Goal: Information Seeking & Learning: Find specific page/section

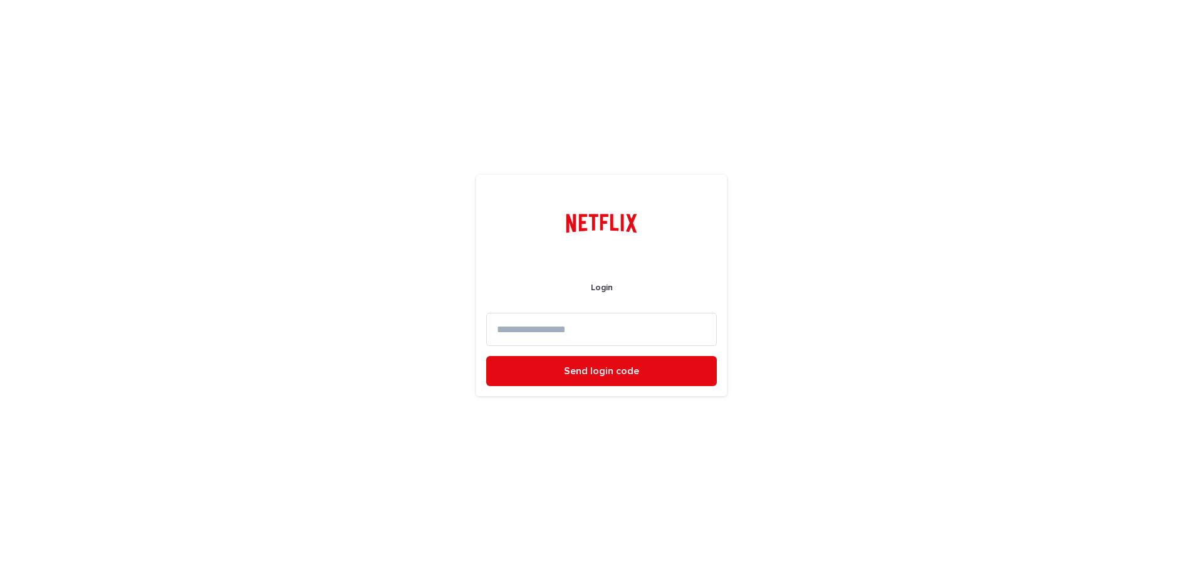
click at [515, 323] on input at bounding box center [601, 329] width 231 height 33
type input "*"
type input "**********"
click at [486, 356] on button "Send login code" at bounding box center [601, 371] width 231 height 30
click at [555, 340] on input at bounding box center [601, 329] width 231 height 33
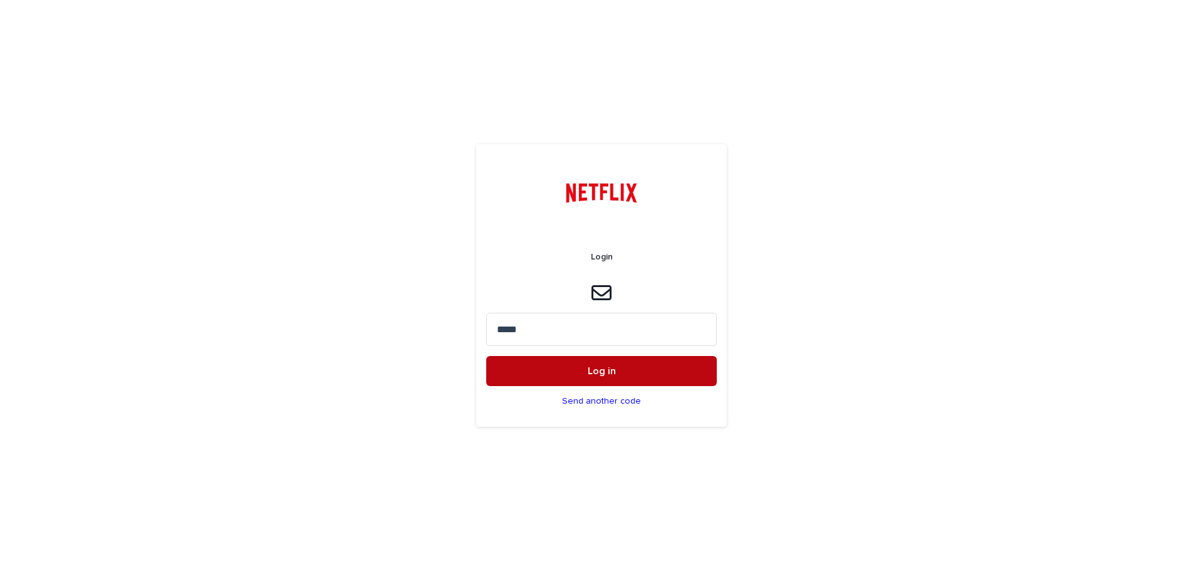
type input "*****"
click at [556, 367] on button "Log in" at bounding box center [601, 371] width 231 height 30
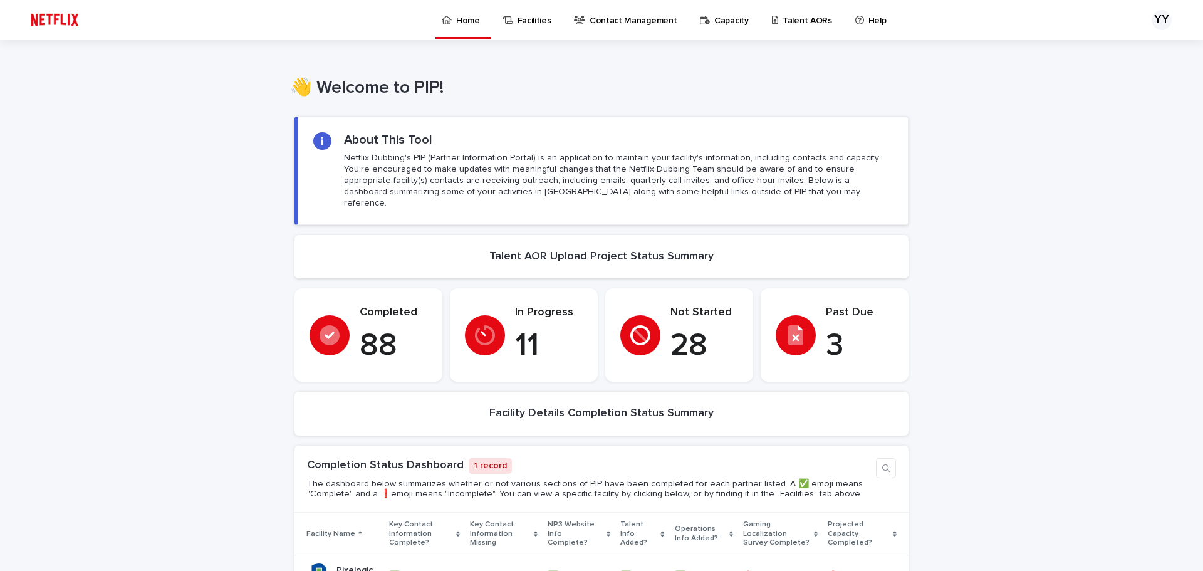
click at [814, 8] on p "Talent AORs" at bounding box center [808, 13] width 50 height 26
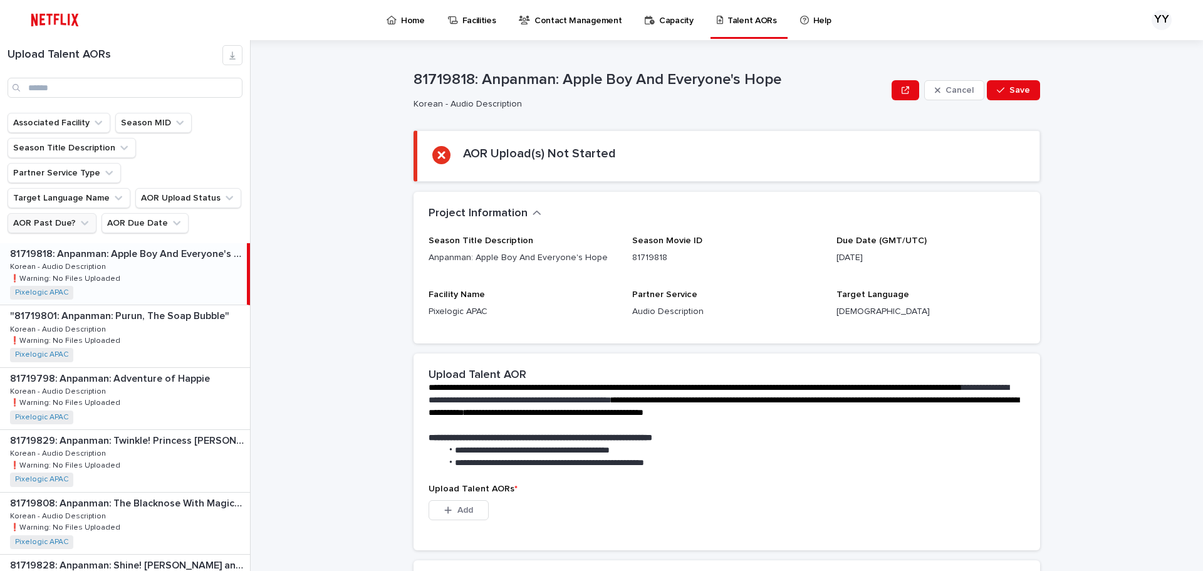
click at [62, 213] on button "AOR Past Due?" at bounding box center [52, 223] width 89 height 20
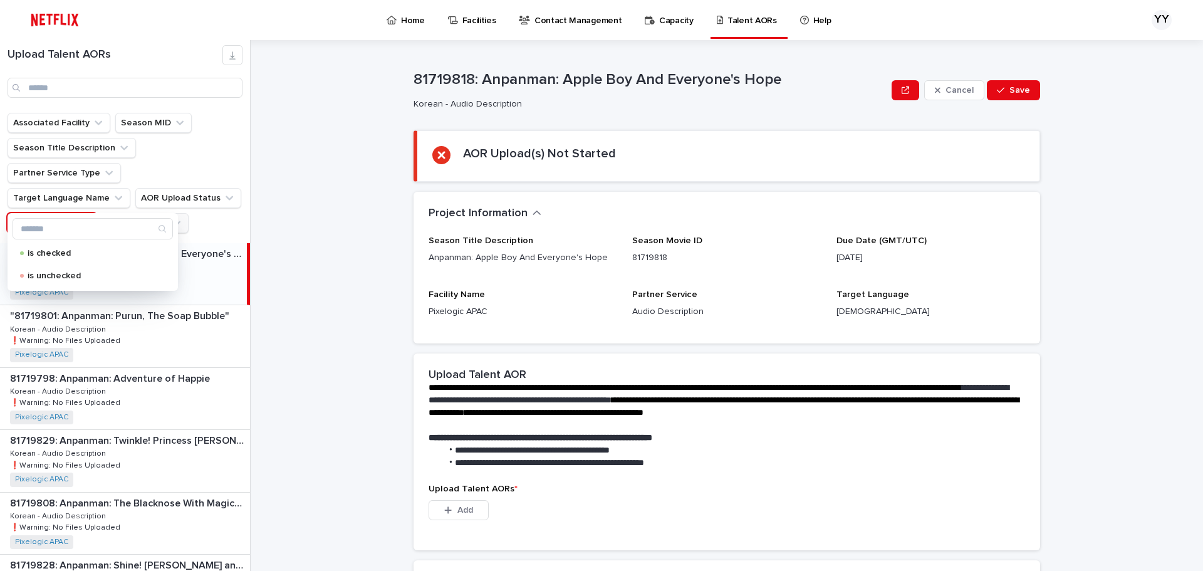
click at [111, 213] on button "AOR Due Date" at bounding box center [145, 223] width 87 height 20
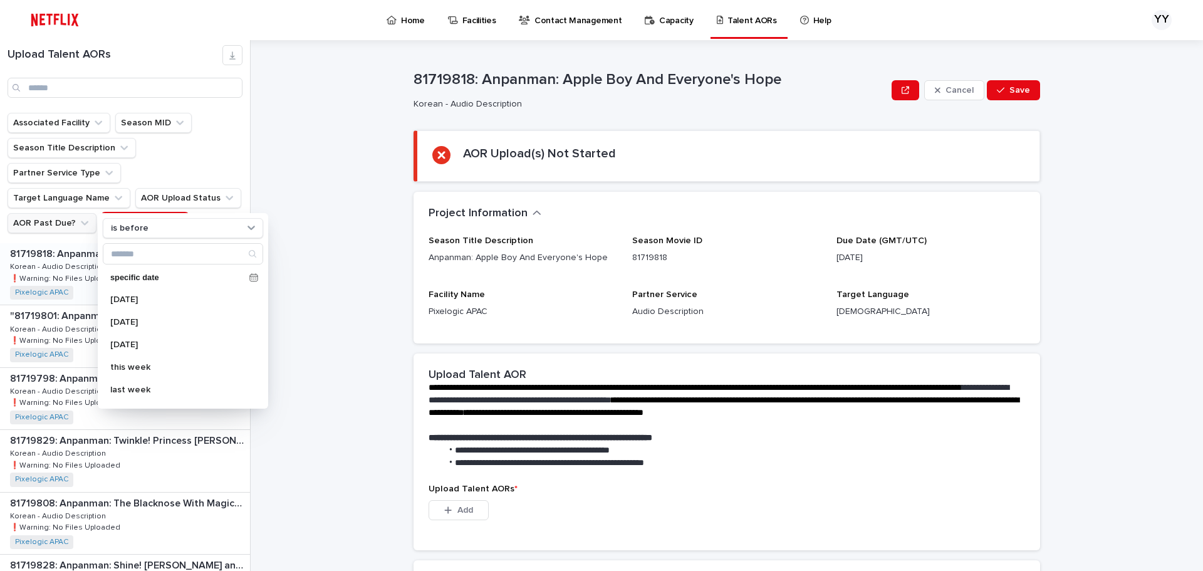
click at [78, 217] on icon "AOR Past Due?" at bounding box center [84, 223] width 13 height 13
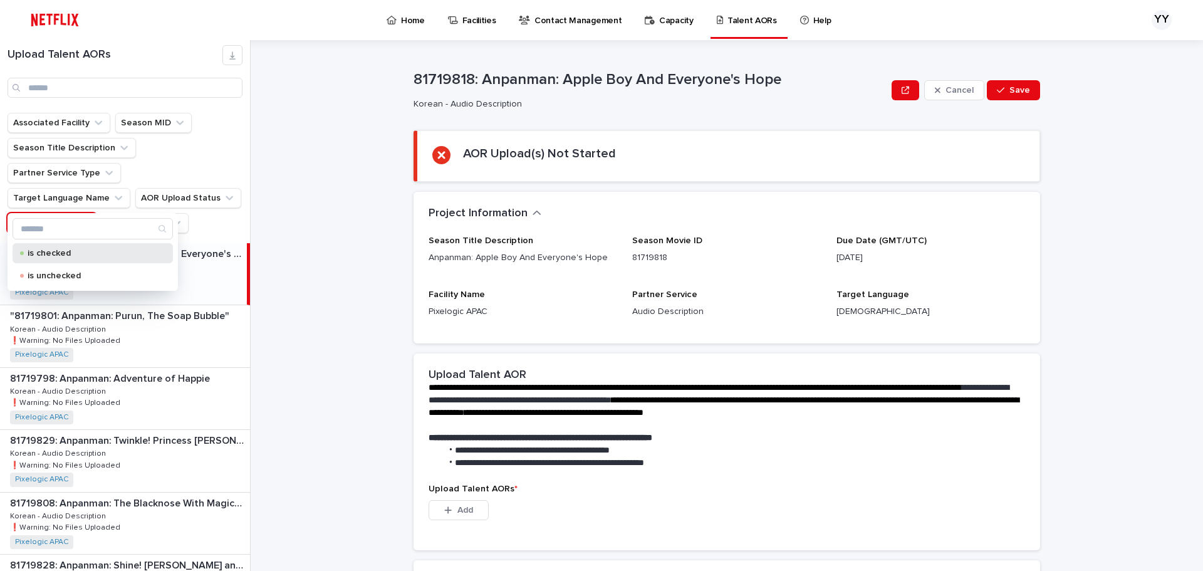
click at [66, 253] on p "is checked" at bounding box center [90, 253] width 125 height 9
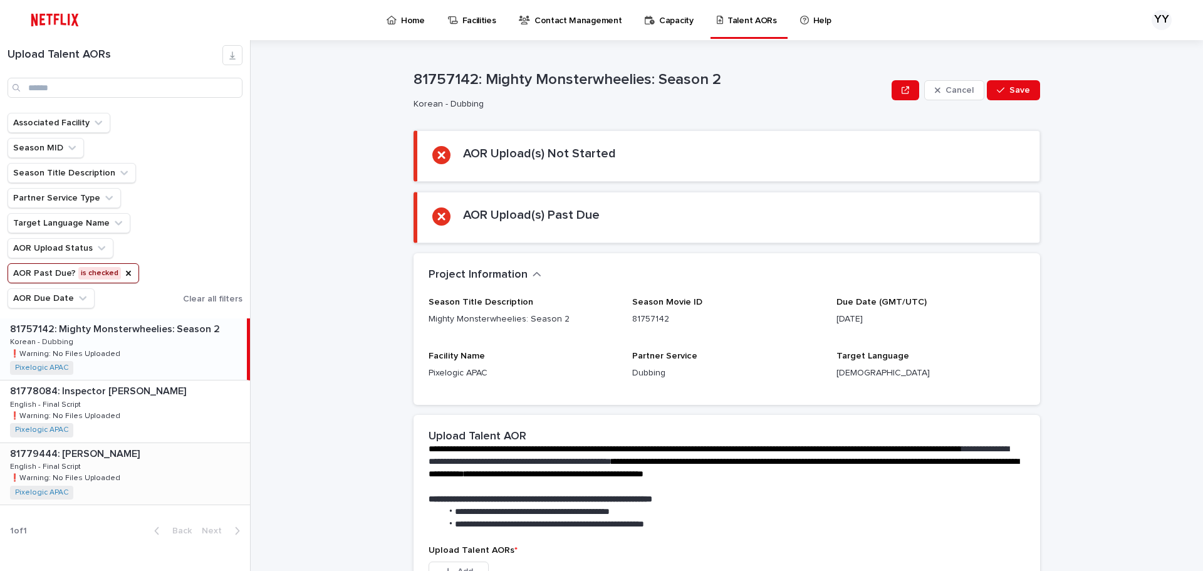
click at [102, 468] on div "81779444: Toaster 81779444: Toaster English - Final Script English - Final Scri…" at bounding box center [125, 473] width 250 height 61
click at [156, 405] on div "81778084: Inspector Zende 81778084: Inspector Zende English - Final Script Engl…" at bounding box center [125, 410] width 250 height 61
click at [127, 272] on icon "AOR Past Due?" at bounding box center [128, 273] width 10 height 10
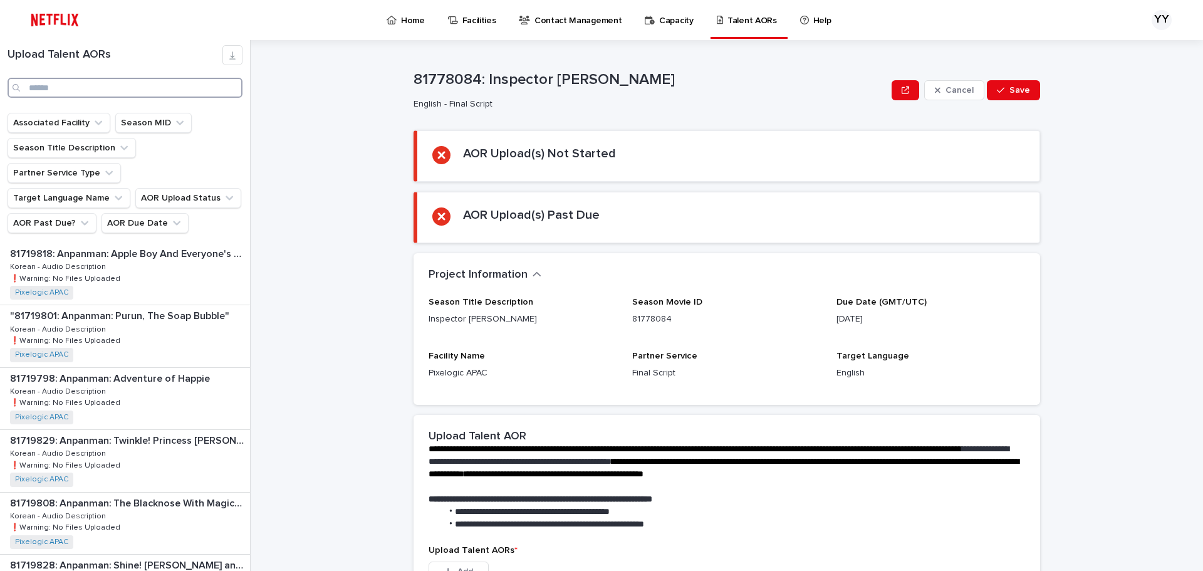
click at [128, 95] on input "Search" at bounding box center [125, 88] width 235 height 20
click at [135, 316] on div ""81719801: Anpanman: Purun, The Soap Bubble" "81719801: Anpanman: Purun, The So…" at bounding box center [125, 335] width 250 height 61
click at [155, 253] on div "81719818: Anpanman: Apple Boy And Everyone's Hope 81719818: Anpanman: Apple Boy…" at bounding box center [125, 273] width 250 height 61
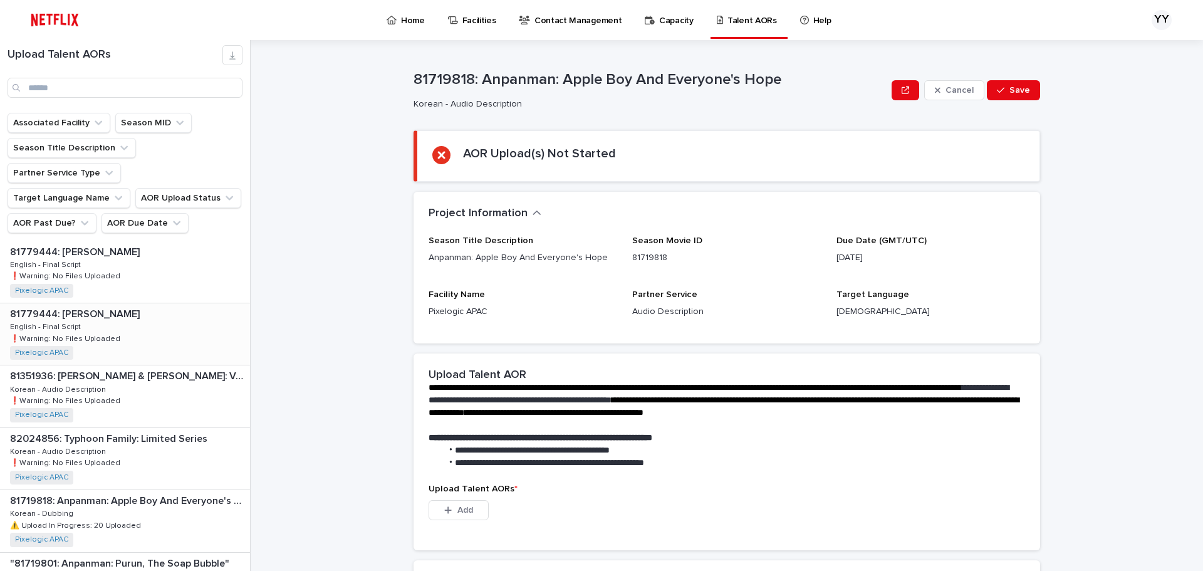
scroll to position [1379, 0]
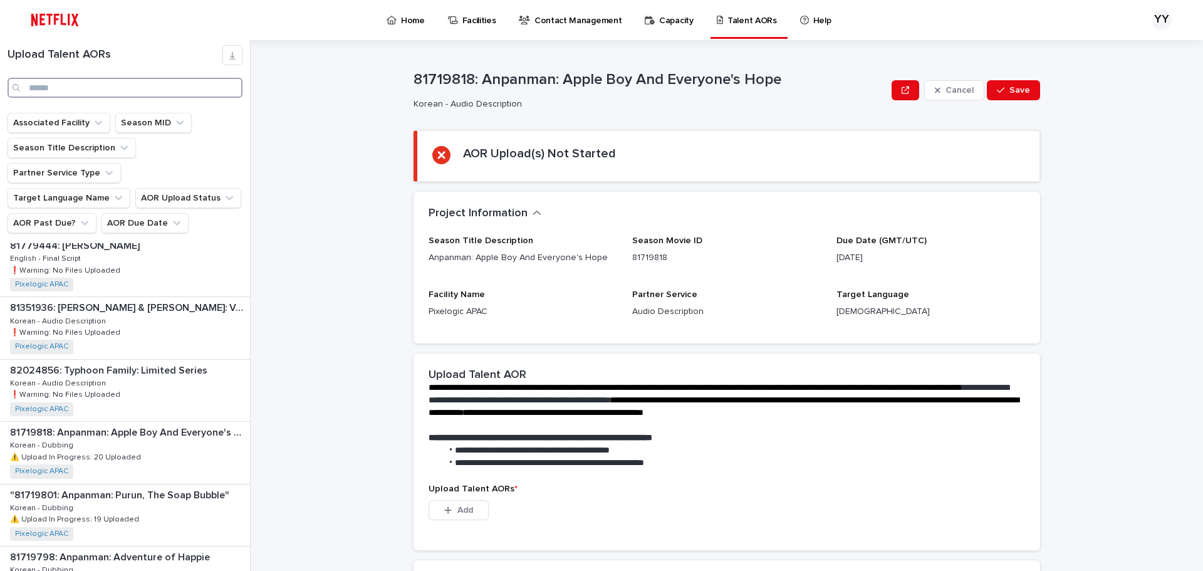
click at [145, 88] on input "Search" at bounding box center [125, 88] width 235 height 20
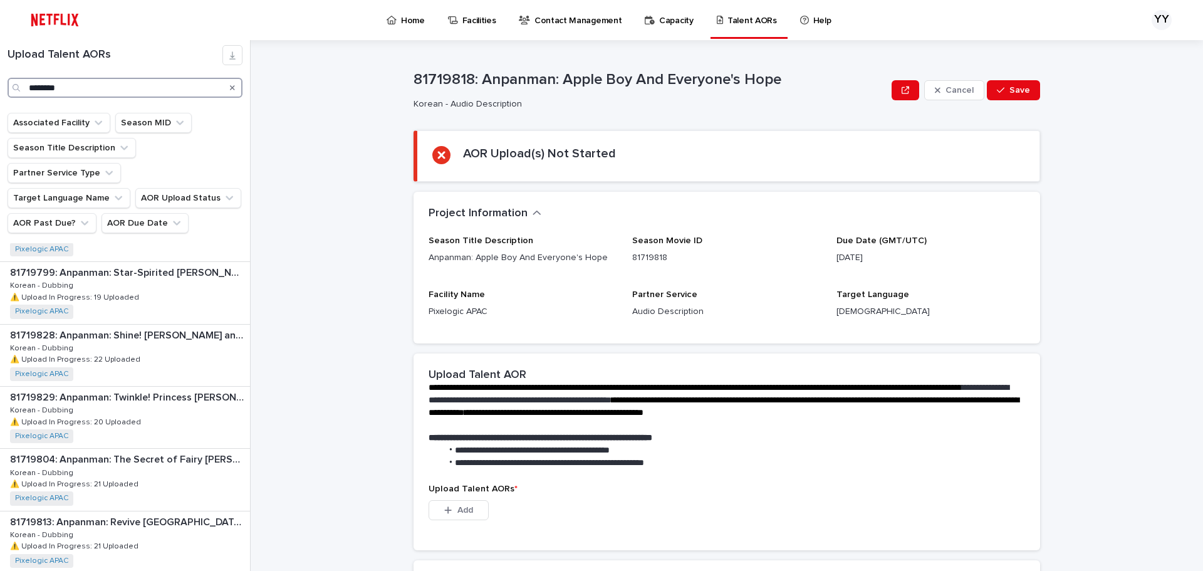
scroll to position [934, 0]
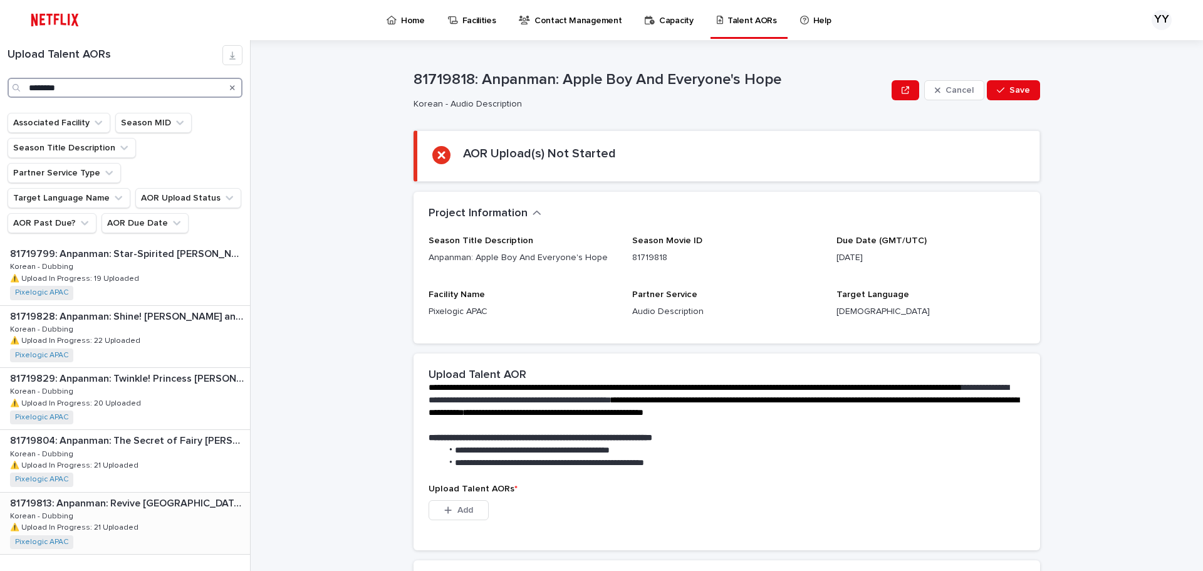
type input "********"
click at [115, 495] on p "81719813: Anpanman: Revive Banana Island!" at bounding box center [129, 502] width 238 height 14
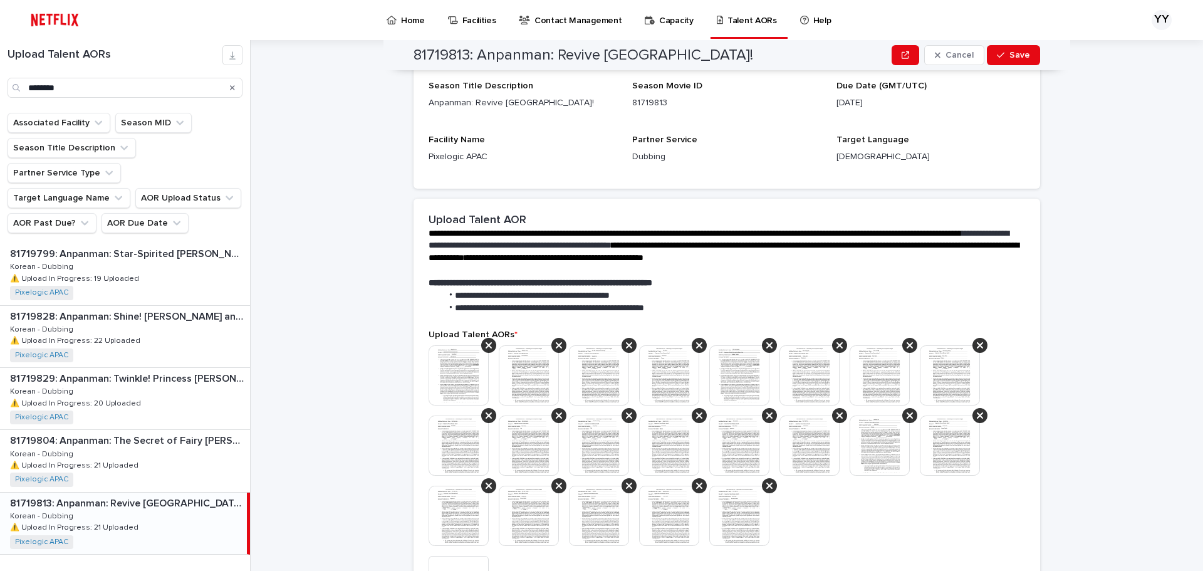
scroll to position [188, 0]
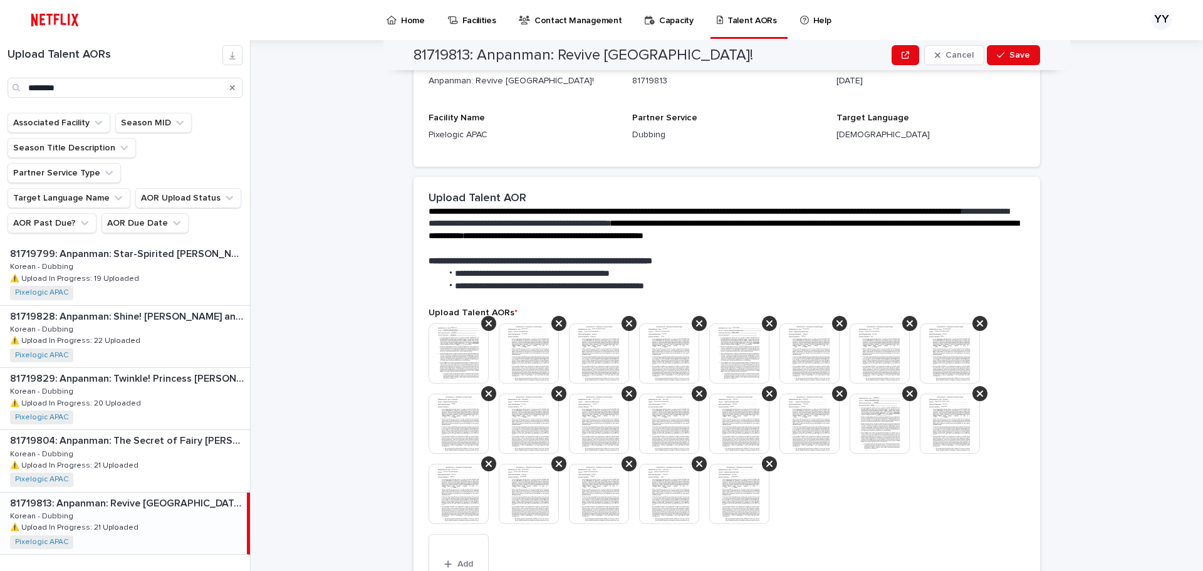
click at [727, 482] on img at bounding box center [739, 494] width 60 height 60
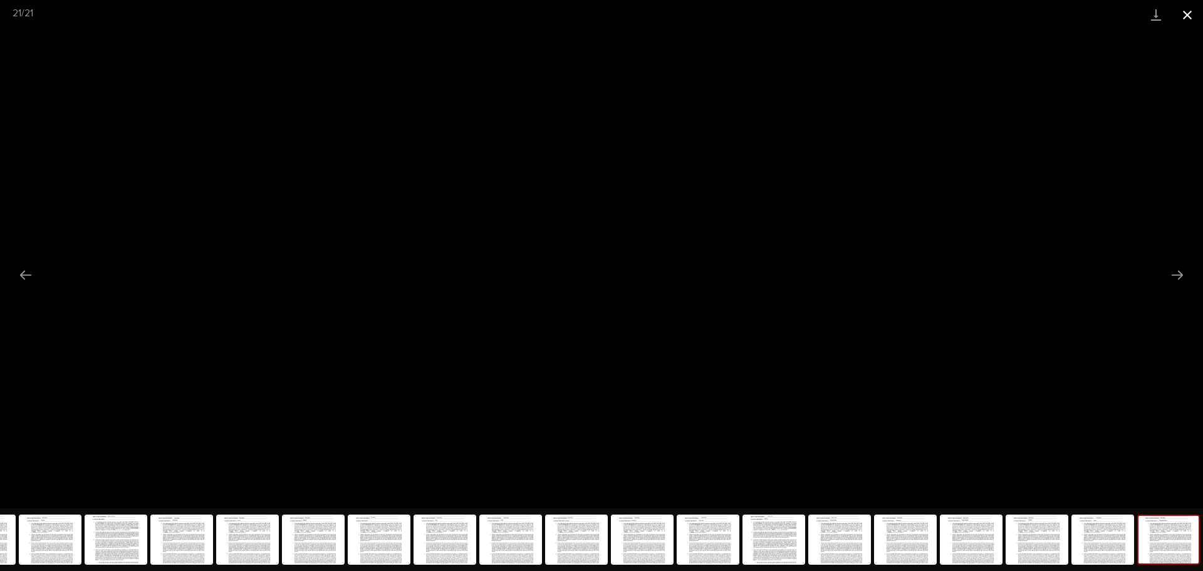
click at [1186, 14] on button "Close gallery" at bounding box center [1187, 14] width 31 height 29
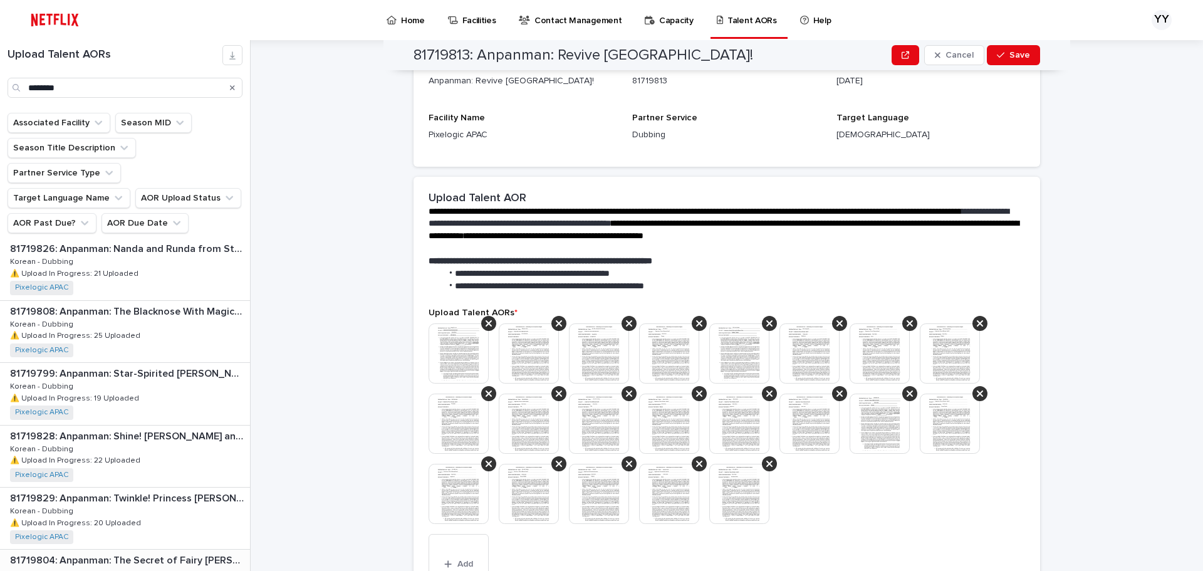
scroll to position [934, 0]
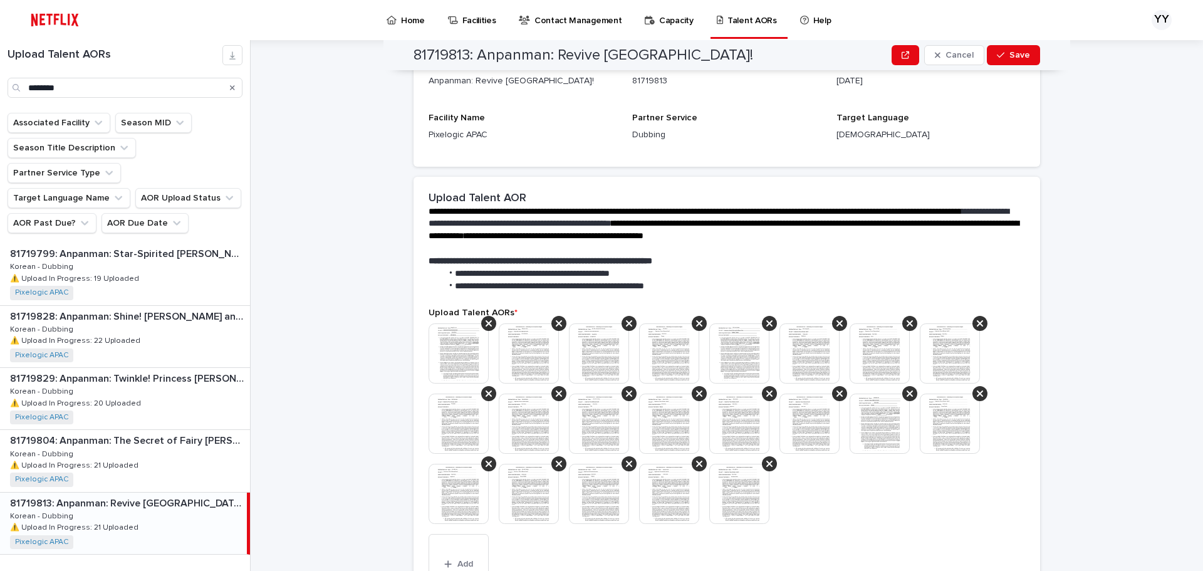
click at [174, 502] on div "81719813: Anpanman: Revive Banana Island! 81719813: Anpanman: Revive Banana Isl…" at bounding box center [123, 523] width 247 height 61
click at [452, 366] on img at bounding box center [459, 353] width 60 height 60
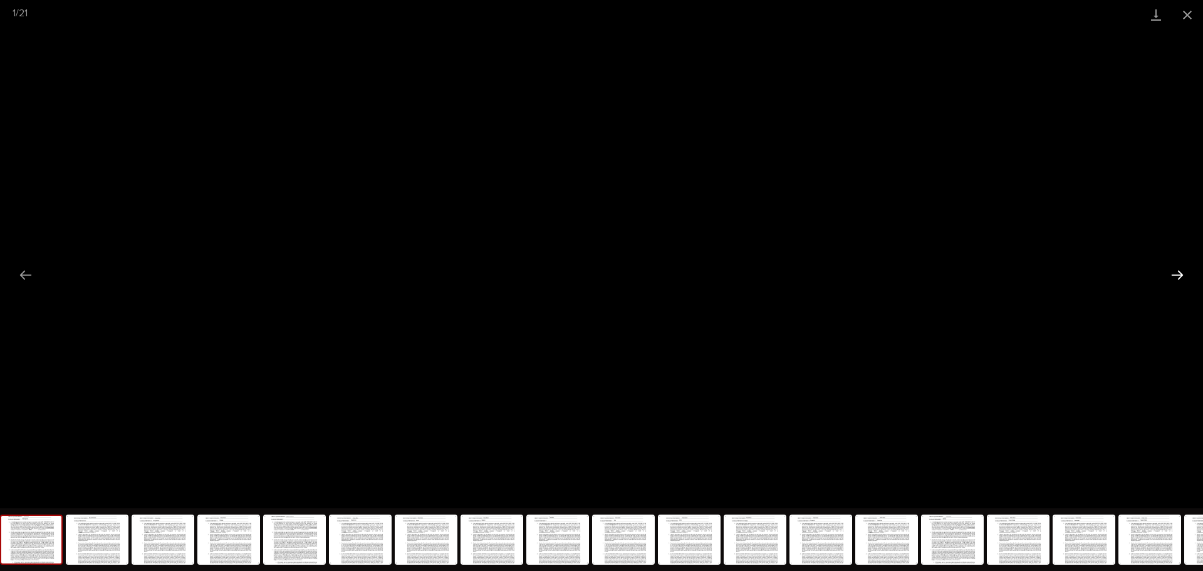
click at [1177, 273] on button "Next slide" at bounding box center [1177, 275] width 26 height 24
click at [1183, 16] on button "Close gallery" at bounding box center [1187, 14] width 31 height 29
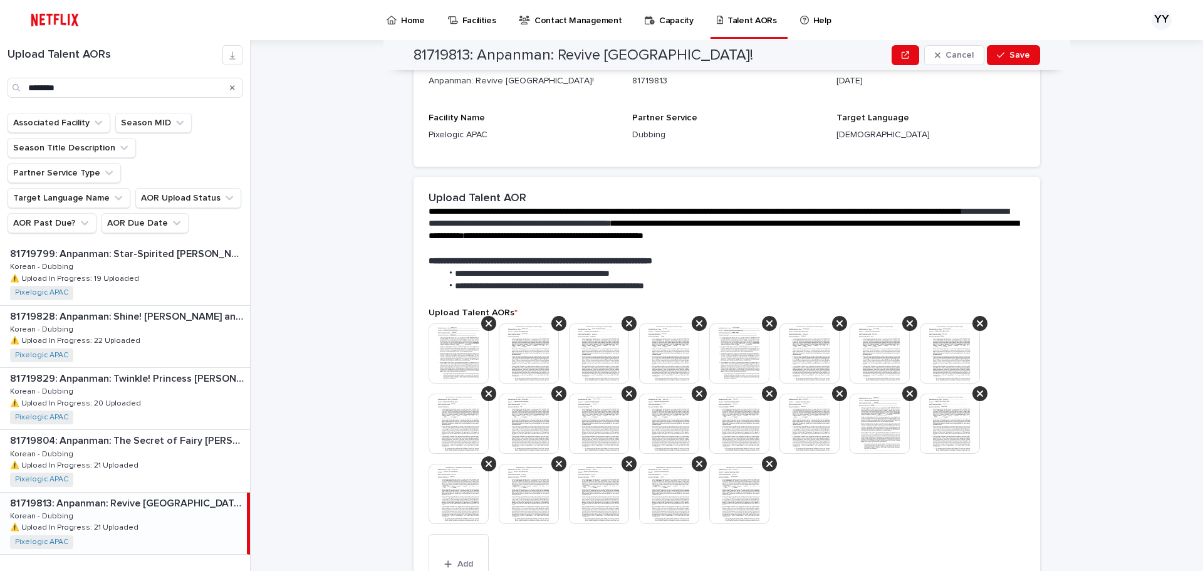
click at [733, 469] on img at bounding box center [739, 494] width 60 height 60
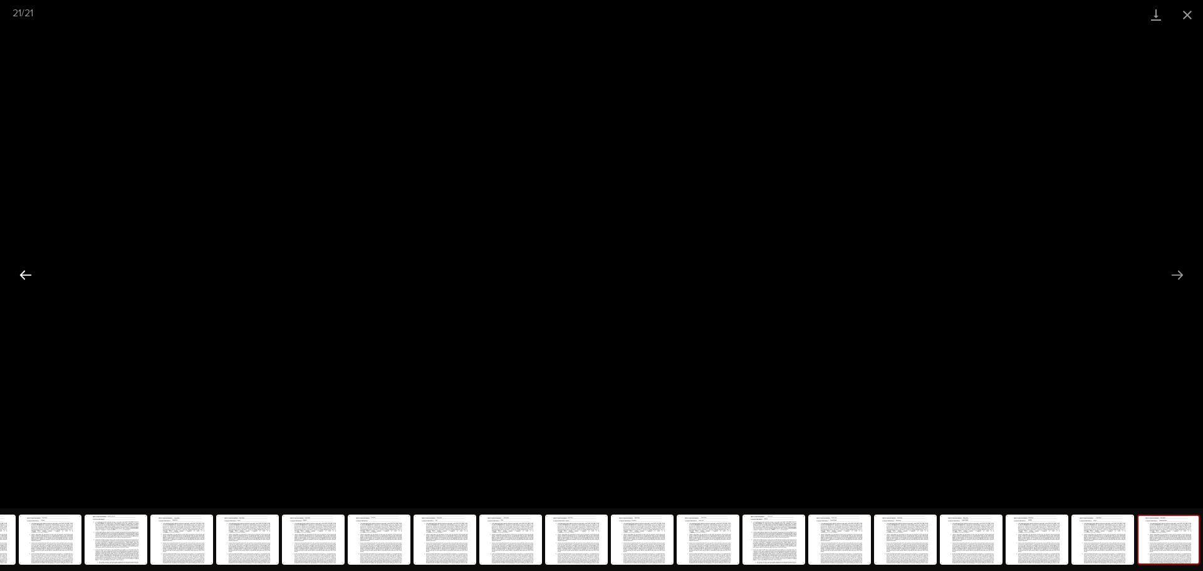
click at [36, 281] on button "Previous slide" at bounding box center [26, 275] width 26 height 24
click at [22, 276] on button "Previous slide" at bounding box center [26, 275] width 26 height 24
click at [20, 283] on button "Previous slide" at bounding box center [26, 275] width 26 height 24
click at [17, 281] on button "Previous slide" at bounding box center [26, 275] width 26 height 24
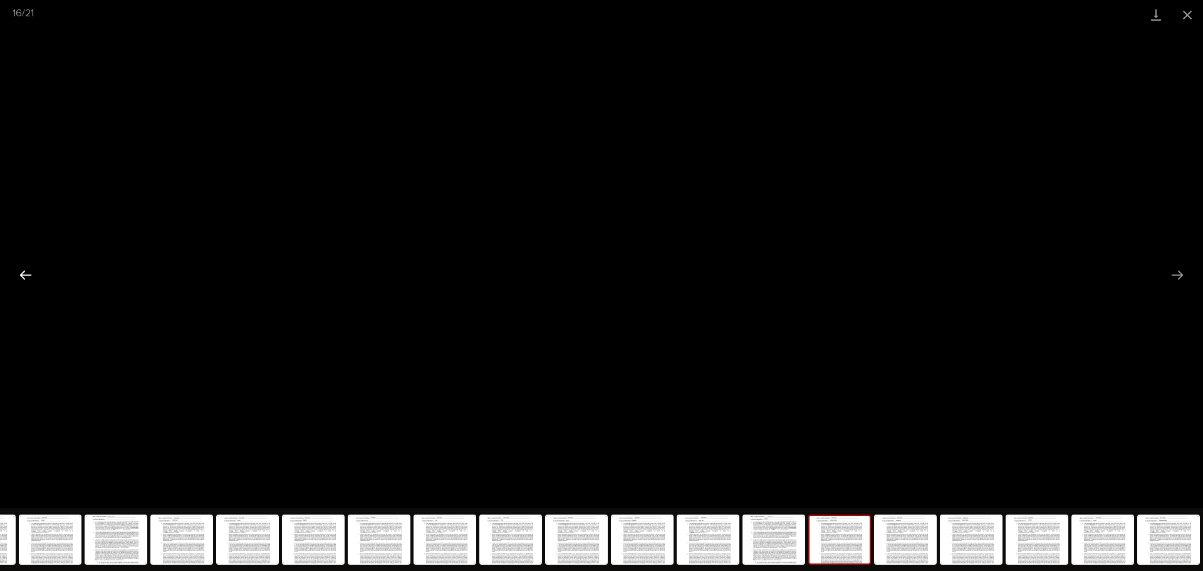
click at [17, 281] on button "Previous slide" at bounding box center [26, 275] width 26 height 24
click at [18, 280] on button "Previous slide" at bounding box center [26, 275] width 26 height 24
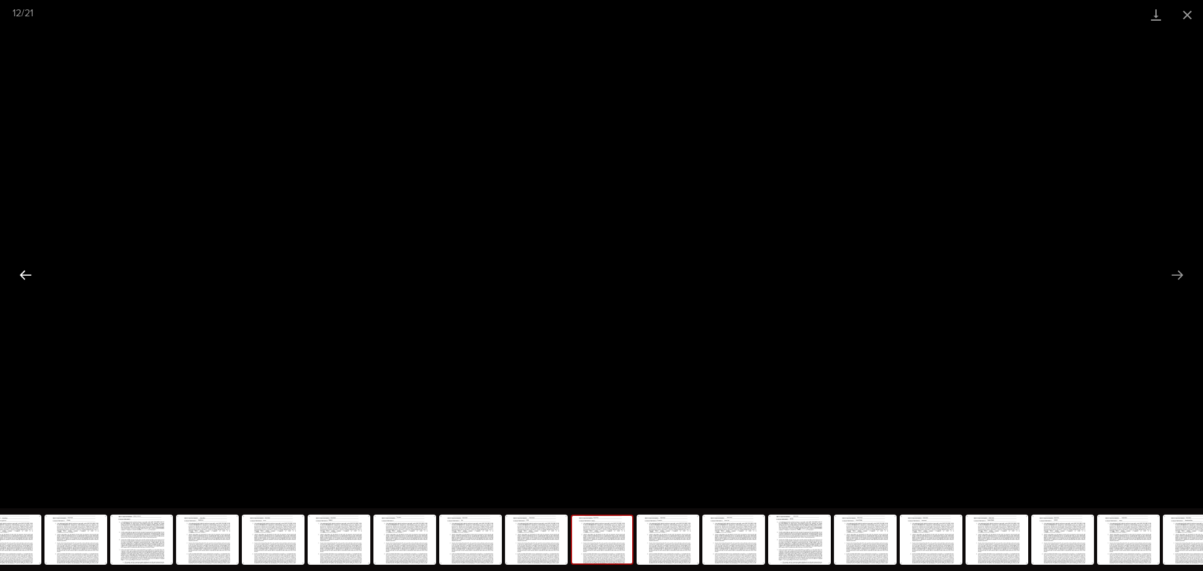
click at [18, 280] on button "Previous slide" at bounding box center [26, 275] width 26 height 24
click at [19, 274] on button "Previous slide" at bounding box center [26, 275] width 26 height 24
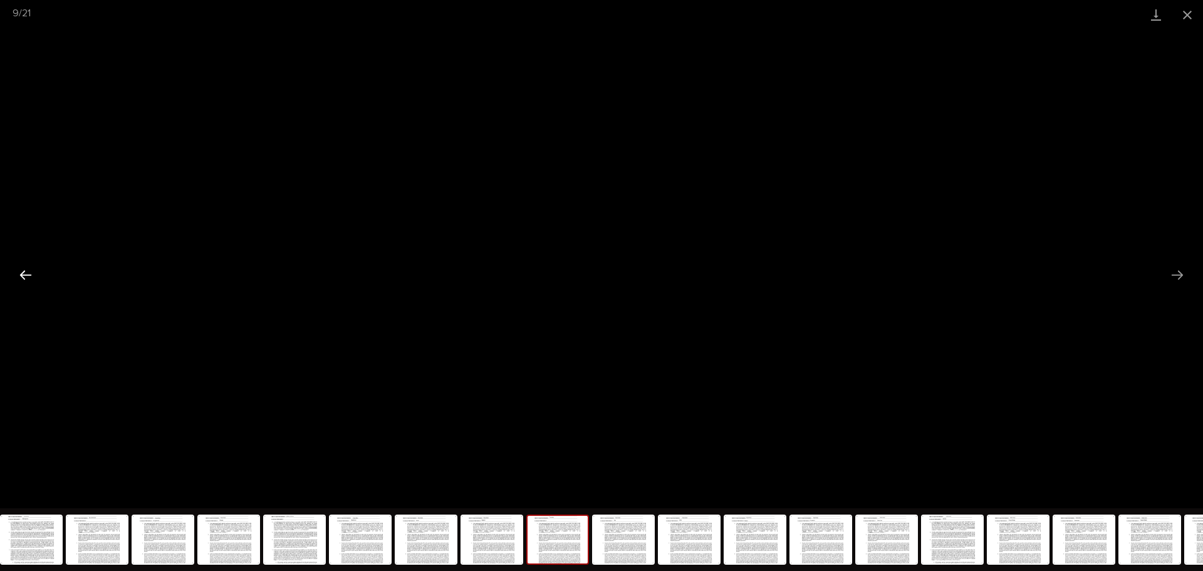
click at [19, 274] on button "Previous slide" at bounding box center [26, 275] width 26 height 24
click at [22, 274] on button "Previous slide" at bounding box center [26, 275] width 26 height 24
click at [21, 277] on button "Previous slide" at bounding box center [26, 275] width 26 height 24
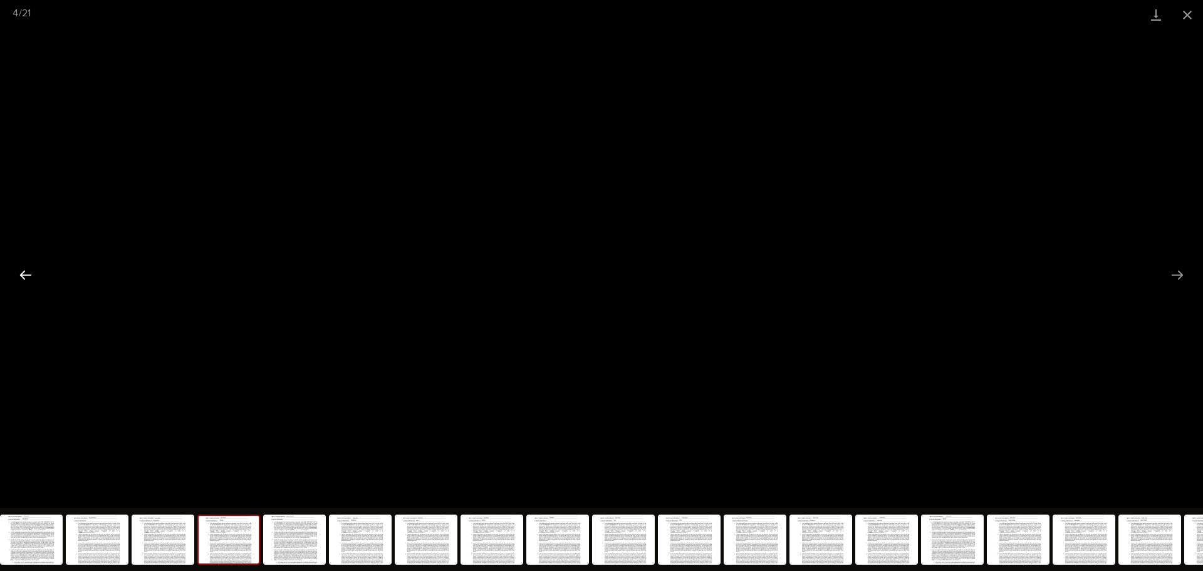
click at [21, 277] on button "Previous slide" at bounding box center [26, 275] width 26 height 24
click at [23, 277] on button "Previous slide" at bounding box center [26, 275] width 26 height 24
click at [25, 276] on button "Previous slide" at bounding box center [26, 275] width 26 height 24
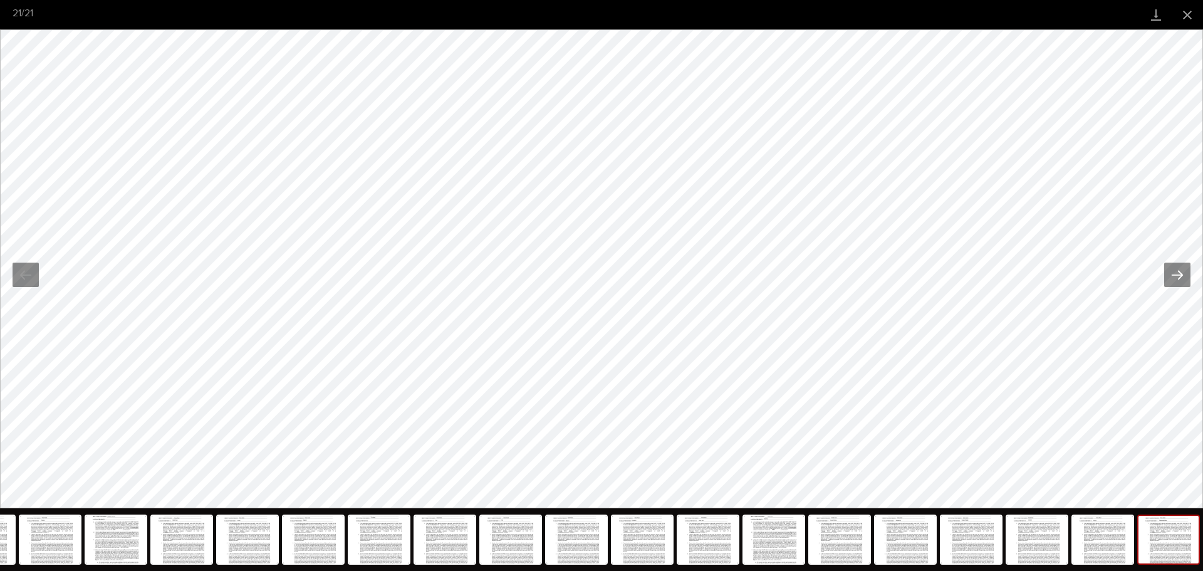
click at [1179, 278] on button "Next slide" at bounding box center [1177, 275] width 26 height 24
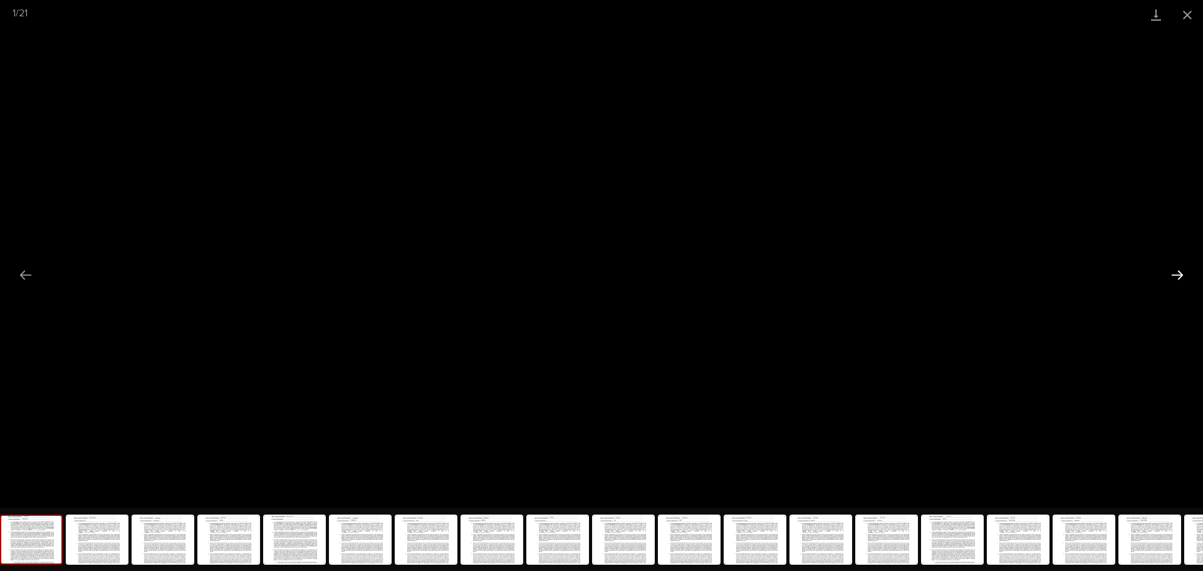
click at [1179, 271] on button "Next slide" at bounding box center [1177, 275] width 26 height 24
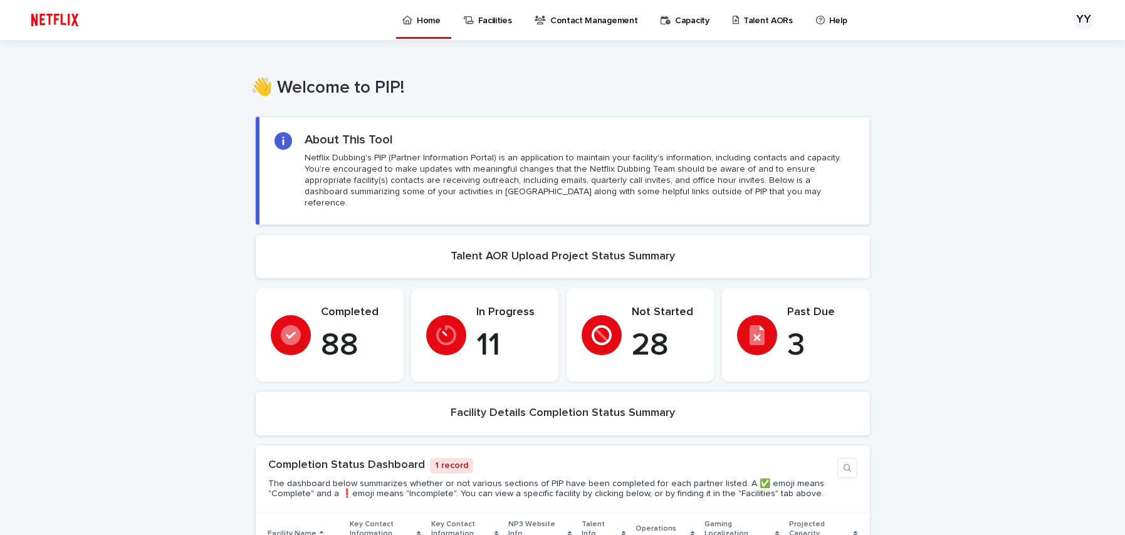
click at [138, 65] on div "👋 Welcome to PIP! •••" at bounding box center [562, 72] width 1125 height 64
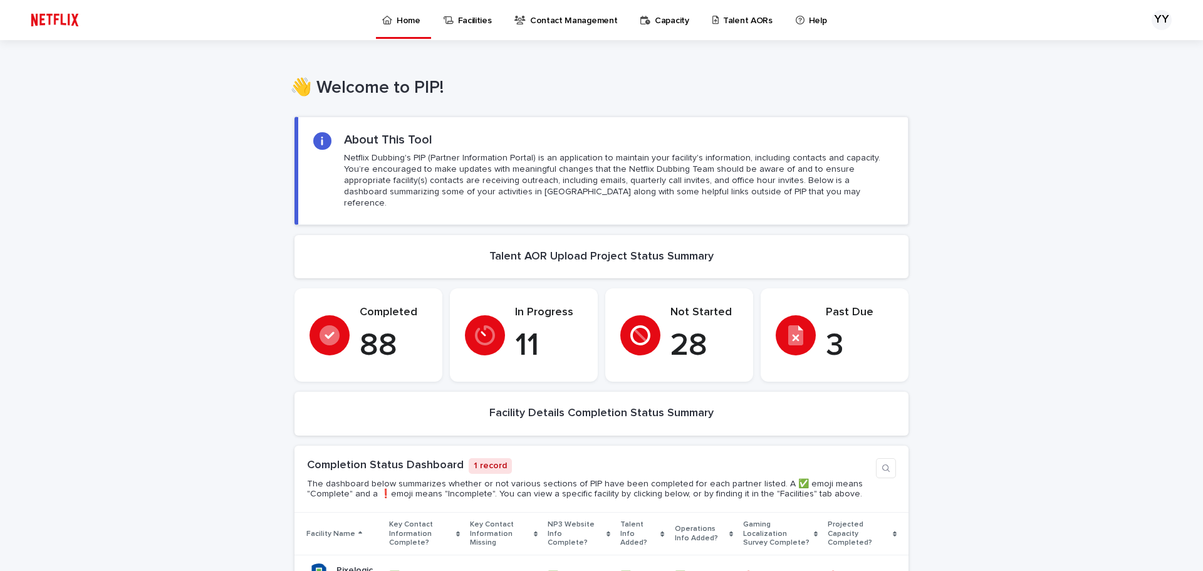
click at [751, 24] on p "Talent AORs" at bounding box center [748, 13] width 50 height 26
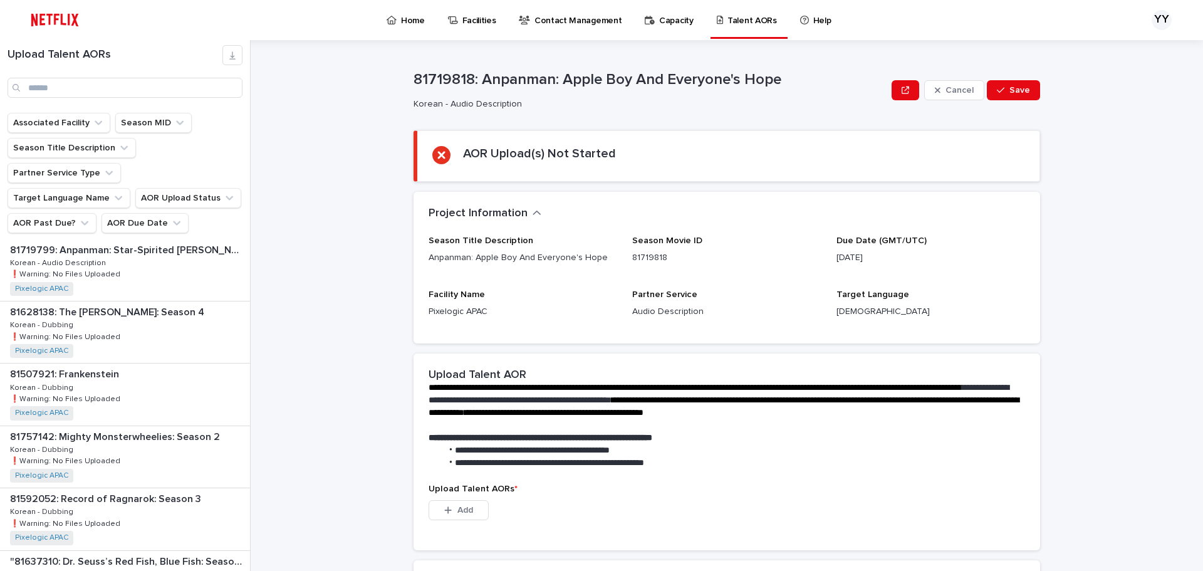
scroll to position [877, 0]
click at [128, 86] on input "Search" at bounding box center [125, 88] width 235 height 20
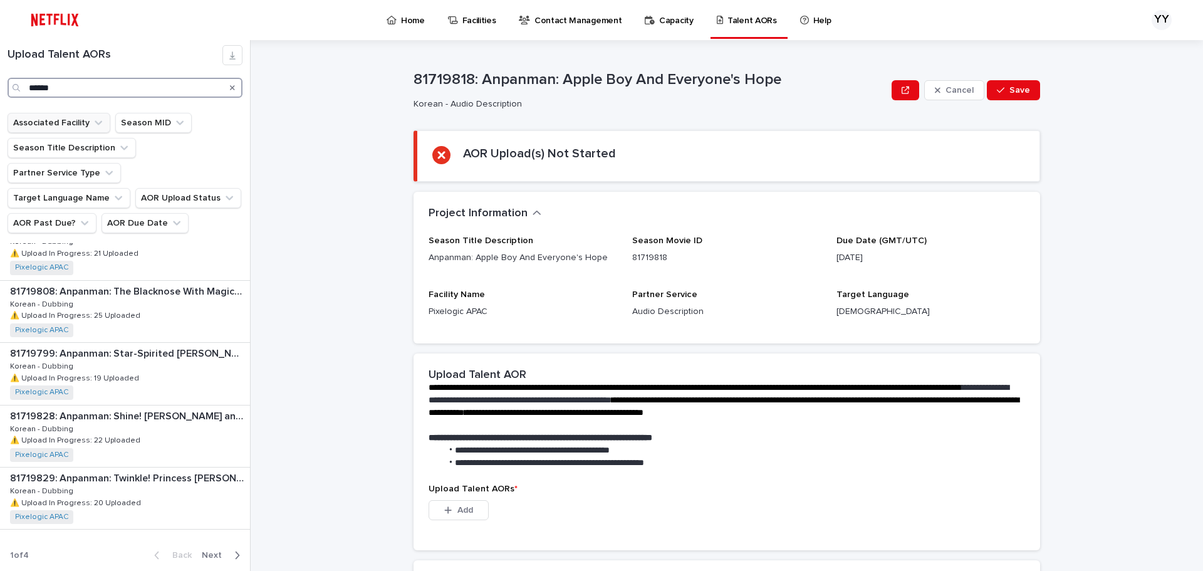
scroll to position [810, 0]
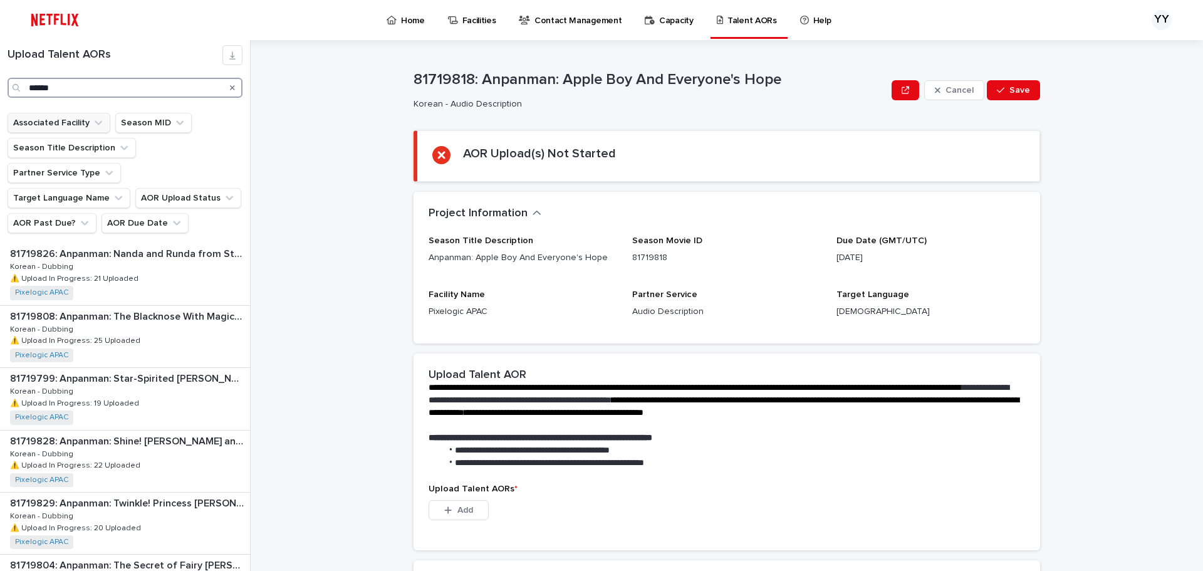
scroll to position [877, 0]
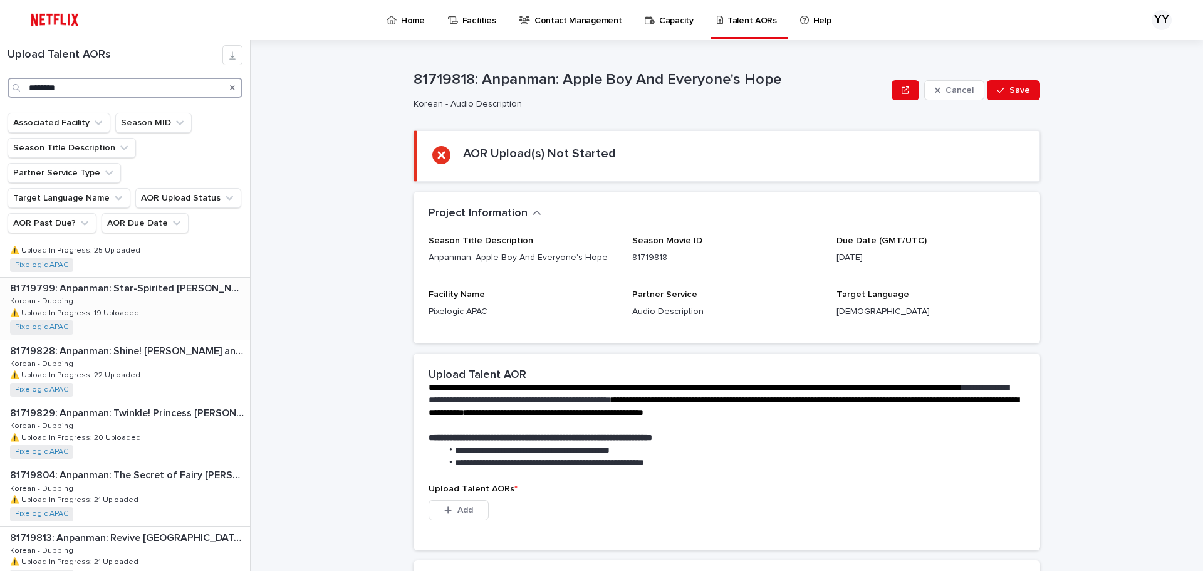
scroll to position [934, 0]
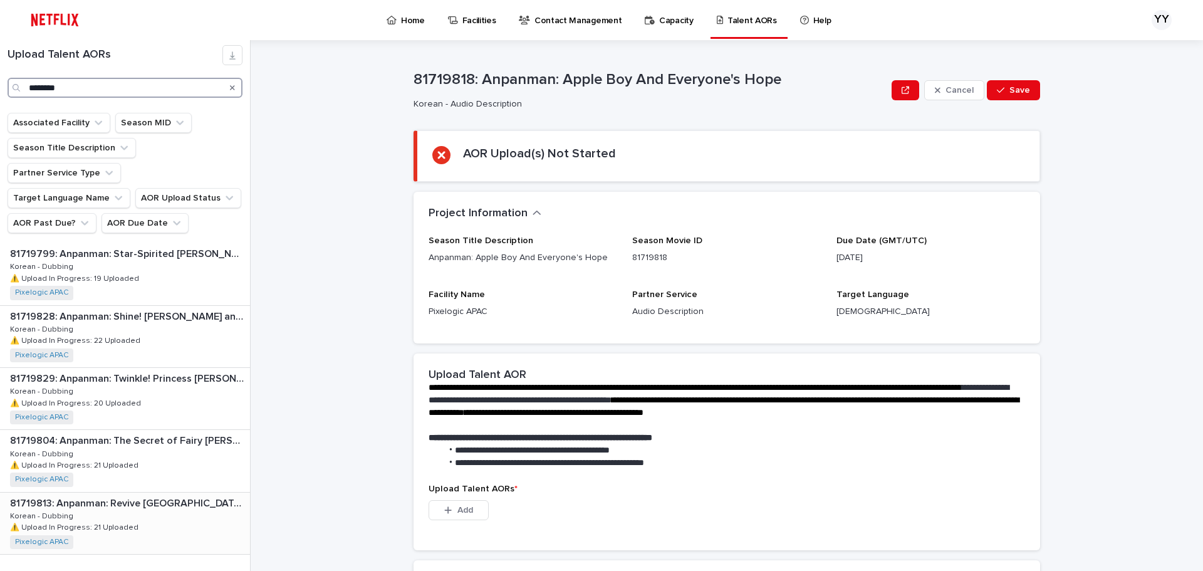
type input "********"
click at [145, 493] on div "81719813: Anpanman: Revive Banana Island! 81719813: Anpanman: Revive Banana Isl…" at bounding box center [125, 523] width 250 height 61
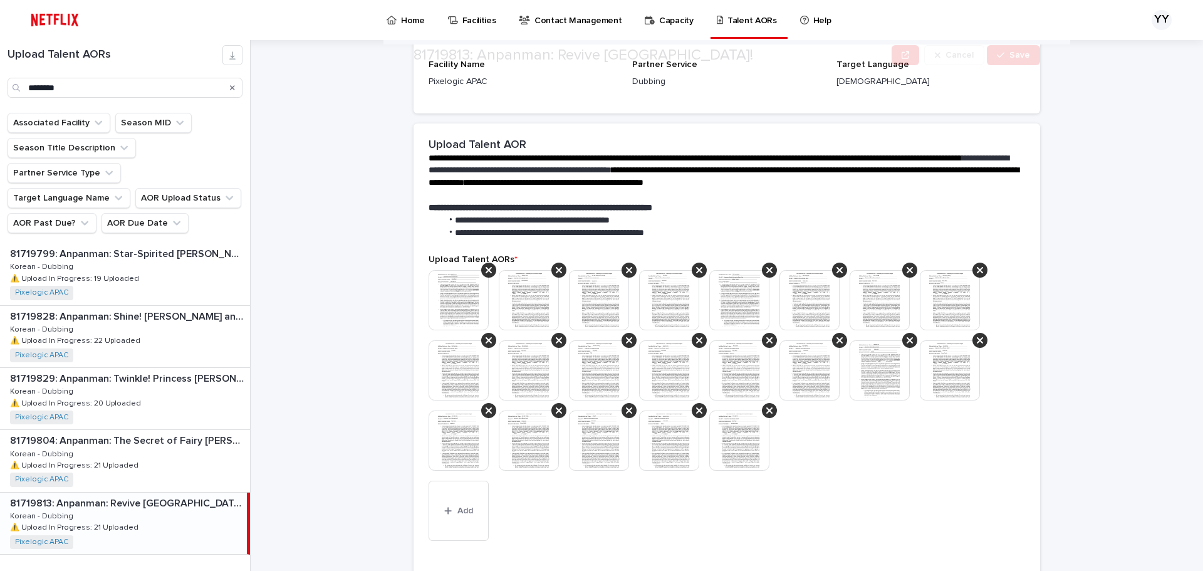
scroll to position [251, 0]
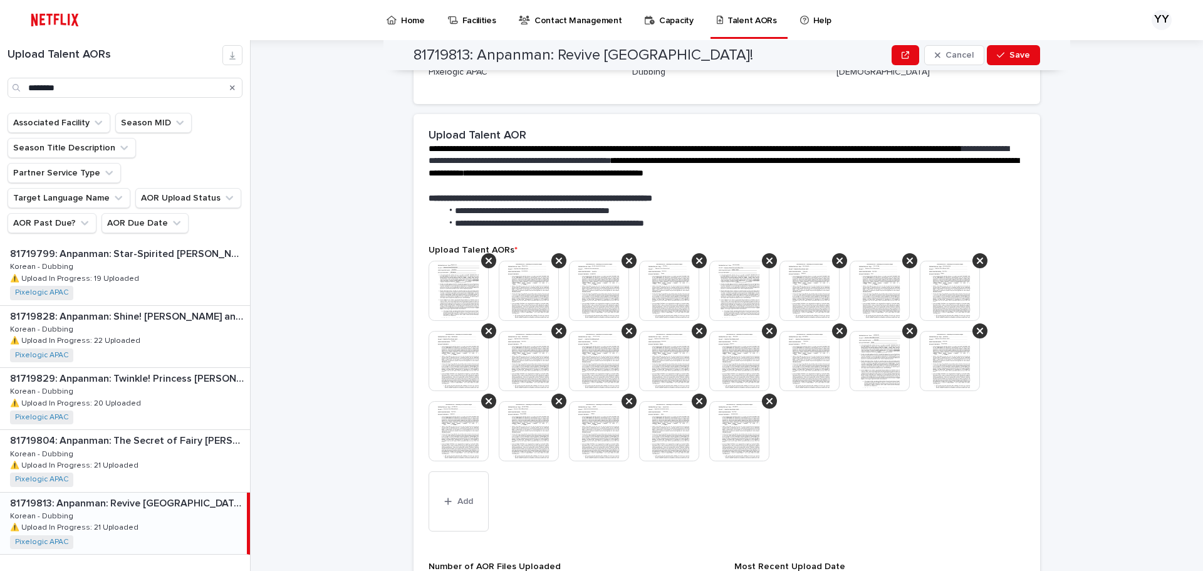
click at [525, 301] on img at bounding box center [529, 291] width 60 height 60
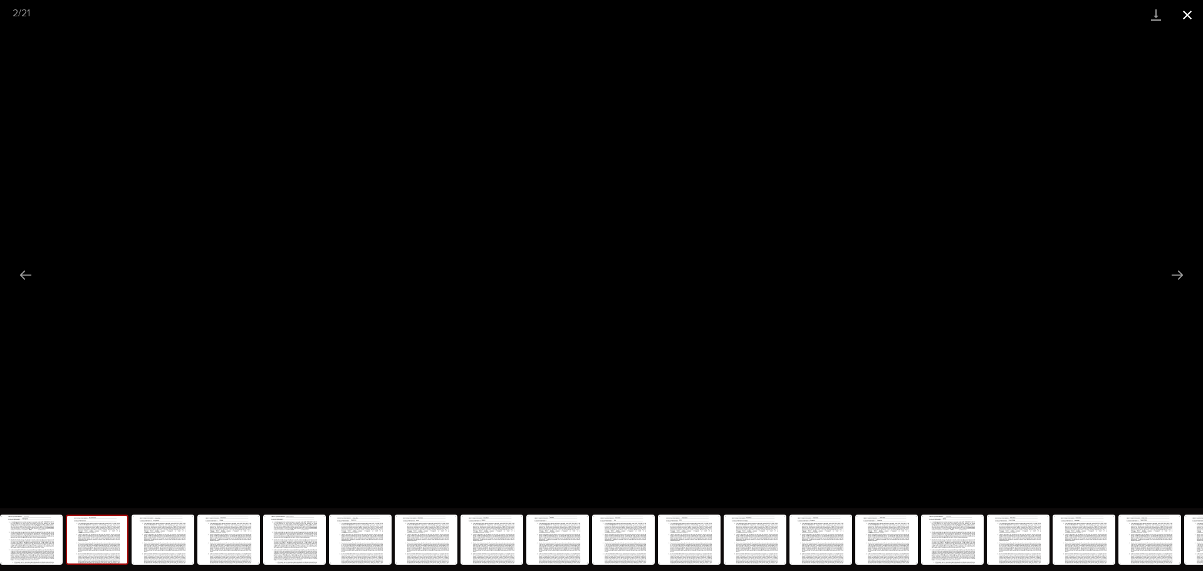
click at [1124, 8] on button "Close gallery" at bounding box center [1187, 14] width 31 height 29
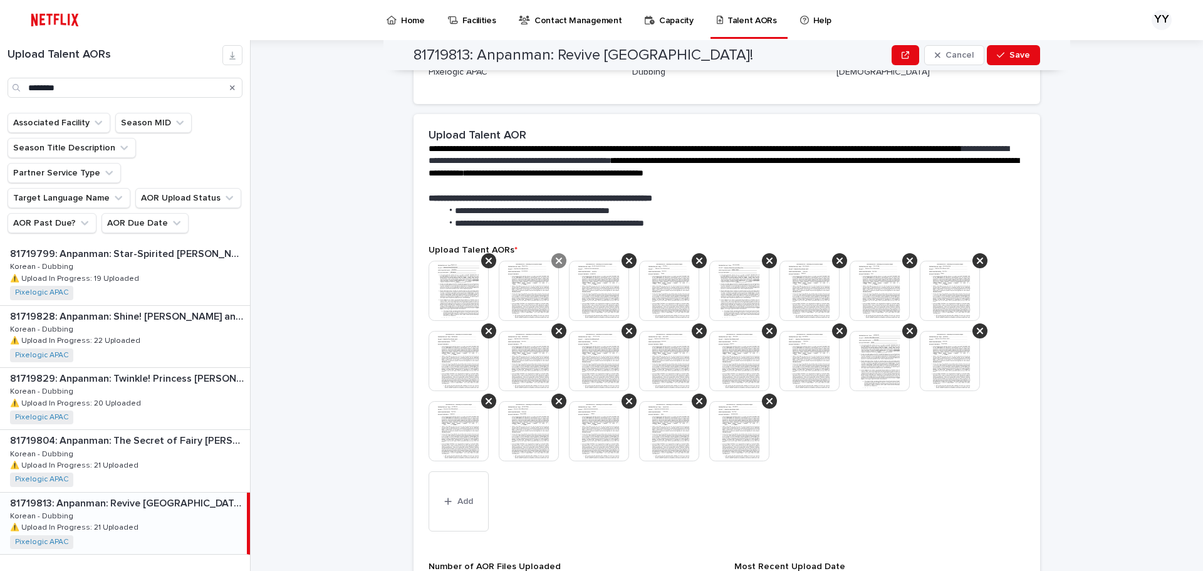
click at [556, 263] on icon at bounding box center [559, 261] width 6 height 10
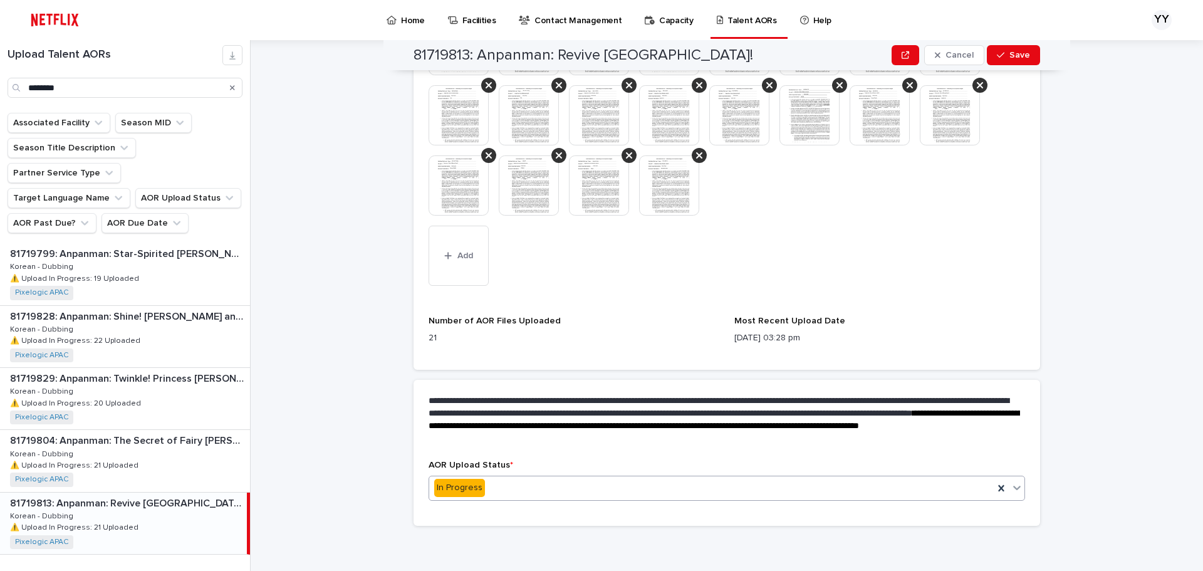
click at [459, 477] on div "In Progress" at bounding box center [727, 488] width 597 height 25
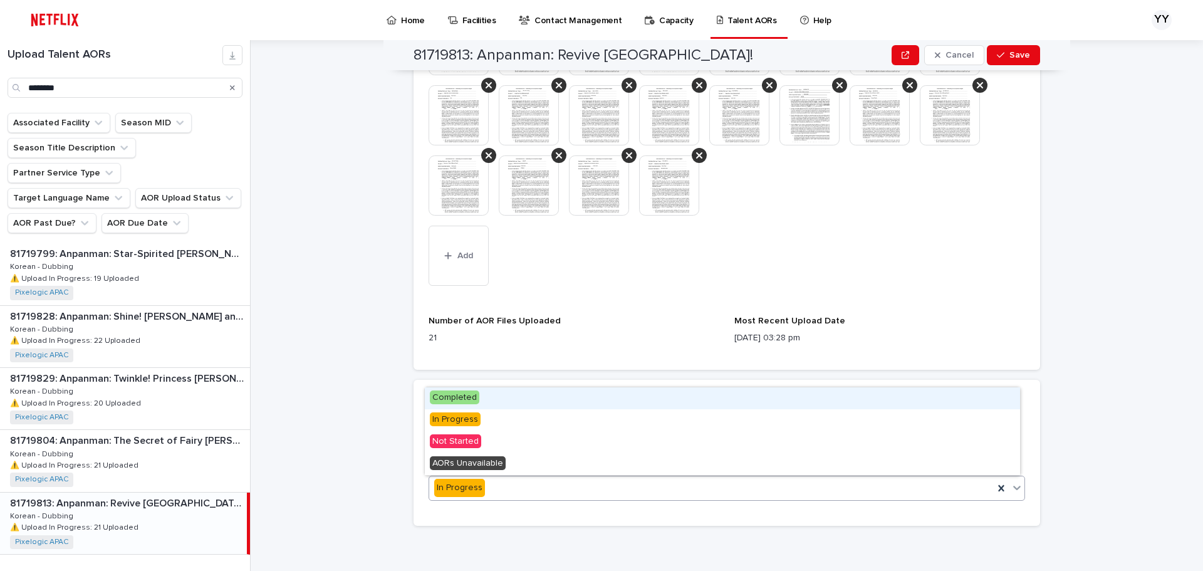
click at [486, 400] on div "Completed" at bounding box center [722, 398] width 595 height 22
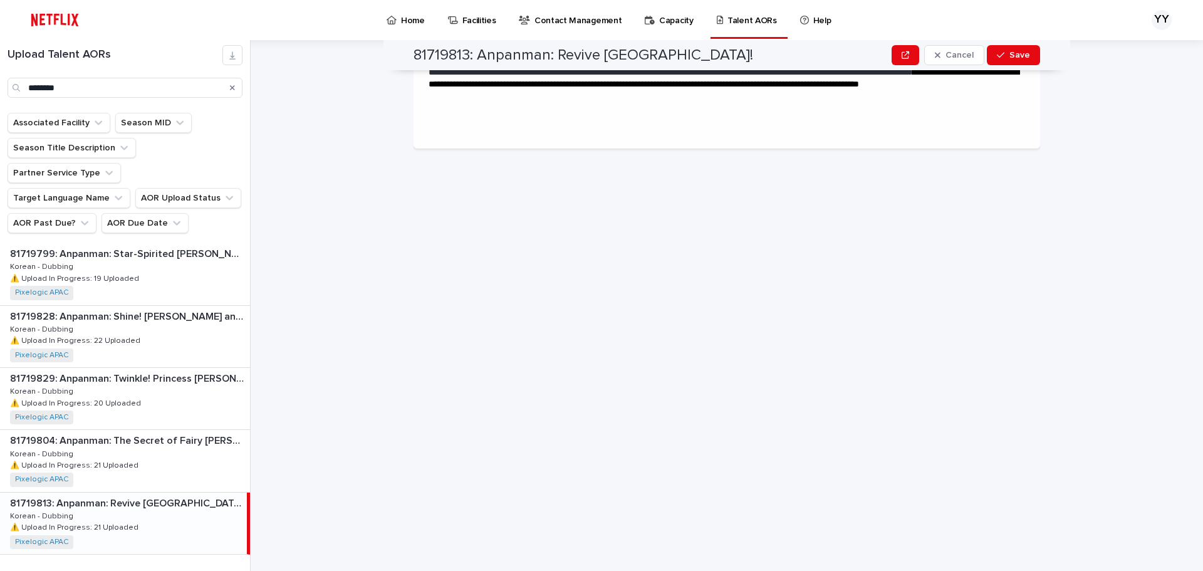
scroll to position [0, 0]
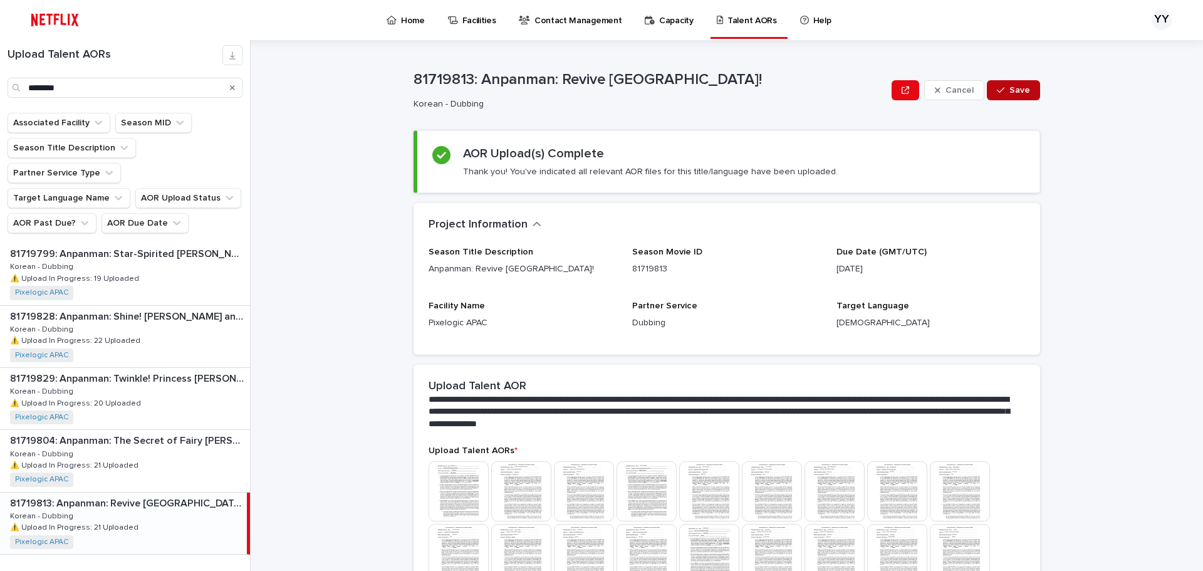
click at [1021, 93] on span "Save" at bounding box center [1020, 90] width 21 height 9
click at [95, 430] on div "81719804: Anpanman: The Secret of Fairy Rin-Rin 81719804: Anpanman: The Secret …" at bounding box center [125, 460] width 250 height 61
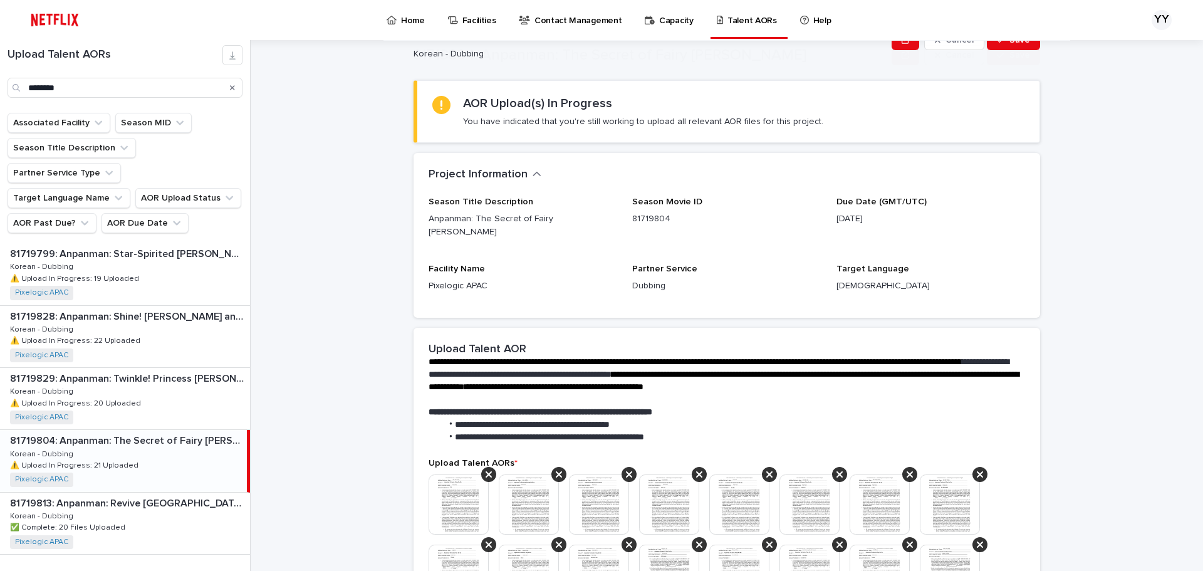
scroll to position [125, 0]
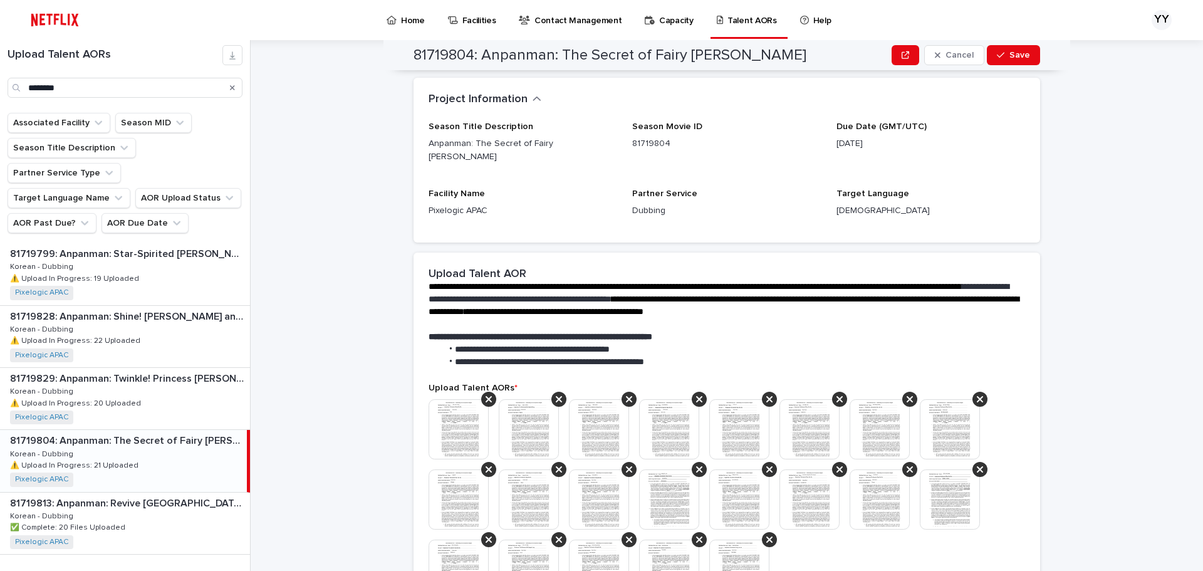
click at [529, 401] on img at bounding box center [529, 429] width 60 height 60
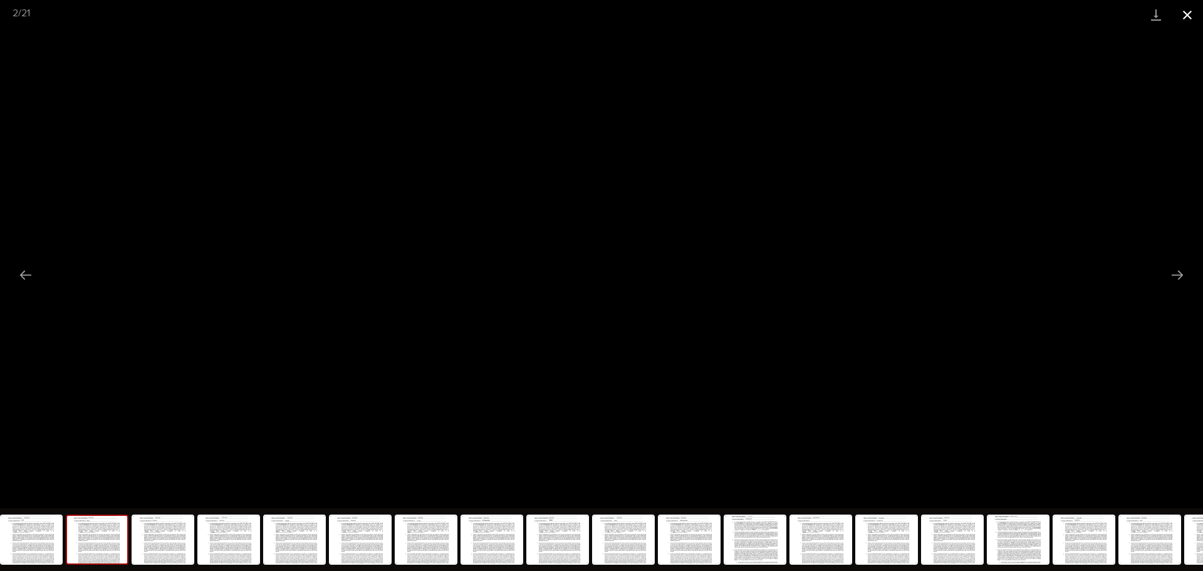
click at [1124, 14] on button "Close gallery" at bounding box center [1187, 14] width 31 height 29
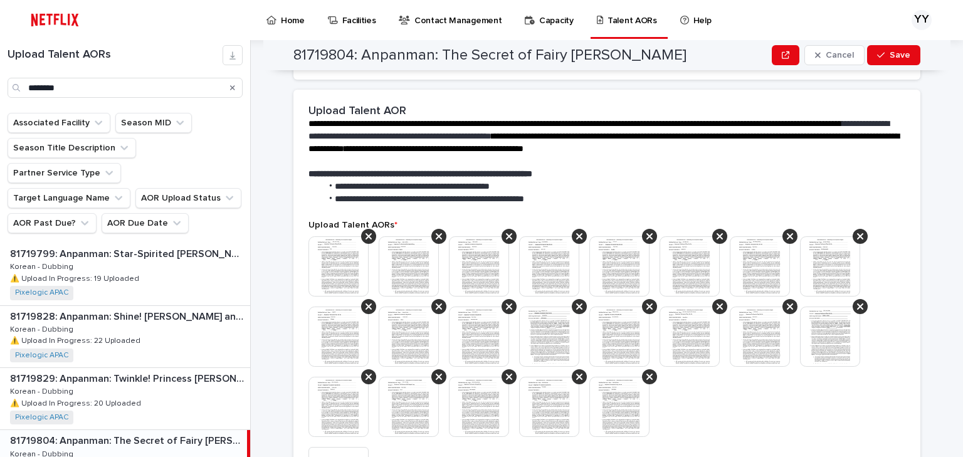
scroll to position [351, 0]
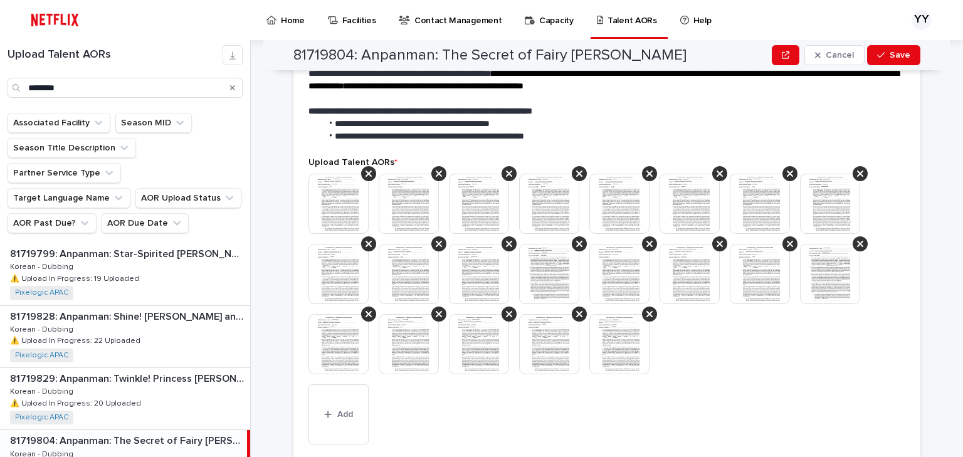
click at [546, 338] on img at bounding box center [549, 344] width 60 height 60
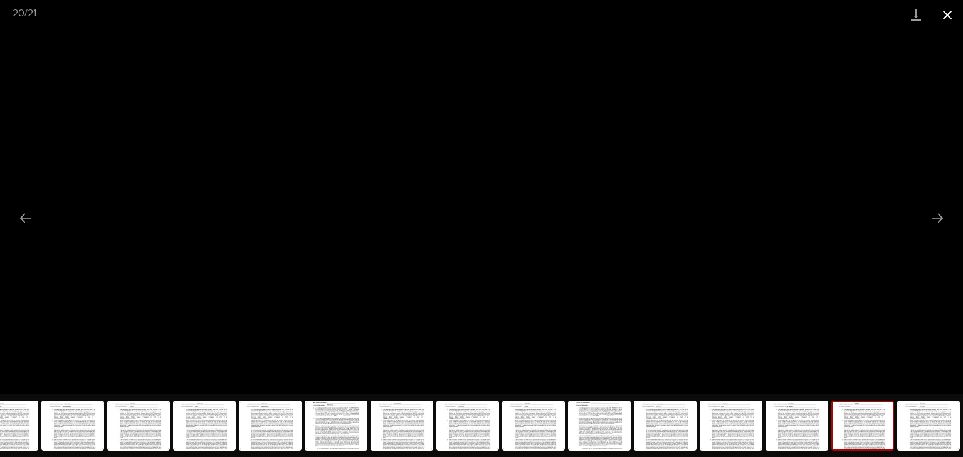
click at [941, 17] on button "Close gallery" at bounding box center [946, 14] width 31 height 29
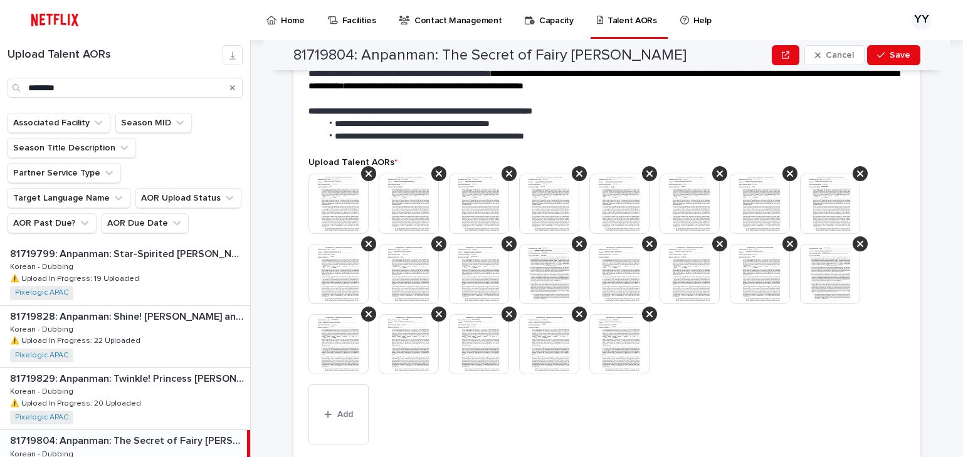
click at [761, 253] on img at bounding box center [759, 274] width 60 height 60
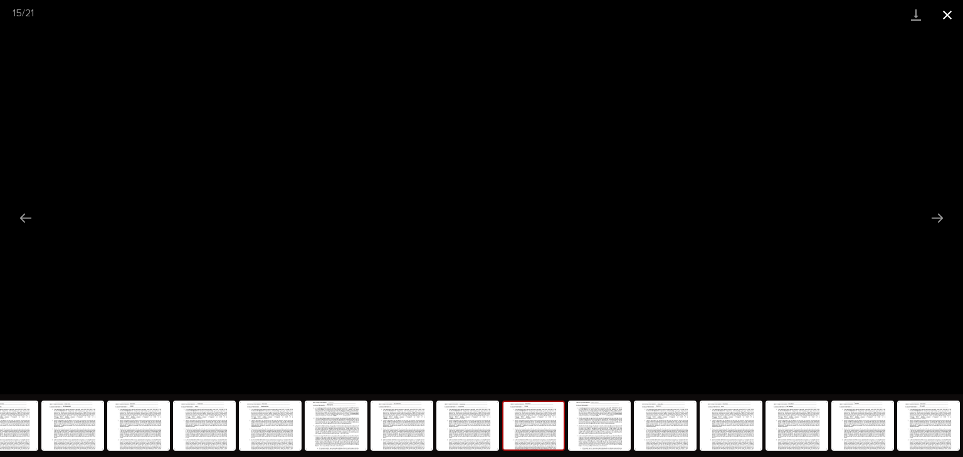
click at [949, 14] on button "Close gallery" at bounding box center [946, 14] width 31 height 29
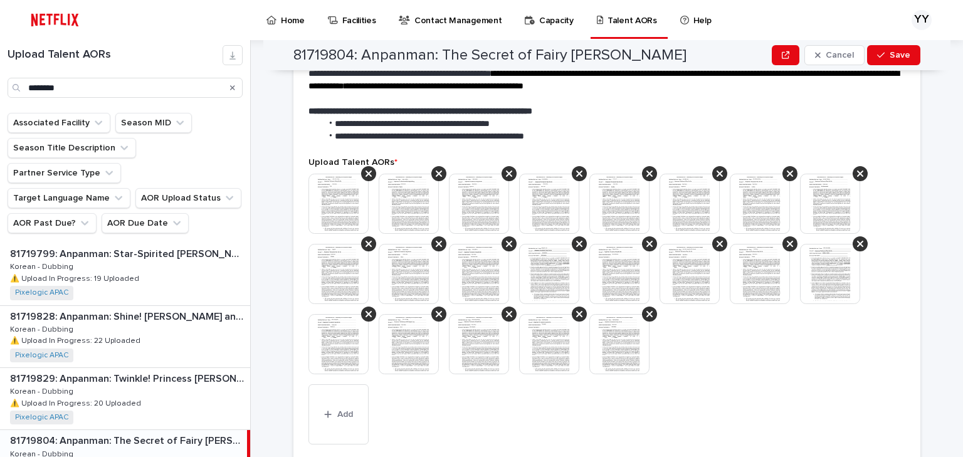
click at [820, 270] on img at bounding box center [830, 274] width 60 height 60
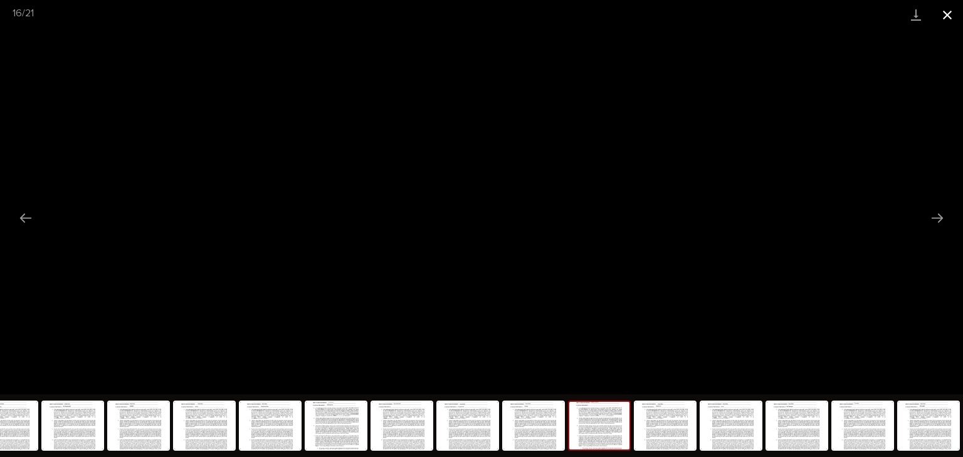
click at [943, 13] on button "Close gallery" at bounding box center [946, 14] width 31 height 29
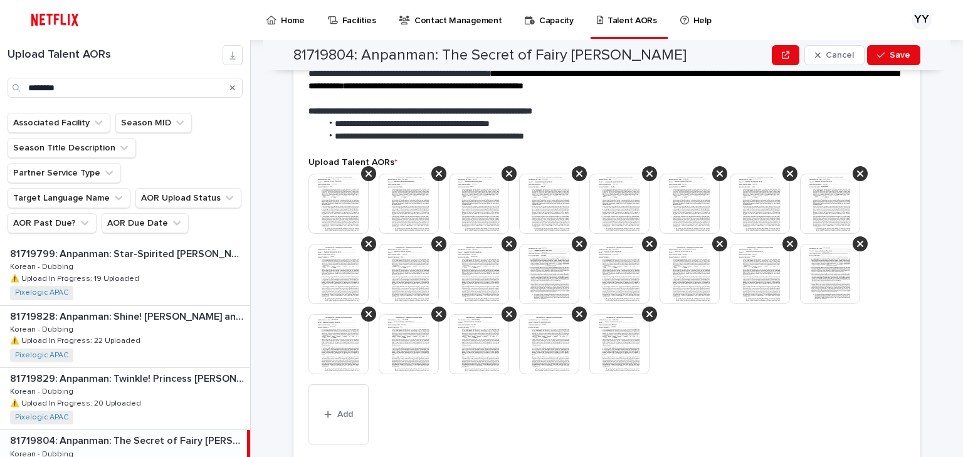
click at [501, 190] on img at bounding box center [479, 204] width 60 height 60
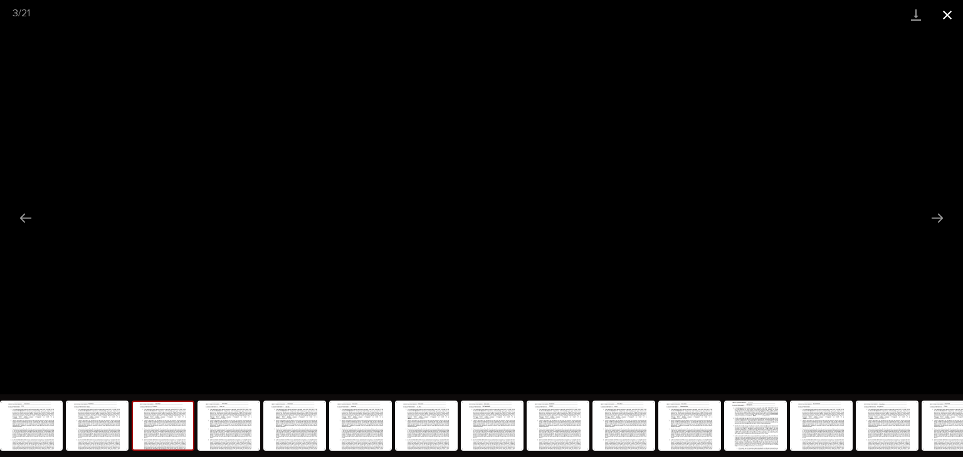
click at [948, 13] on button "Close gallery" at bounding box center [946, 14] width 31 height 29
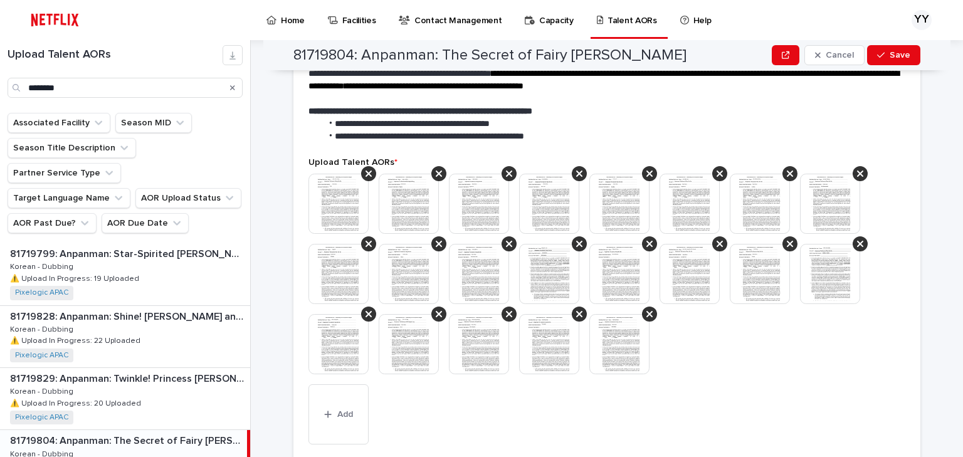
click at [625, 251] on img at bounding box center [619, 274] width 60 height 60
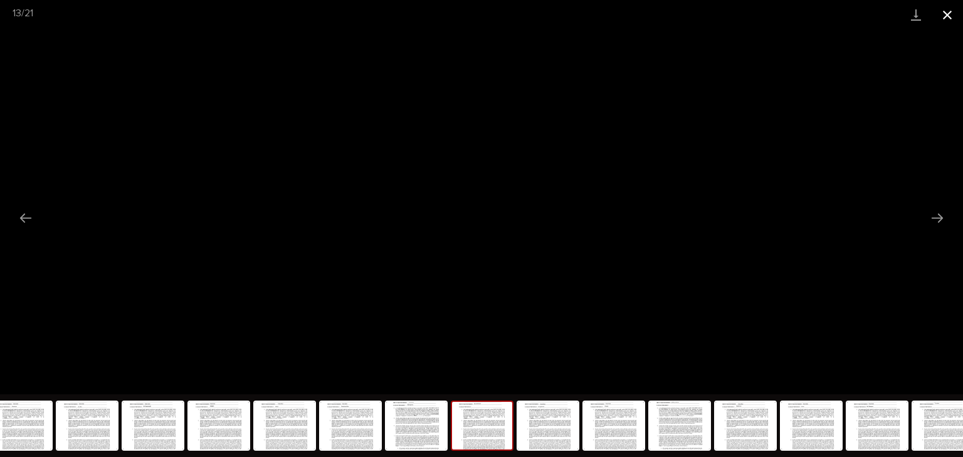
click at [939, 20] on button "Close gallery" at bounding box center [946, 14] width 31 height 29
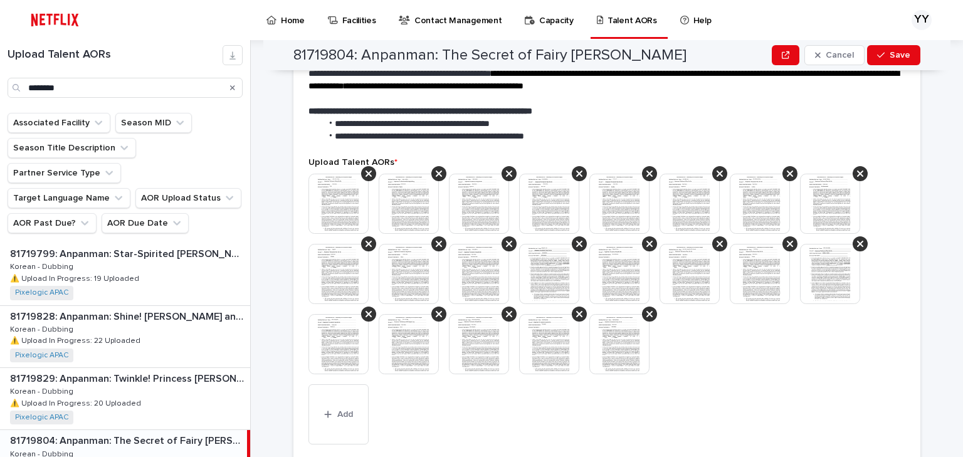
click at [614, 281] on img at bounding box center [619, 274] width 60 height 60
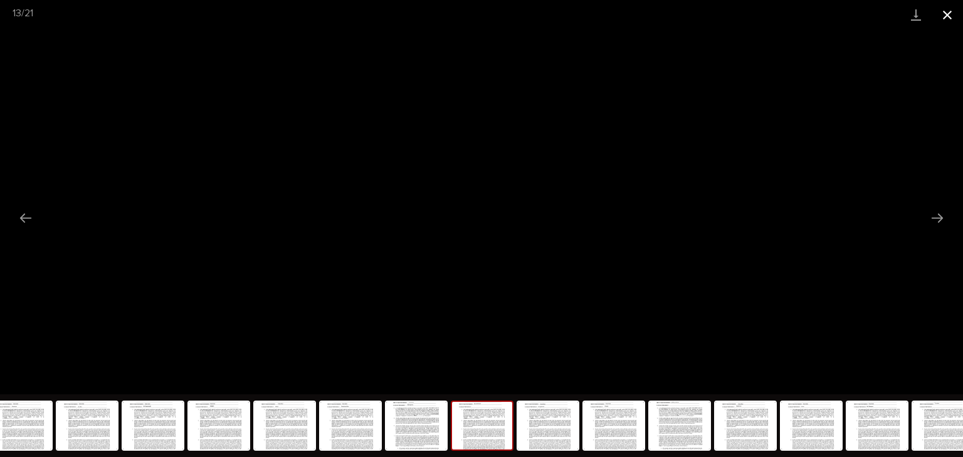
click at [948, 15] on button "Close gallery" at bounding box center [946, 14] width 31 height 29
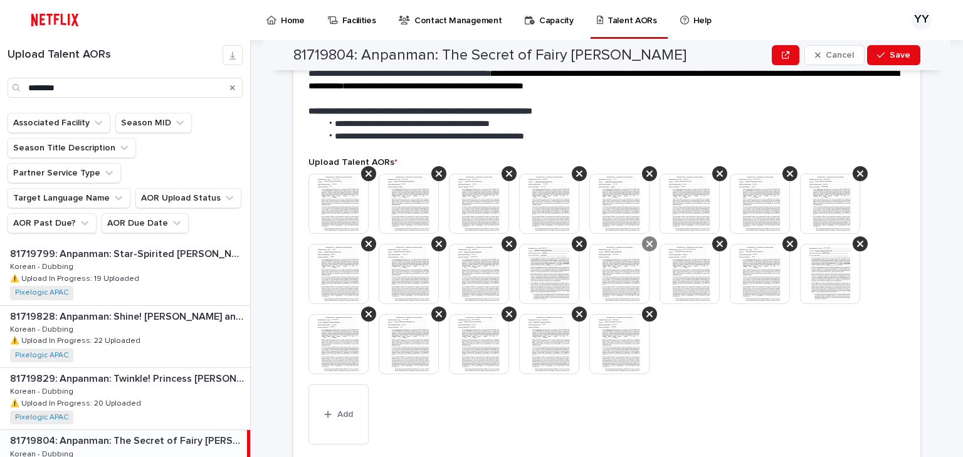
click at [646, 239] on icon at bounding box center [649, 244] width 6 height 10
drag, startPoint x: 879, startPoint y: 53, endPoint x: 891, endPoint y: 127, distance: 74.2
click at [891, 127] on div "**********" at bounding box center [606, 204] width 627 height 980
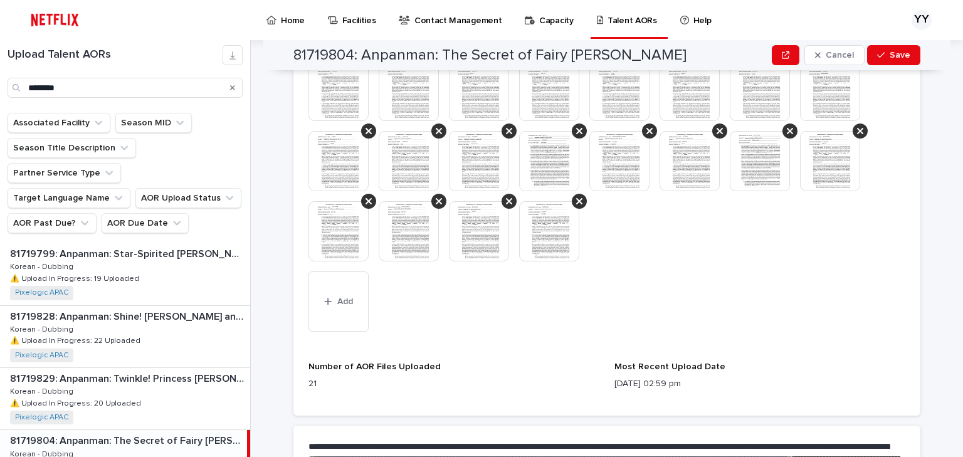
scroll to position [551, 0]
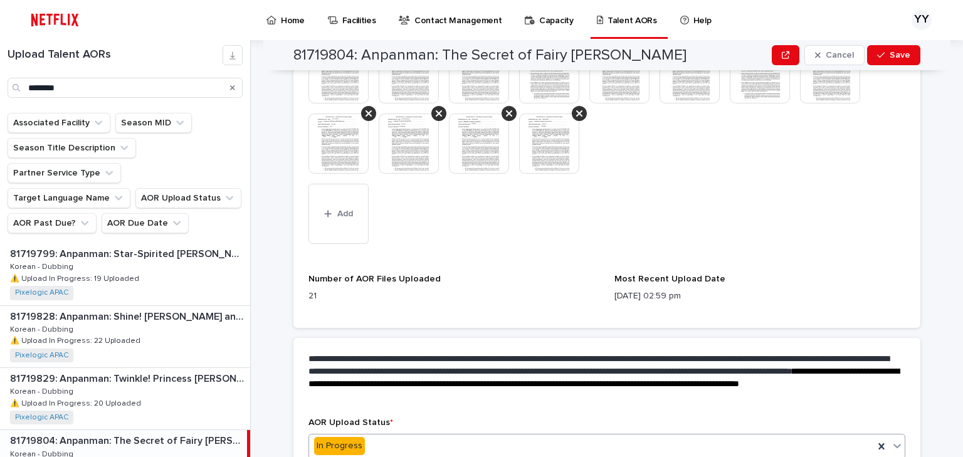
click at [361, 437] on div "In Progress" at bounding box center [591, 446] width 565 height 21
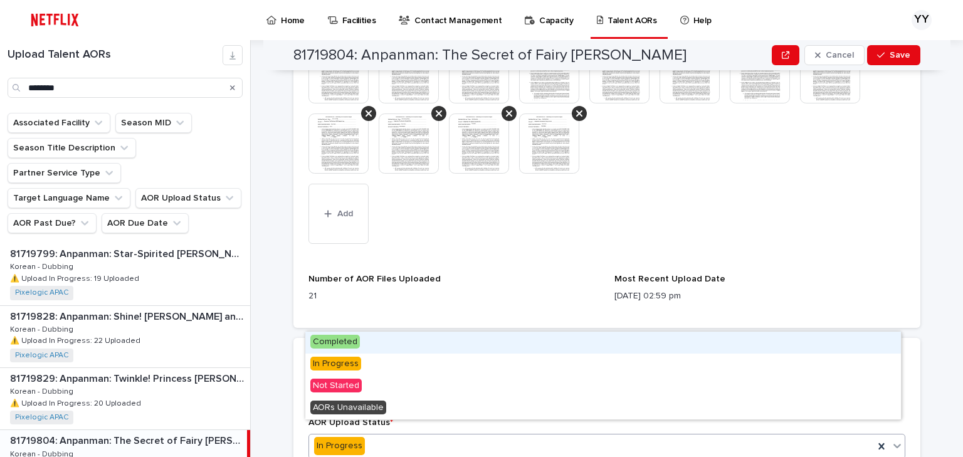
click at [374, 340] on div "Completed" at bounding box center [602, 343] width 595 height 22
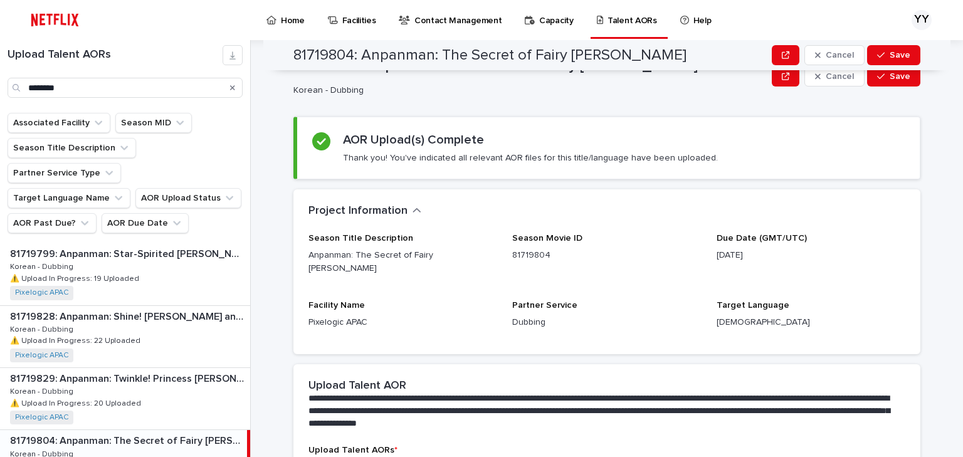
scroll to position [0, 0]
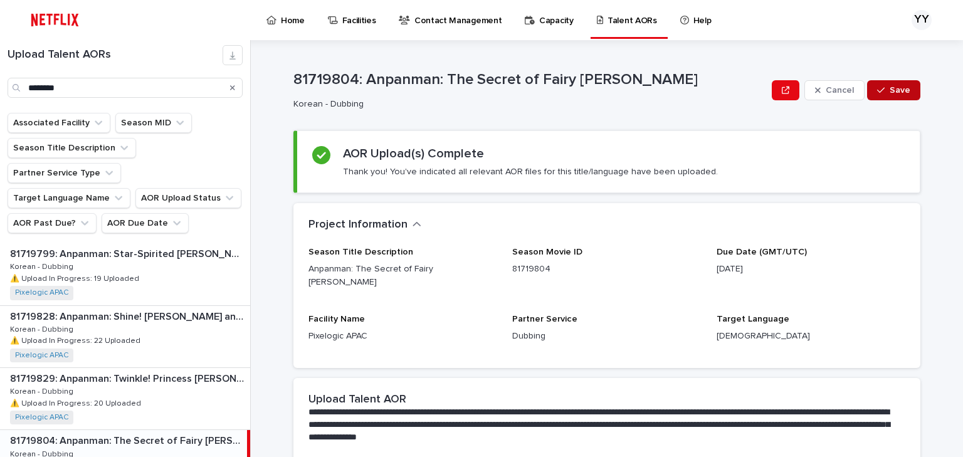
click at [889, 90] on span "Save" at bounding box center [899, 90] width 21 height 9
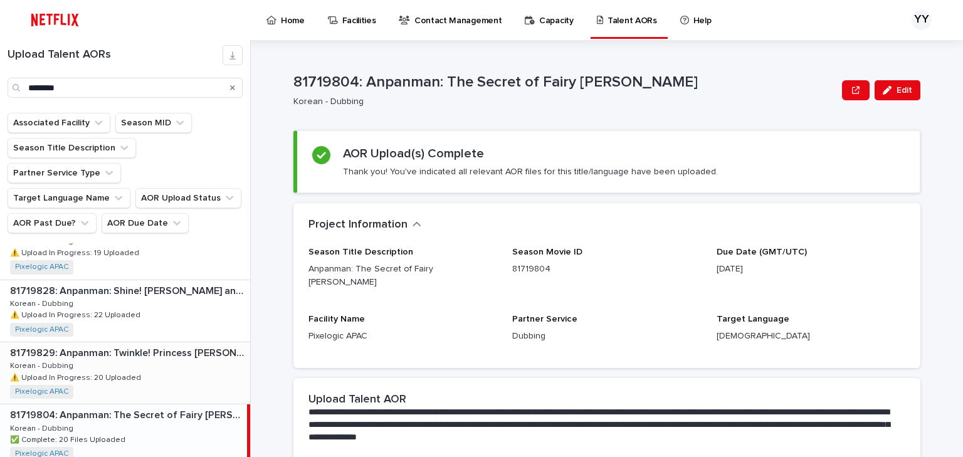
scroll to position [945, 0]
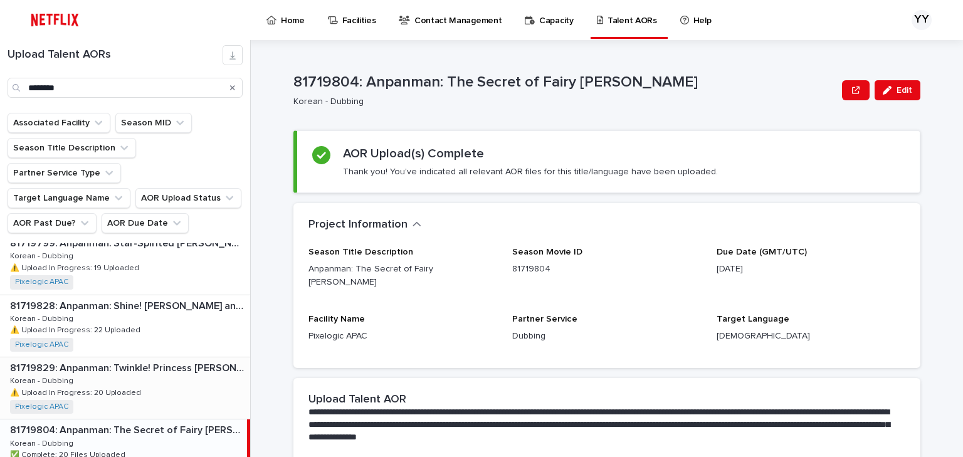
click at [158, 359] on div "81719829: Anpanman: Twinkle! Princess Vanilla of Ice Cream Land 81719829: Anpan…" at bounding box center [125, 387] width 250 height 61
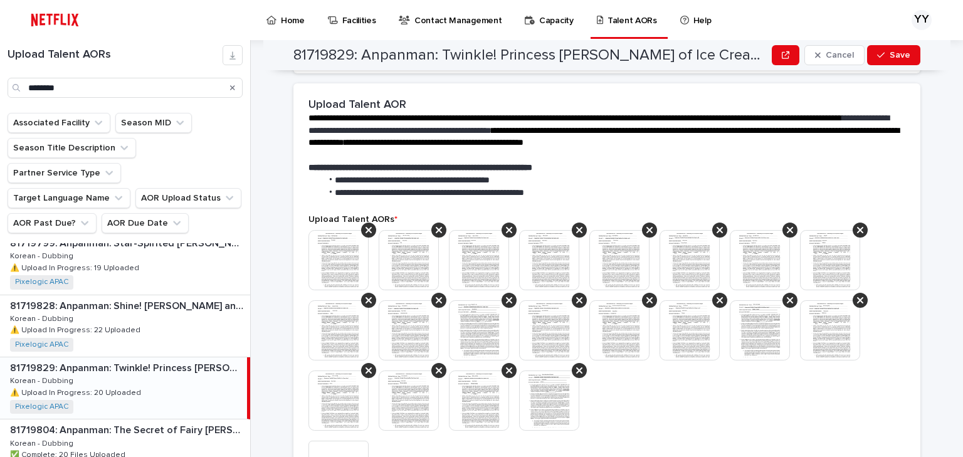
scroll to position [351, 0]
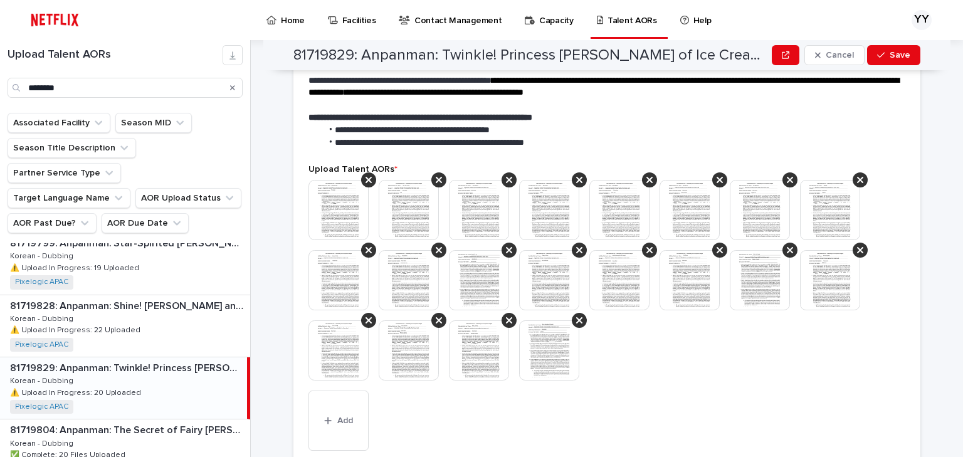
click at [339, 221] on img at bounding box center [338, 210] width 60 height 60
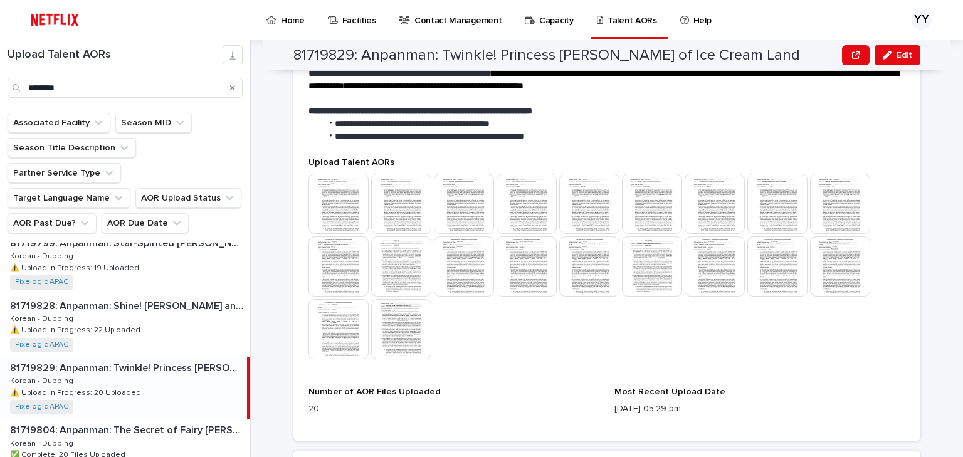
scroll to position [303, 0]
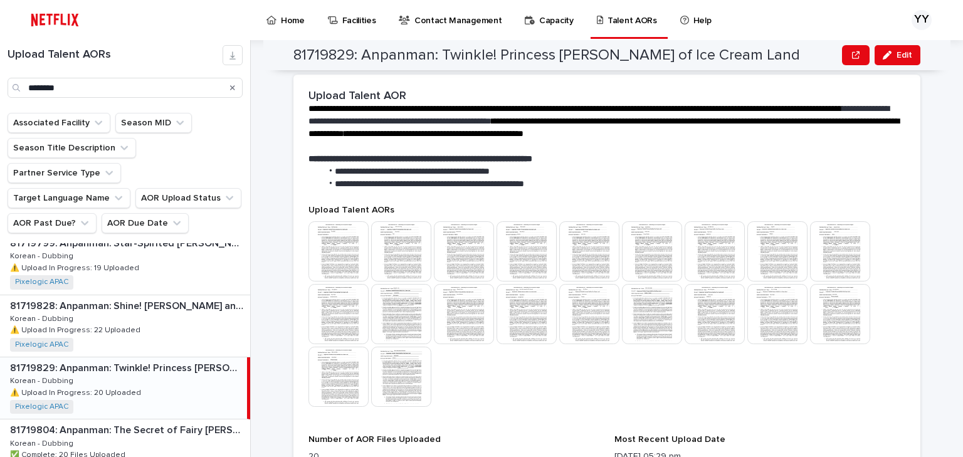
click at [454, 315] on img at bounding box center [464, 314] width 60 height 60
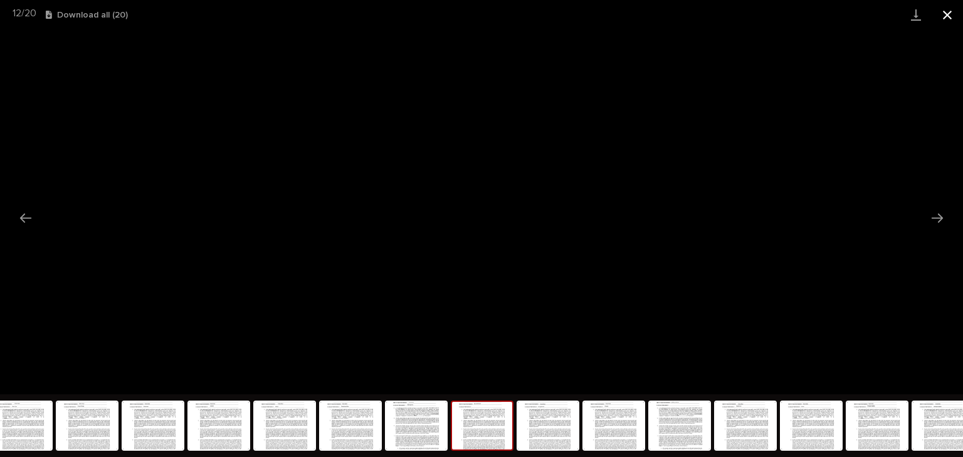
click at [953, 13] on button "Close gallery" at bounding box center [946, 14] width 31 height 29
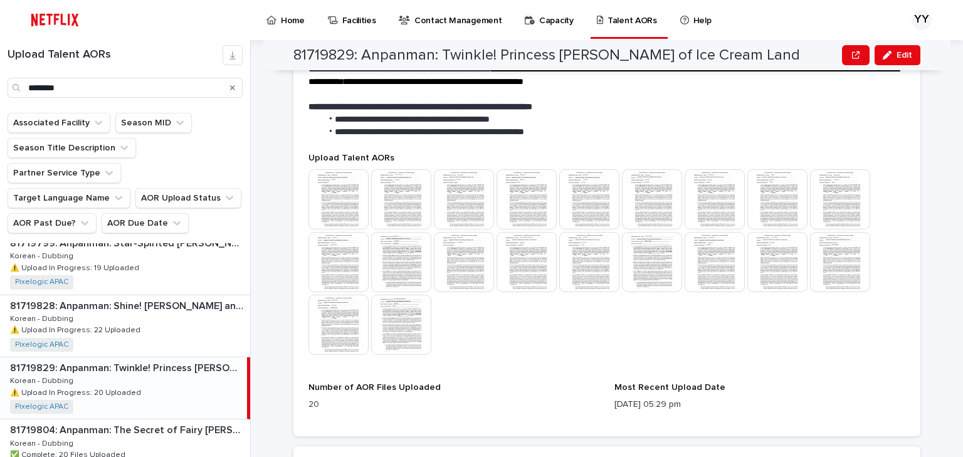
scroll to position [454, 0]
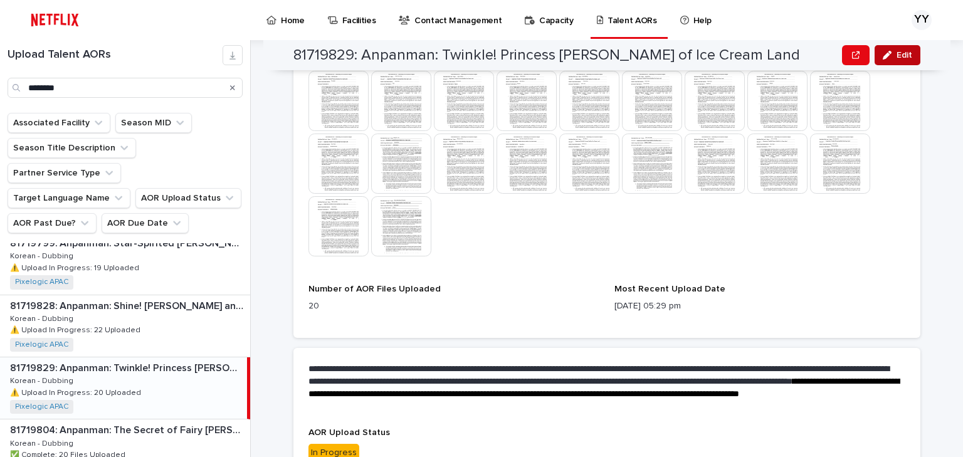
click at [906, 56] on span "Edit" at bounding box center [904, 55] width 16 height 9
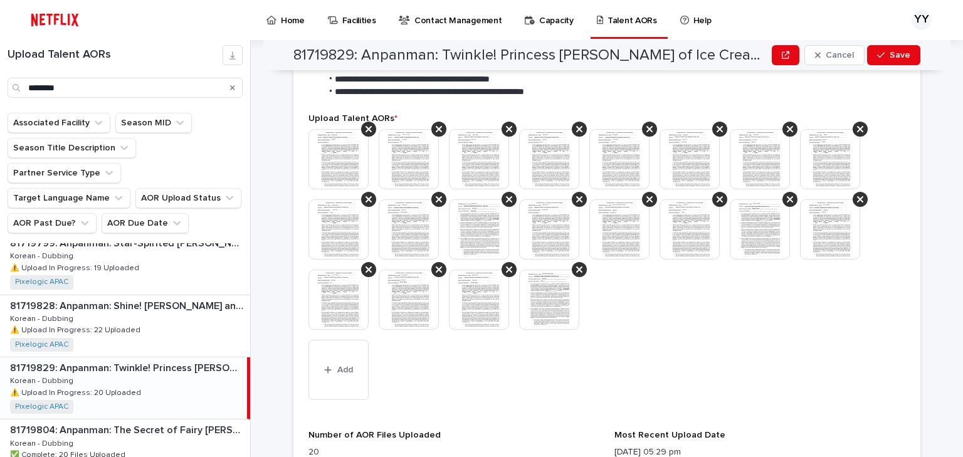
scroll to position [401, 0]
click at [558, 202] on img at bounding box center [549, 230] width 60 height 60
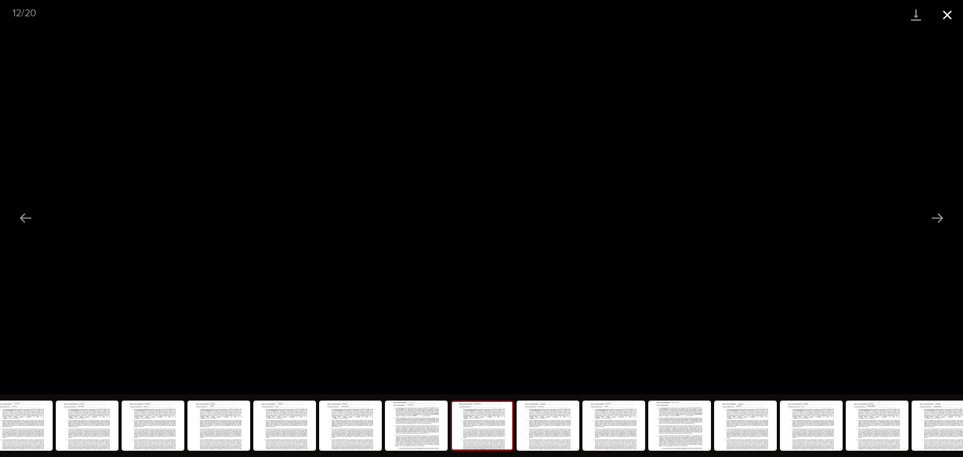
click at [944, 13] on button "Close gallery" at bounding box center [946, 14] width 31 height 29
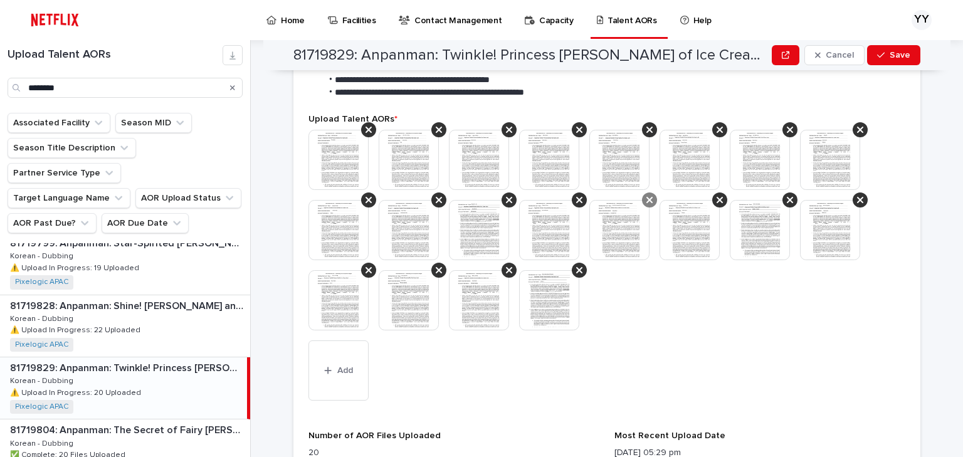
click at [578, 194] on div at bounding box center [579, 199] width 15 height 15
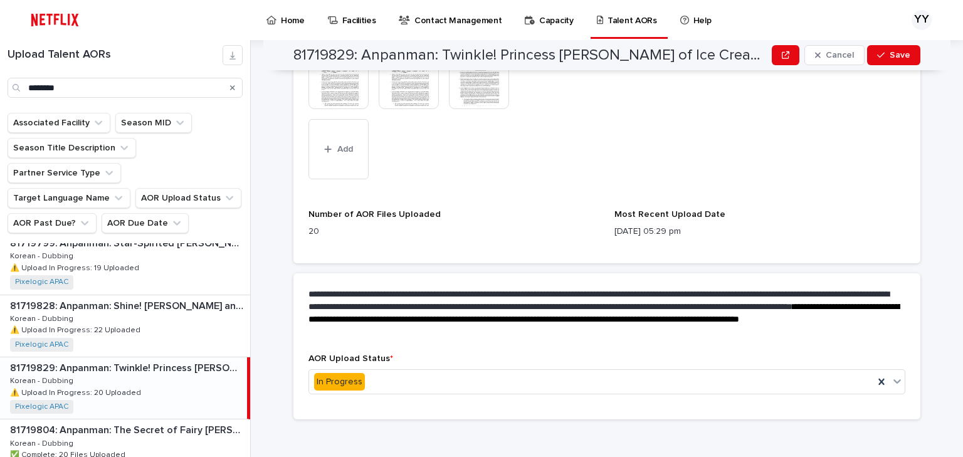
scroll to position [623, 0]
click at [531, 372] on div "In Progress" at bounding box center [591, 381] width 565 height 21
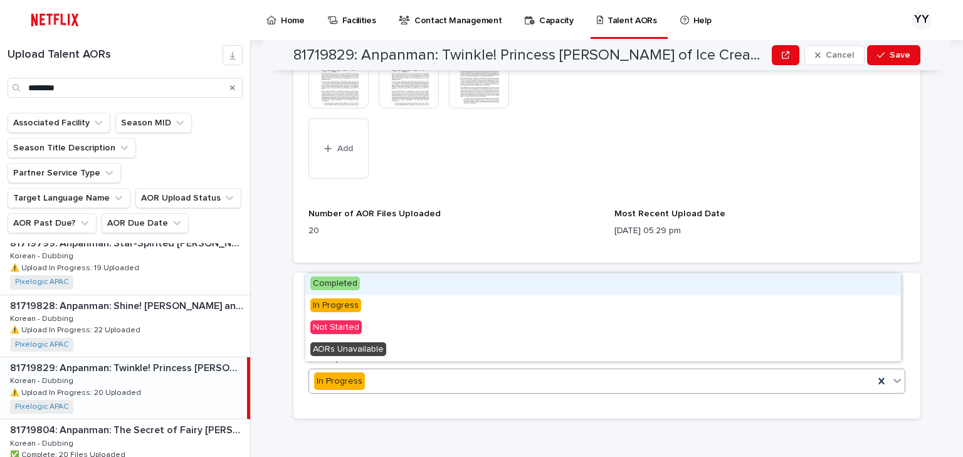
click at [381, 283] on div "Completed" at bounding box center [602, 284] width 595 height 22
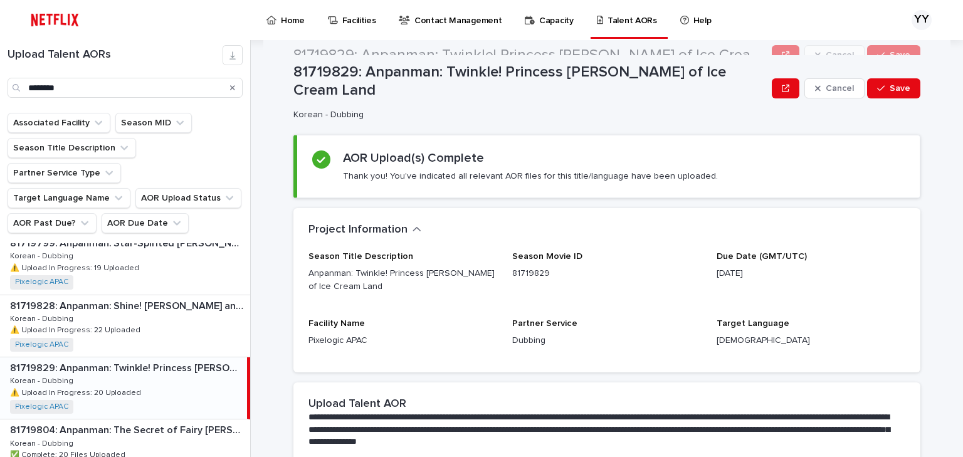
scroll to position [0, 0]
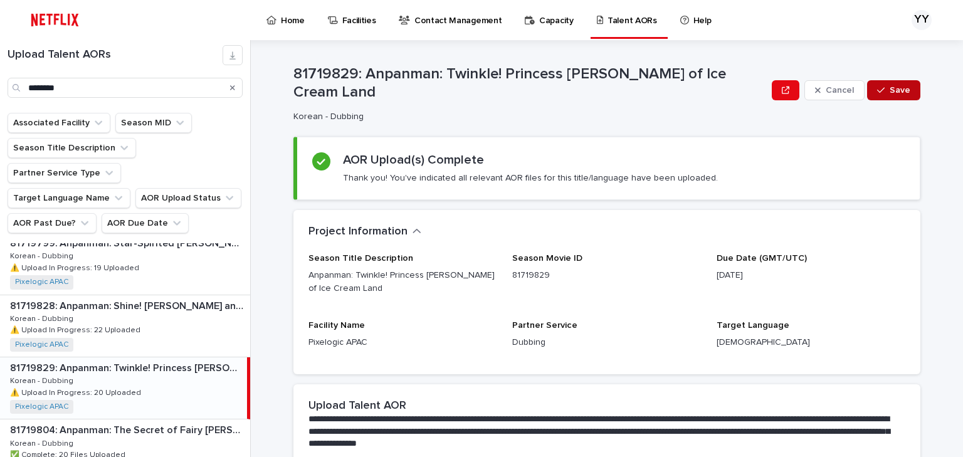
click at [889, 93] on span "Save" at bounding box center [899, 90] width 21 height 9
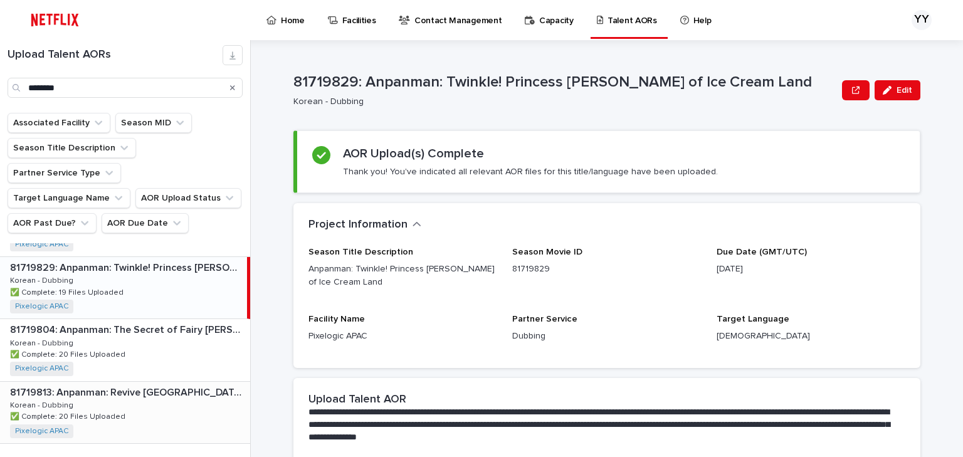
scroll to position [945, 0]
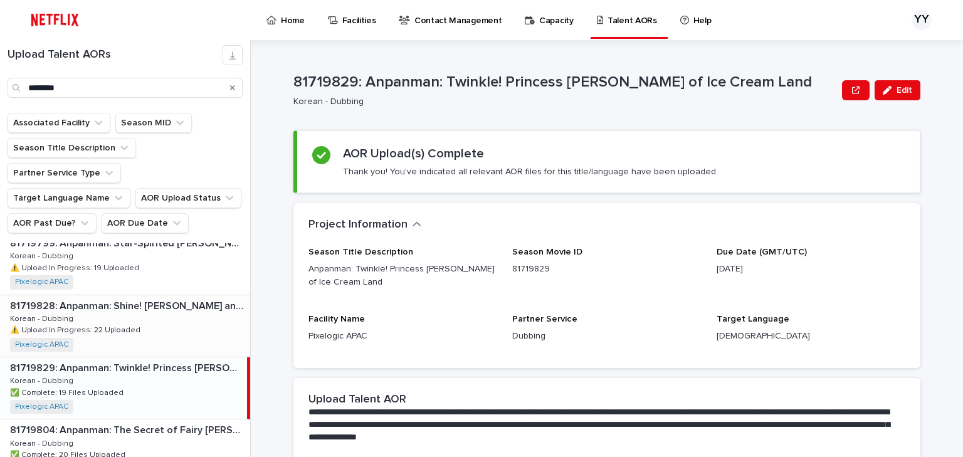
click at [203, 311] on div "81719828: Anpanman: Shine! Kulun and the Stars of Life 81719828: Anpanman: Shin…" at bounding box center [125, 325] width 250 height 61
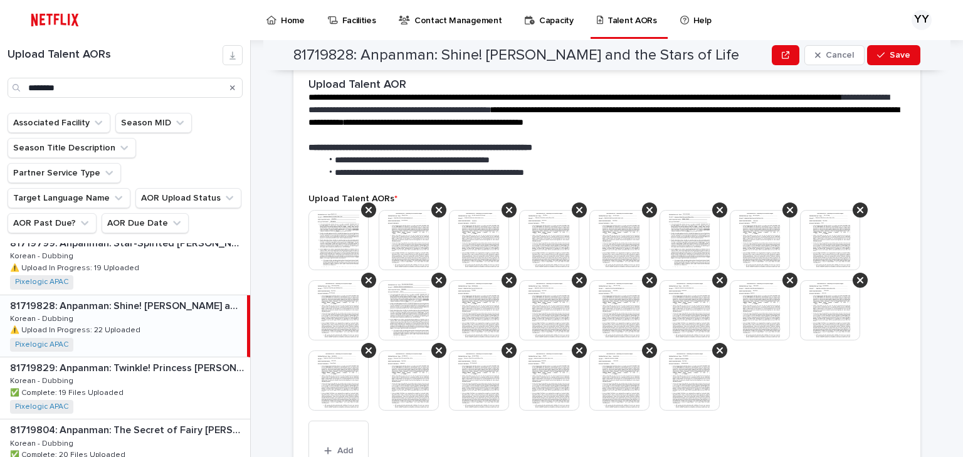
scroll to position [401, 0]
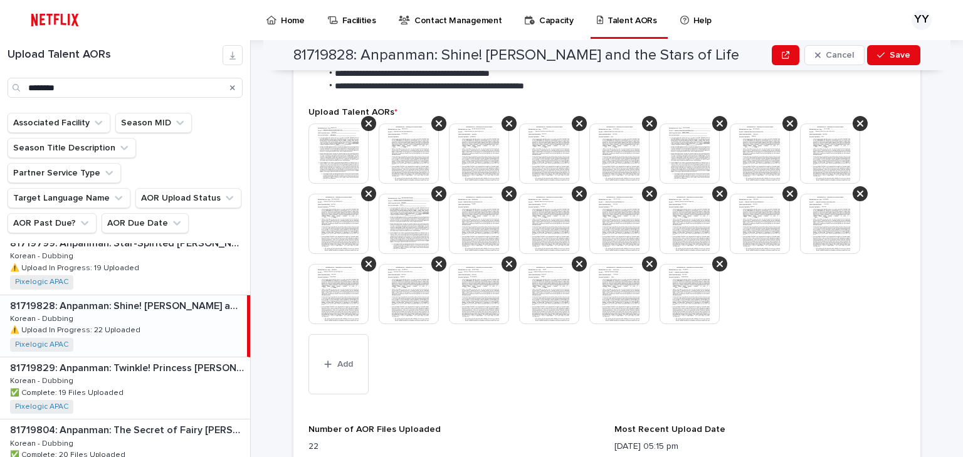
click at [474, 196] on img at bounding box center [479, 224] width 60 height 60
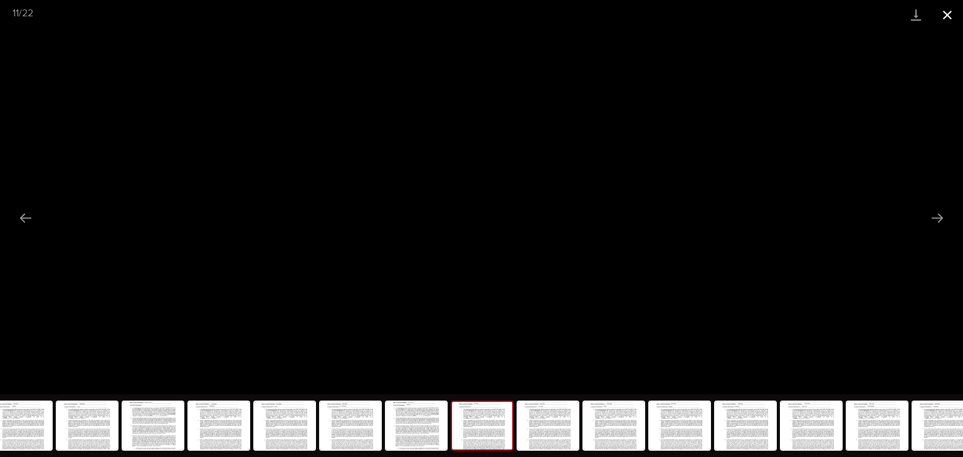
click at [957, 13] on button "Close gallery" at bounding box center [946, 14] width 31 height 29
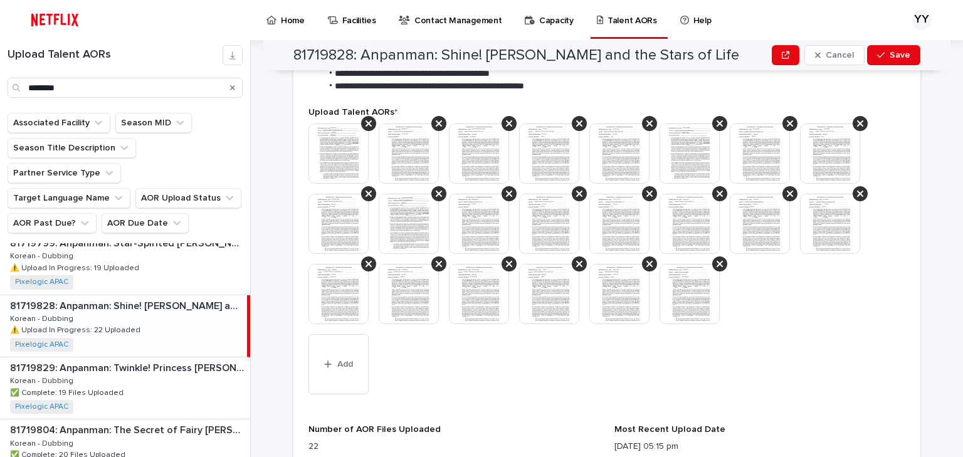
click at [680, 144] on img at bounding box center [689, 153] width 60 height 60
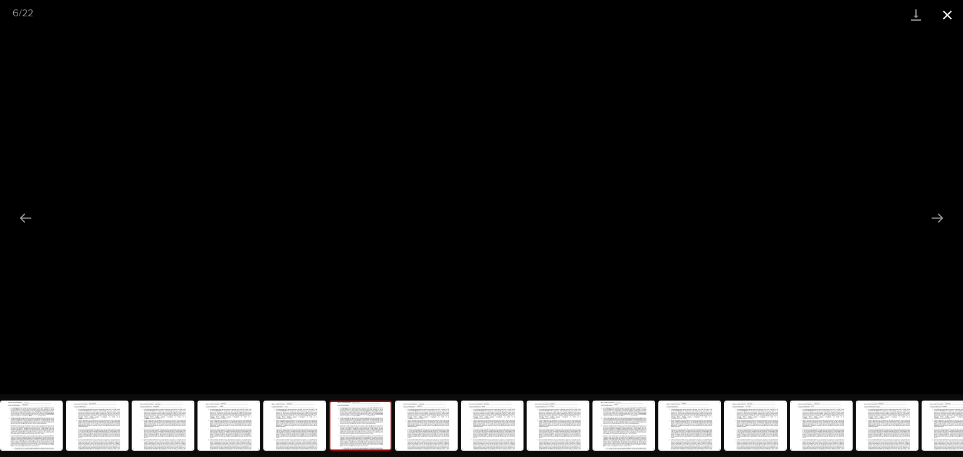
click at [949, 15] on button "Close gallery" at bounding box center [946, 14] width 31 height 29
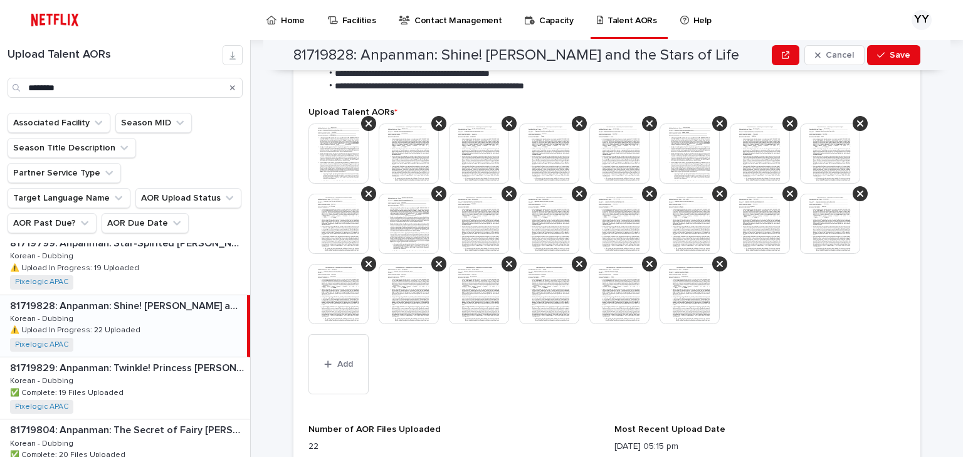
click at [390, 156] on img at bounding box center [409, 153] width 60 height 60
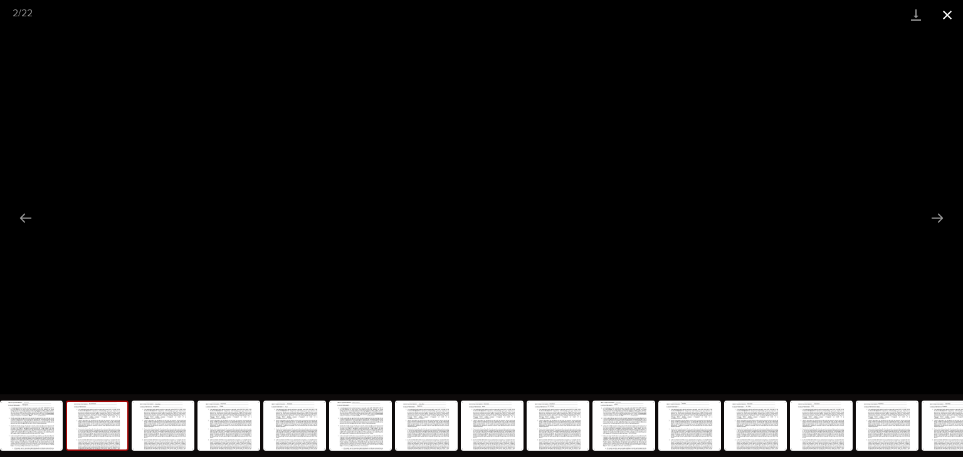
click at [953, 14] on button "Close gallery" at bounding box center [946, 14] width 31 height 29
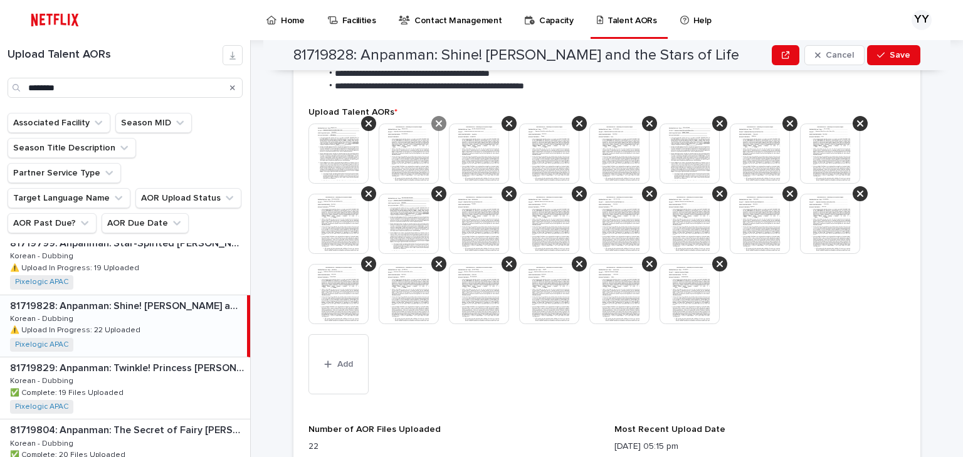
click at [431, 116] on div at bounding box center [438, 123] width 15 height 15
click at [900, 58] on span "Save" at bounding box center [899, 55] width 21 height 9
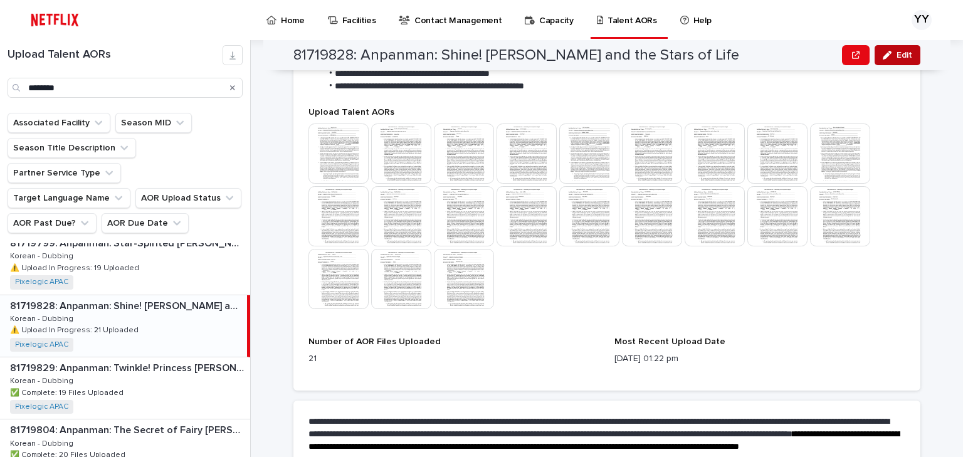
click at [907, 52] on span "Edit" at bounding box center [904, 55] width 16 height 9
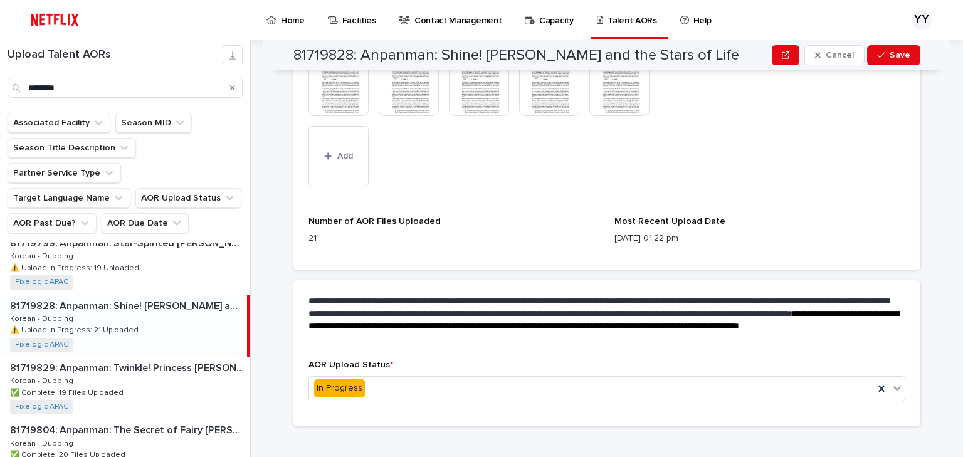
scroll to position [610, 0]
click at [375, 377] on div "In Progress" at bounding box center [591, 387] width 565 height 21
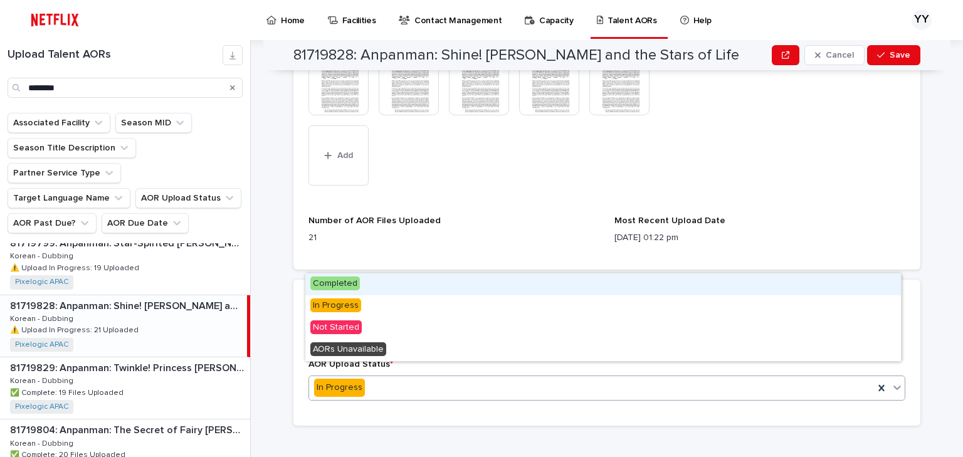
click at [357, 283] on span "Completed" at bounding box center [335, 283] width 50 height 14
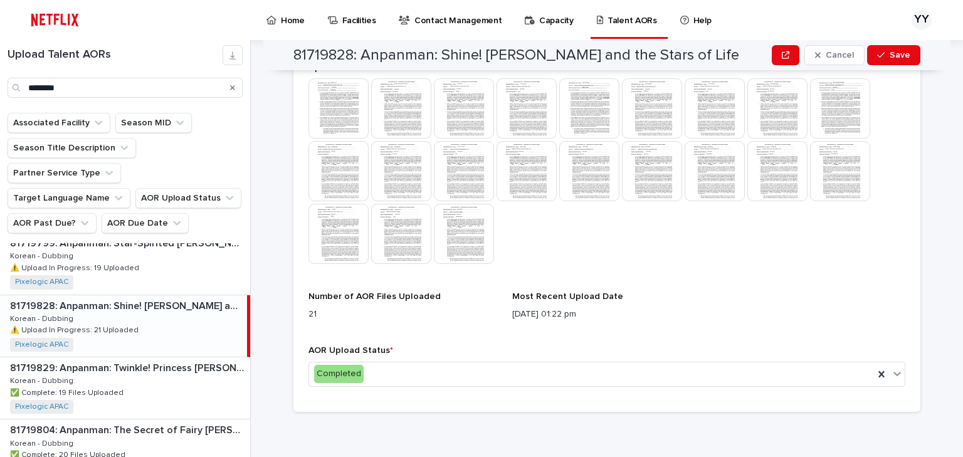
scroll to position [382, 0]
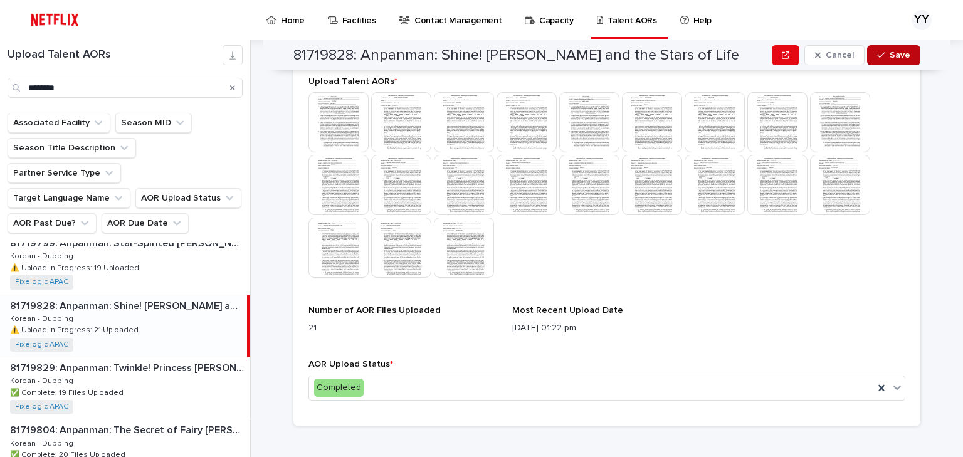
click at [902, 58] on span "Save" at bounding box center [899, 55] width 21 height 9
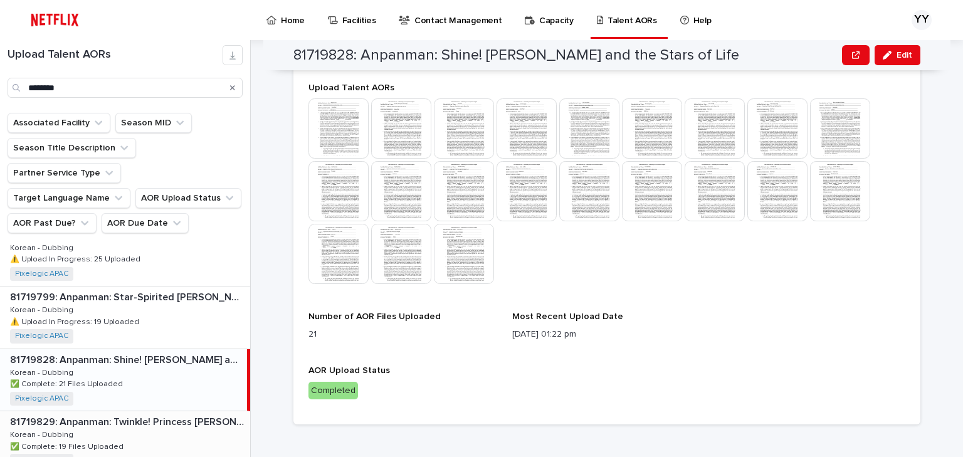
scroll to position [845, 0]
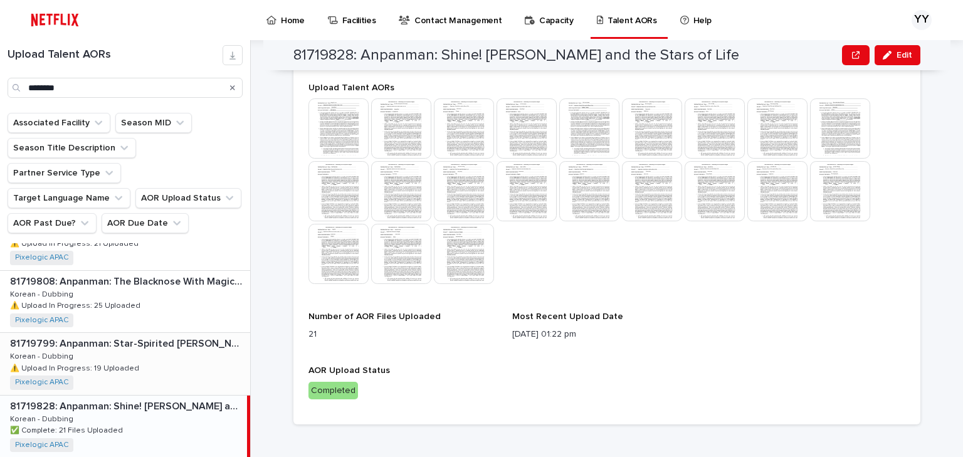
click at [144, 333] on div "81719799: Anpanman: Star-Spirited Dollie 81719799: Anpanman: Star-Spirited Doll…" at bounding box center [125, 363] width 250 height 61
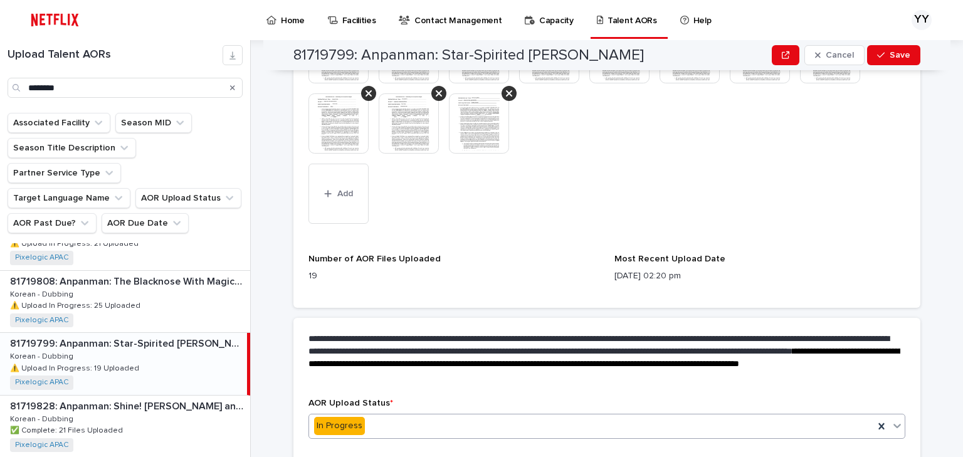
scroll to position [577, 0]
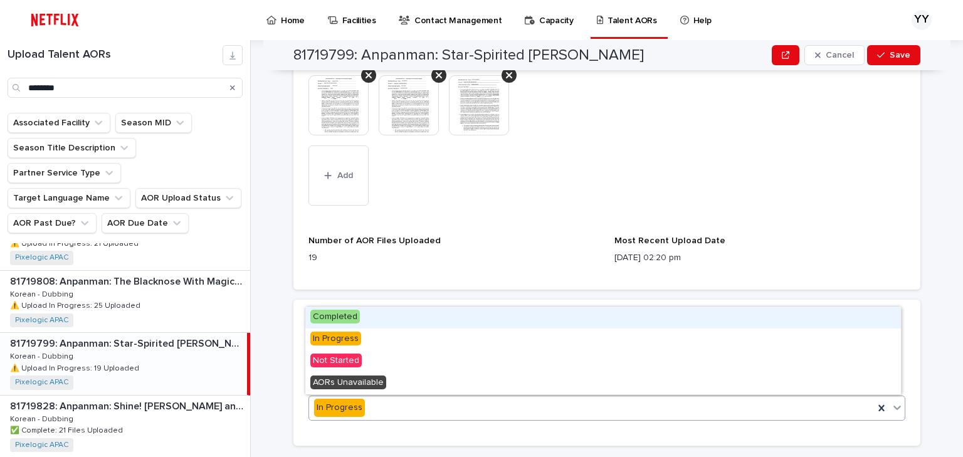
click at [414, 405] on div "In Progress" at bounding box center [591, 407] width 565 height 21
click at [382, 320] on div "Completed" at bounding box center [602, 317] width 595 height 22
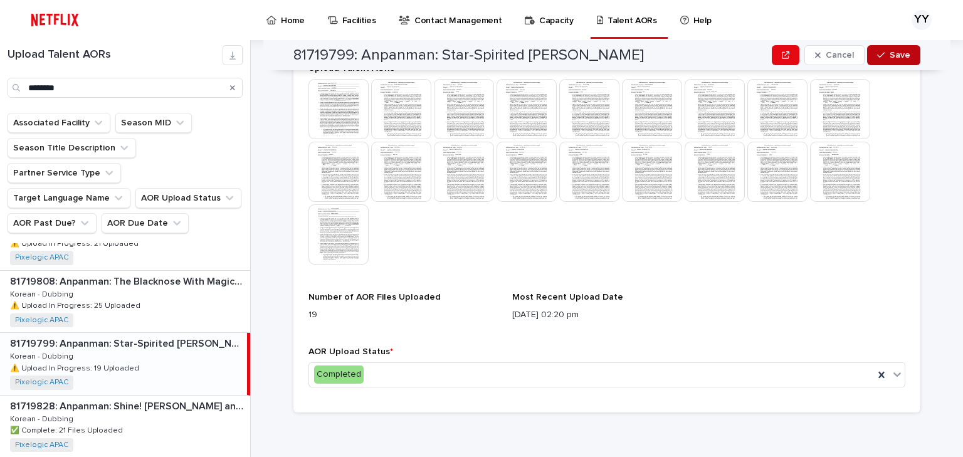
scroll to position [382, 0]
click at [884, 51] on div "button" at bounding box center [883, 55] width 13 height 9
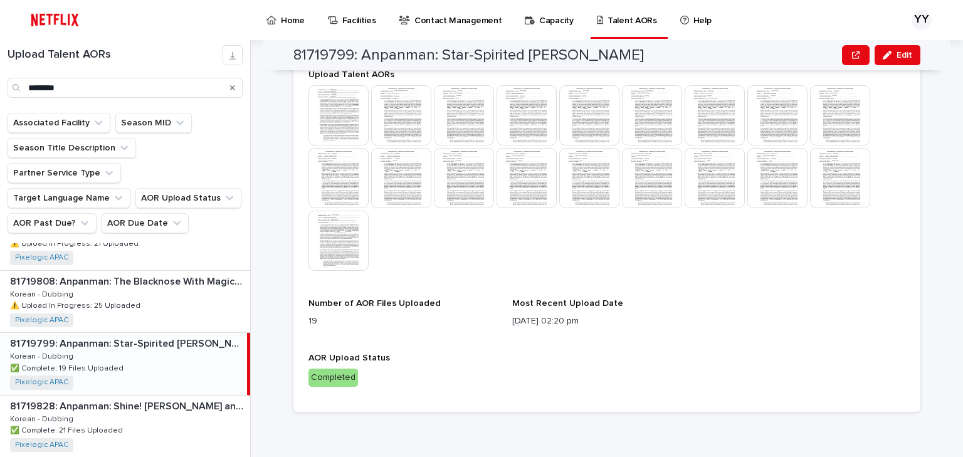
scroll to position [376, 0]
click at [170, 273] on p "81719808: Anpanman: The Blacknose With Magical Song" at bounding box center [129, 280] width 238 height 14
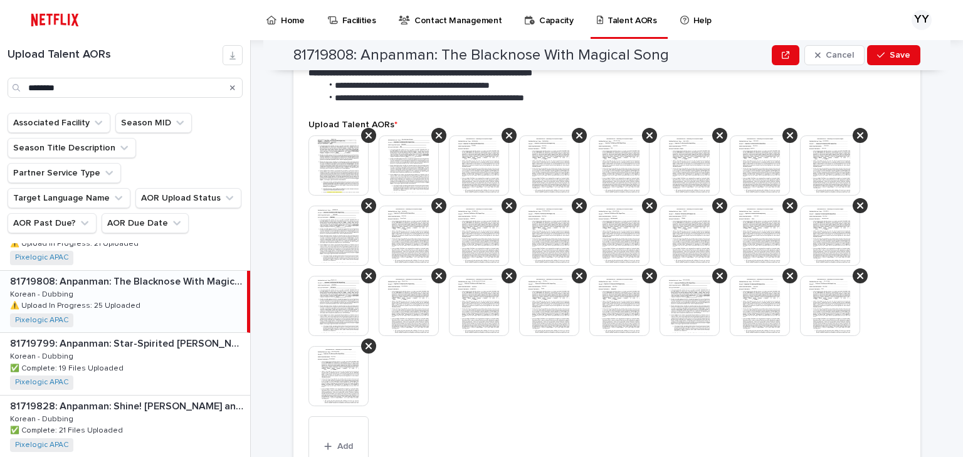
click at [462, 170] on img at bounding box center [479, 165] width 60 height 60
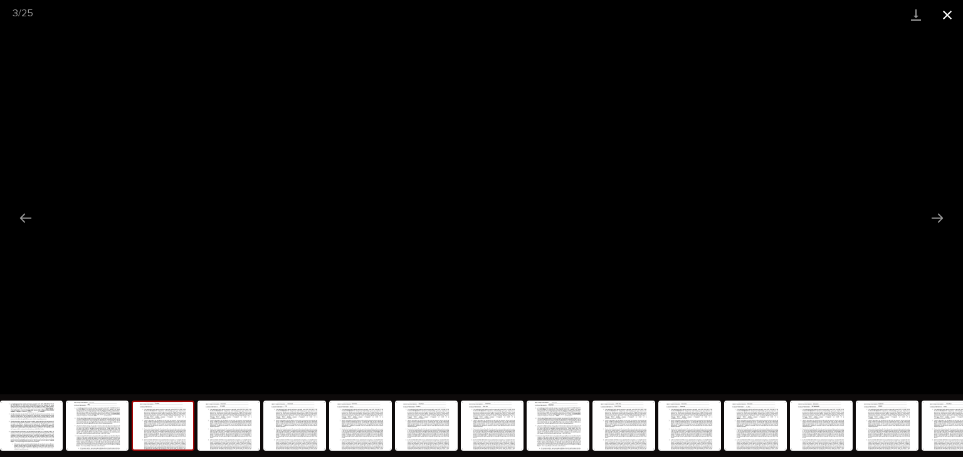
click at [952, 14] on button "Close gallery" at bounding box center [946, 14] width 31 height 29
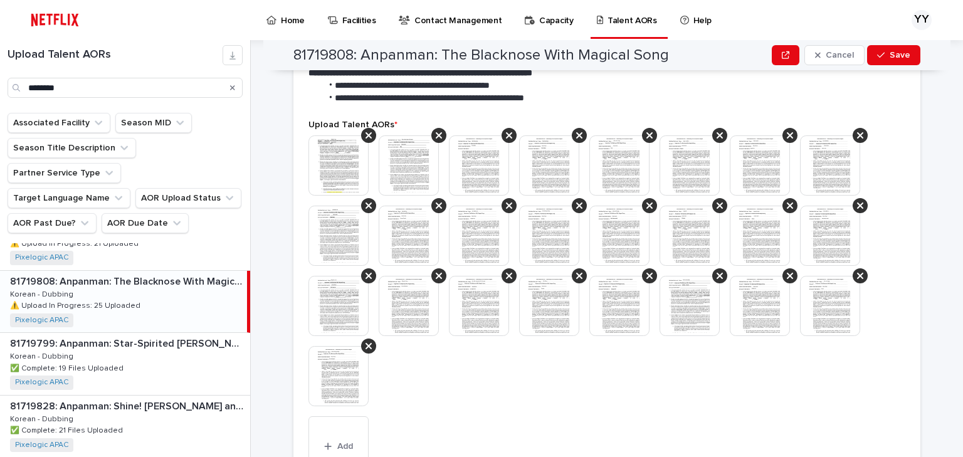
click at [398, 306] on img at bounding box center [409, 306] width 60 height 60
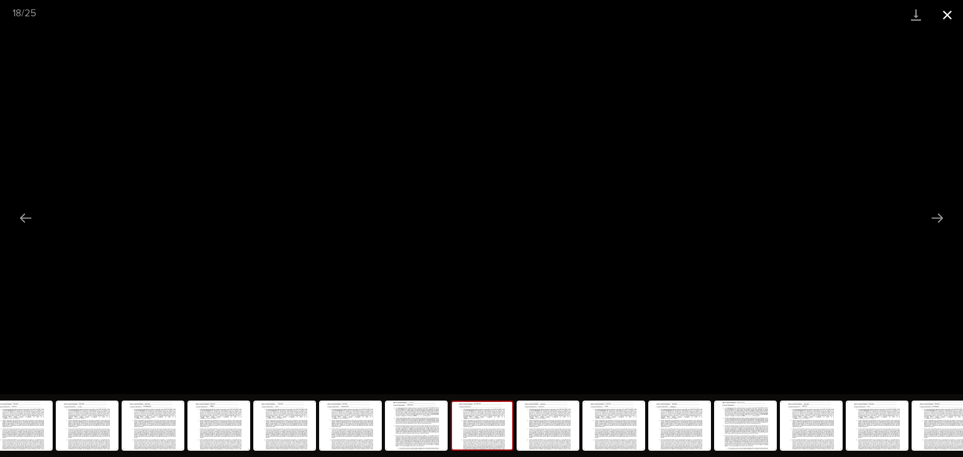
click at [953, 10] on button "Close gallery" at bounding box center [946, 14] width 31 height 29
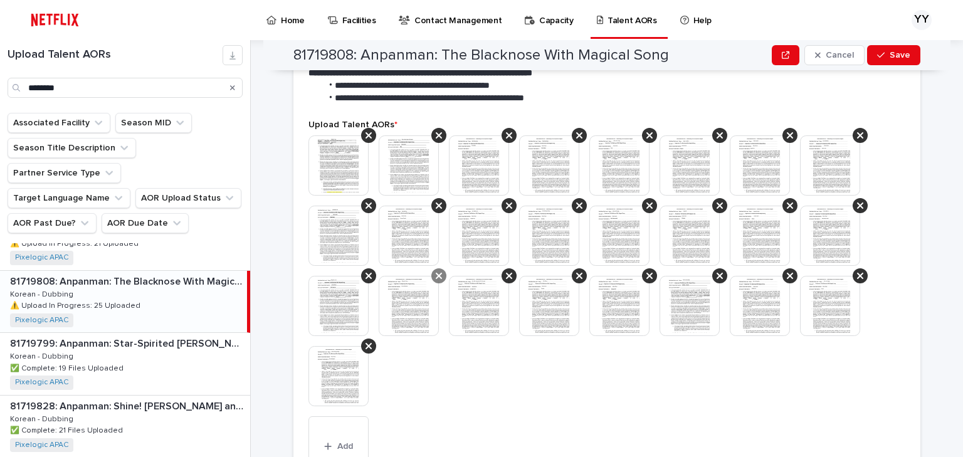
click at [436, 274] on icon at bounding box center [439, 276] width 6 height 10
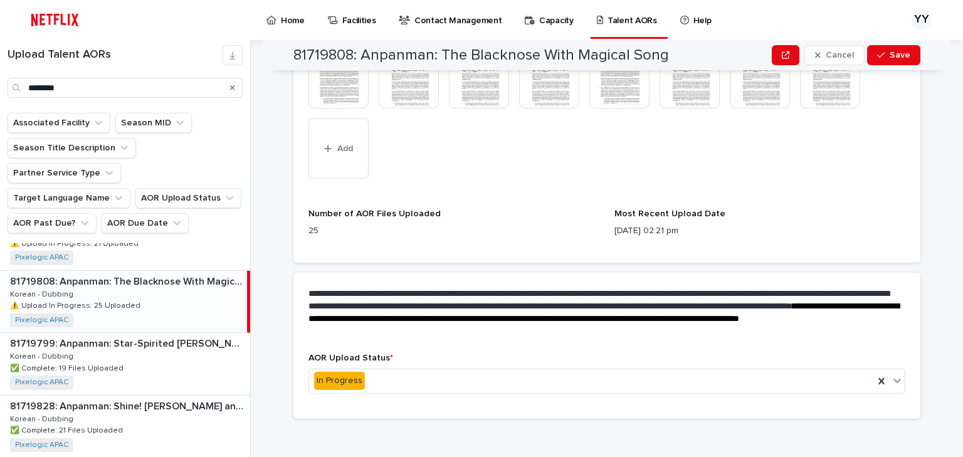
scroll to position [610, 0]
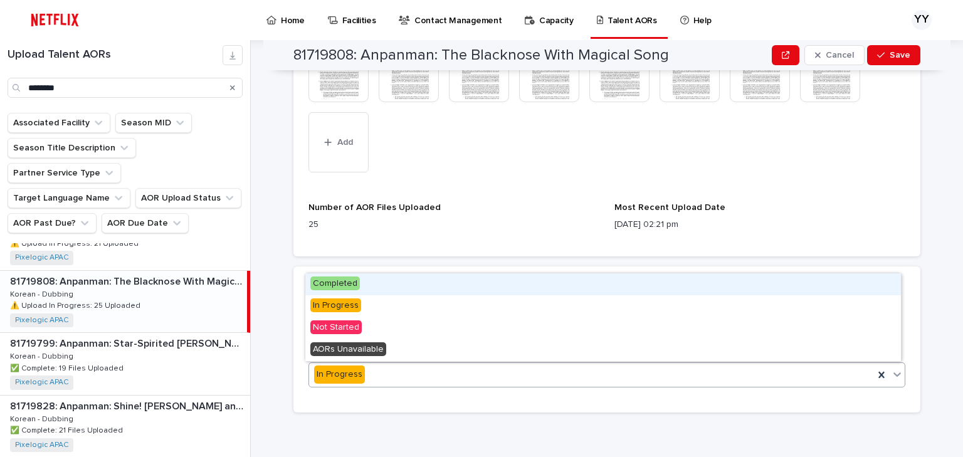
click at [577, 371] on div "In Progress" at bounding box center [591, 374] width 565 height 21
click at [444, 290] on div "Completed" at bounding box center [602, 284] width 595 height 22
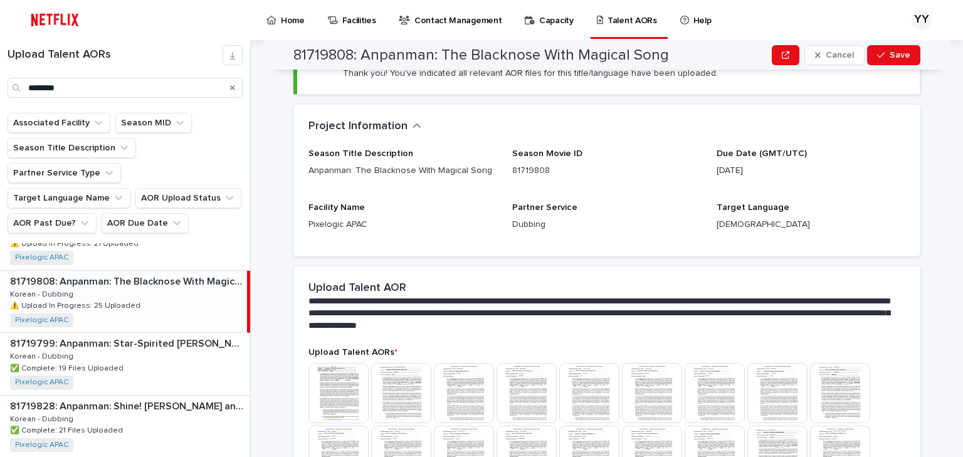
scroll to position [31, 0]
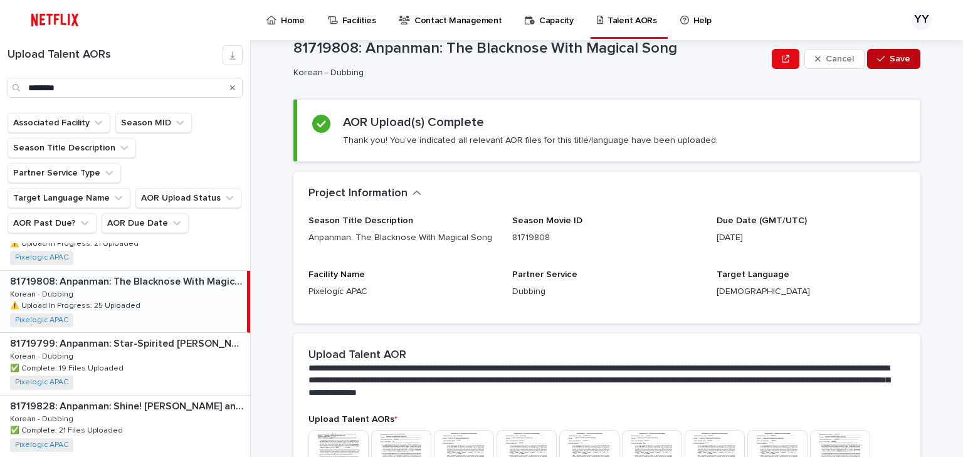
click at [881, 61] on icon "button" at bounding box center [881, 59] width 8 height 9
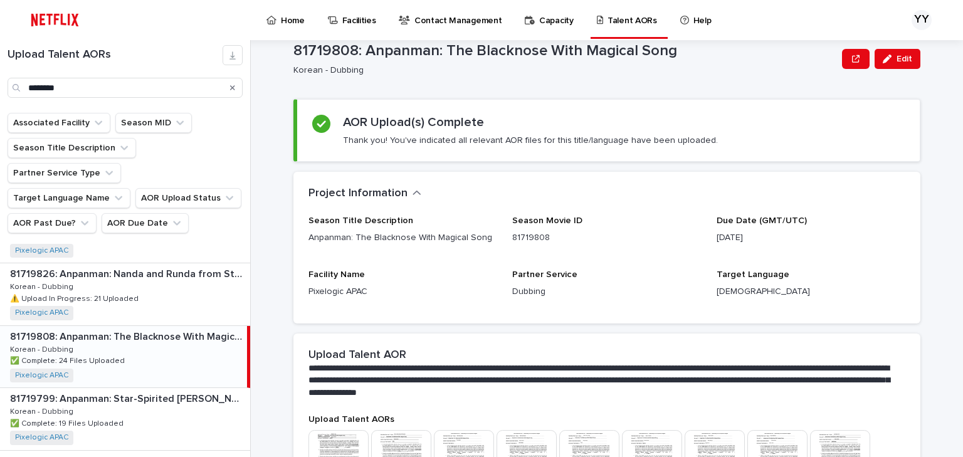
scroll to position [745, 0]
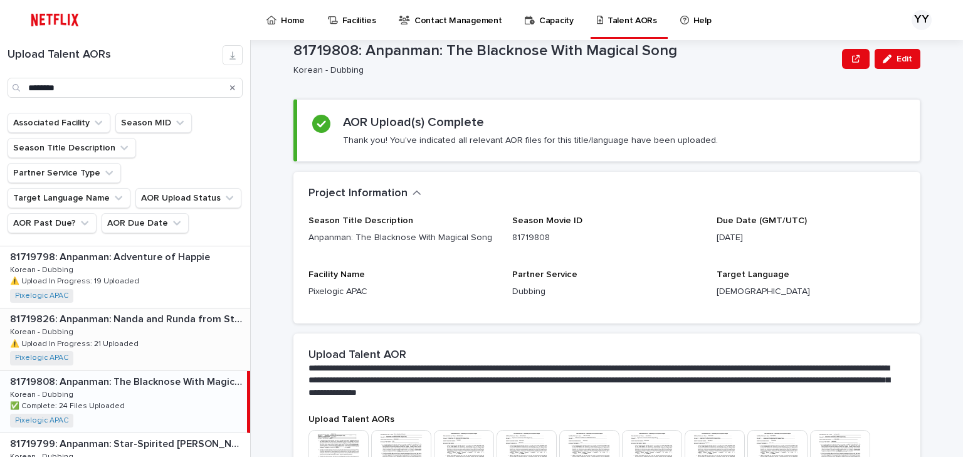
click at [162, 319] on div "81719826: Anpanman: Nanda and Runda from Star of Toys 81719826: Anpanman: Nanda…" at bounding box center [125, 338] width 250 height 61
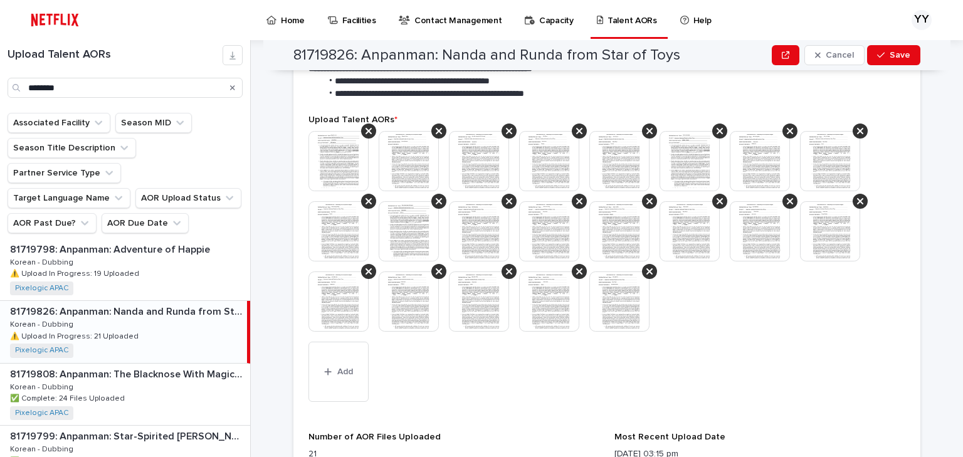
scroll to position [382, 0]
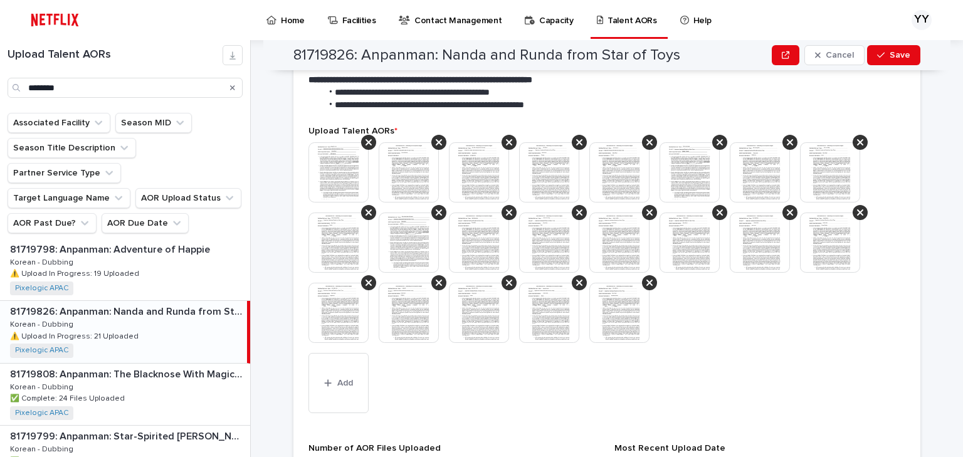
click at [419, 166] on img at bounding box center [409, 172] width 60 height 60
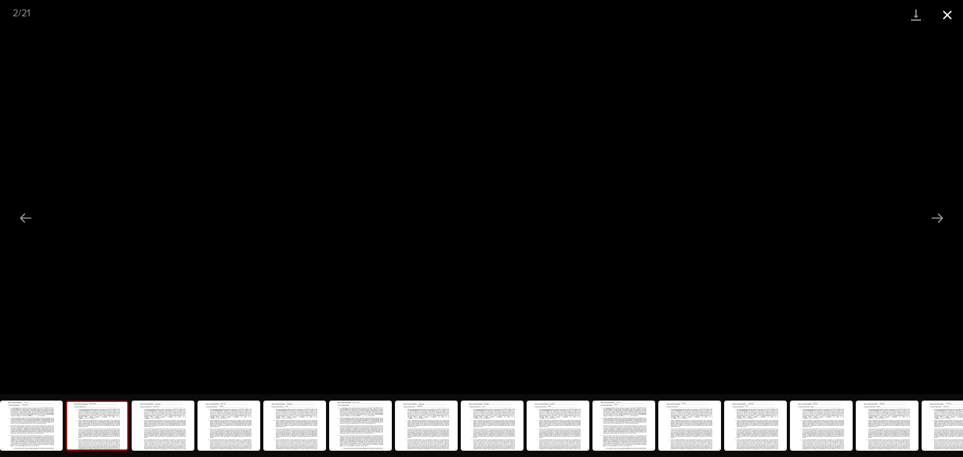
click at [948, 16] on button "Close gallery" at bounding box center [946, 14] width 31 height 29
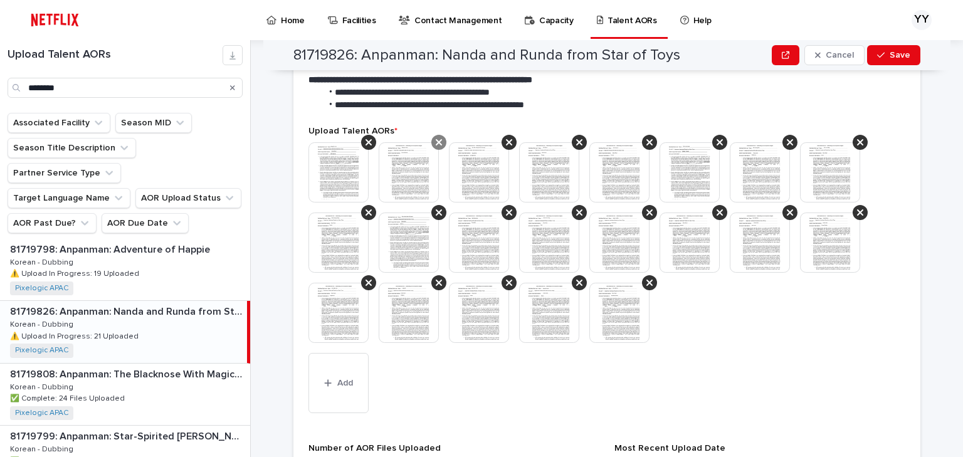
click at [437, 139] on icon at bounding box center [439, 142] width 6 height 6
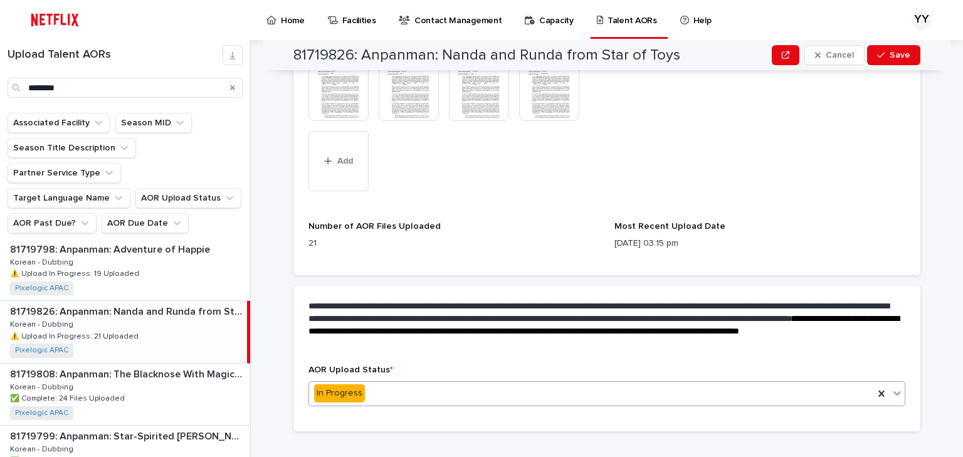
scroll to position [610, 0]
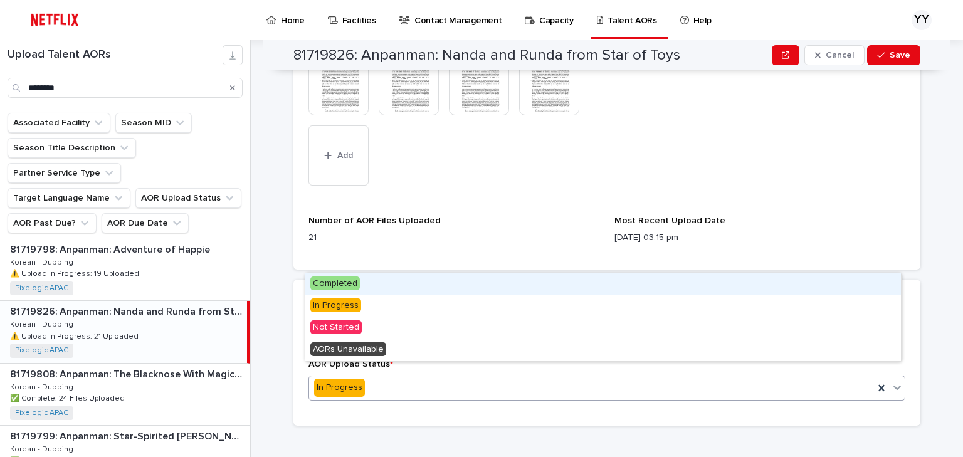
click at [383, 377] on div "In Progress" at bounding box center [591, 387] width 565 height 21
click at [369, 285] on div "Completed" at bounding box center [602, 284] width 595 height 22
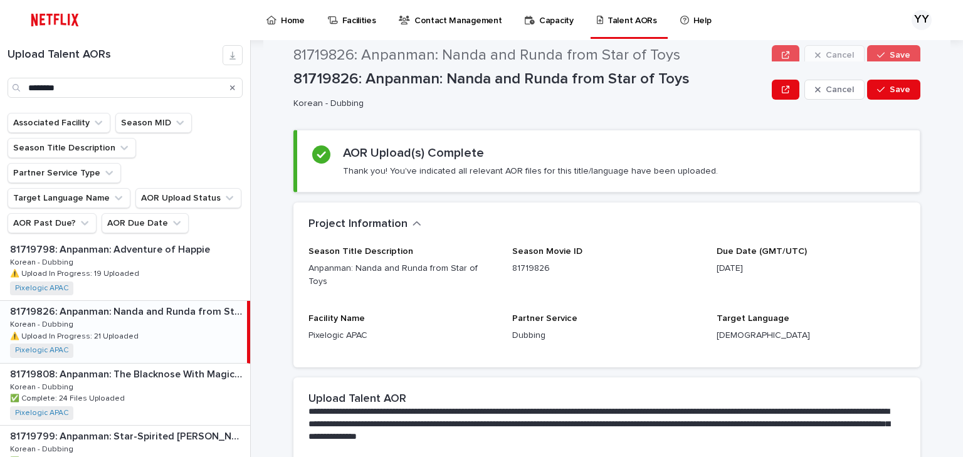
scroll to position [0, 0]
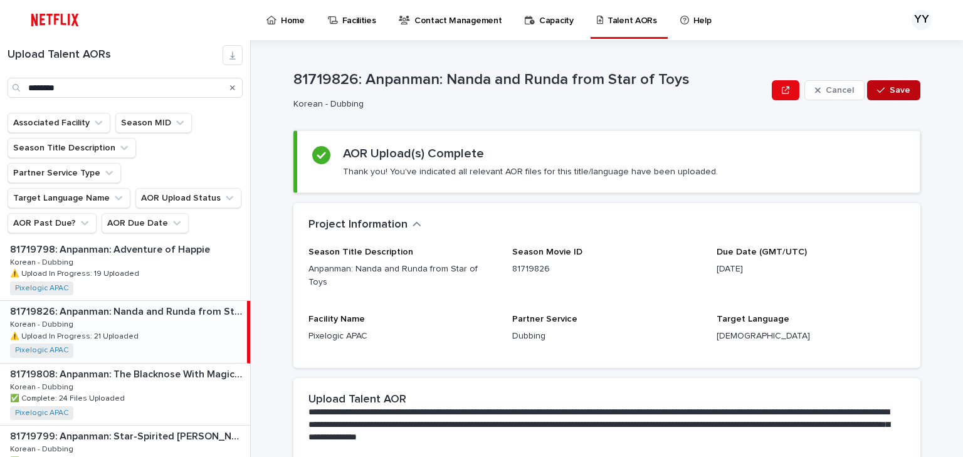
click at [897, 83] on button "Save" at bounding box center [893, 90] width 53 height 20
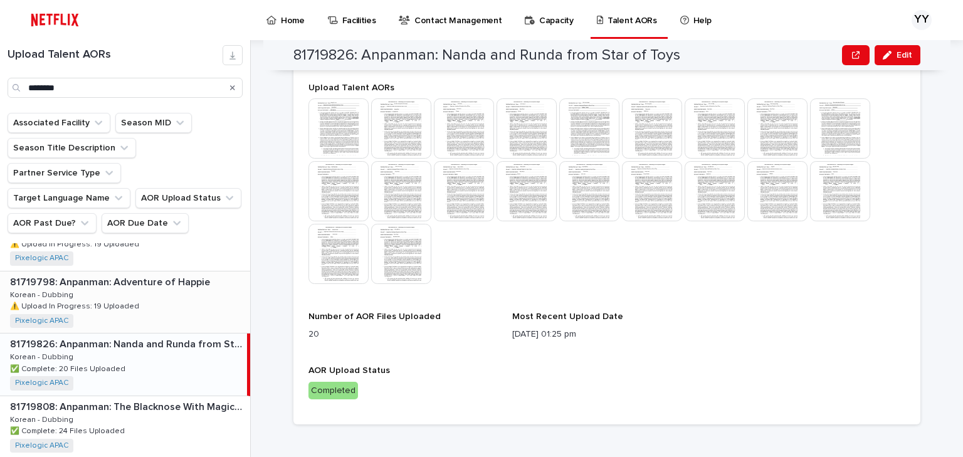
scroll to position [702, 0]
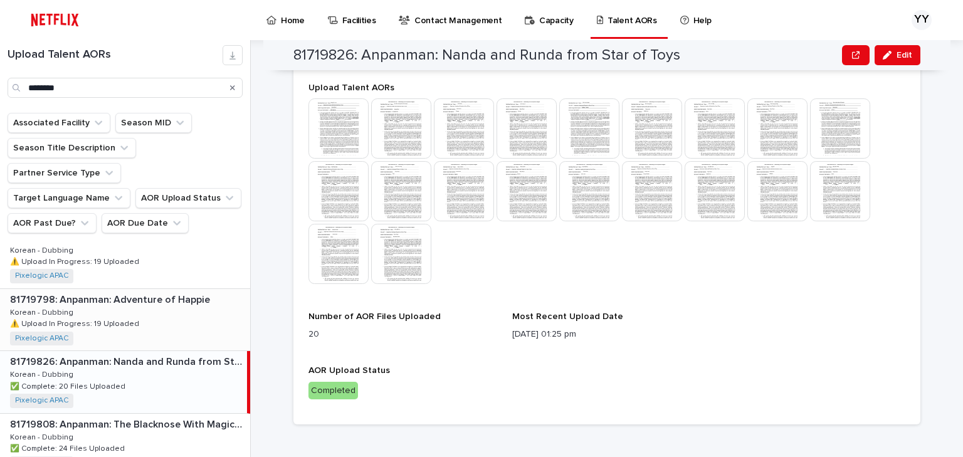
click at [154, 304] on div "81719798: Anpanman: Adventure of Happie 81719798: Anpanman: Adventure of Happie…" at bounding box center [125, 319] width 250 height 61
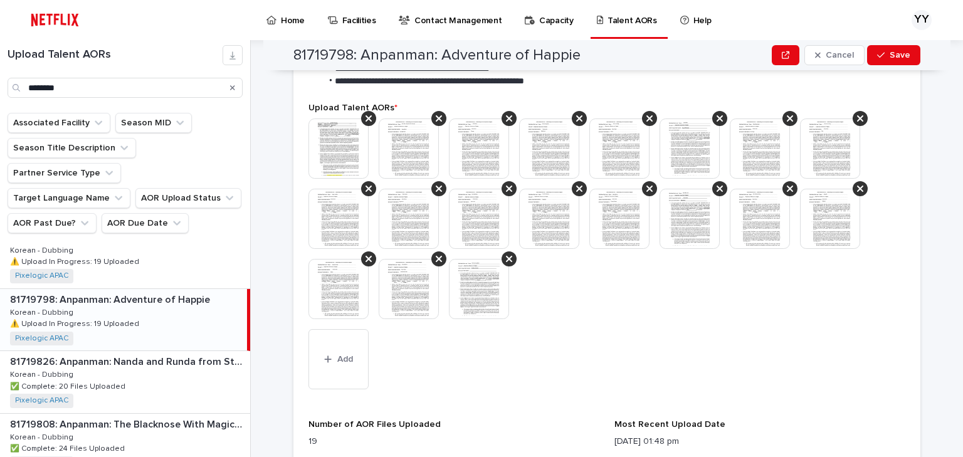
scroll to position [376, 0]
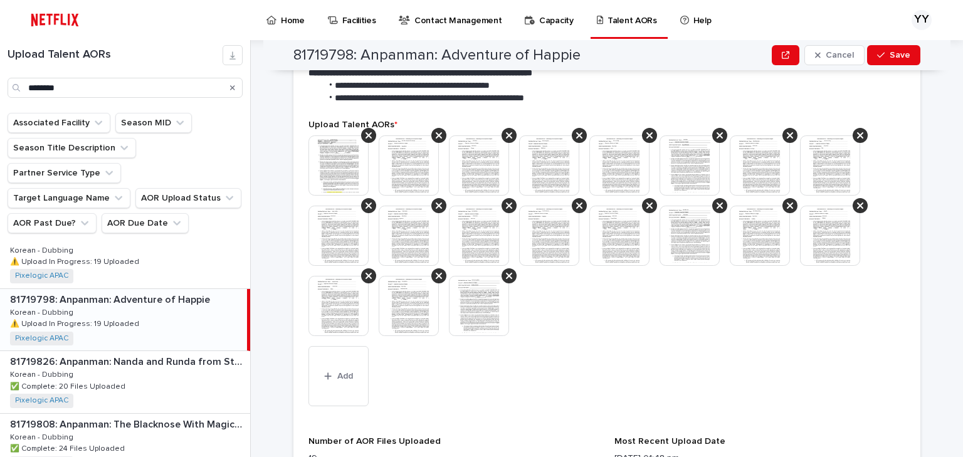
click at [690, 180] on img at bounding box center [689, 165] width 60 height 60
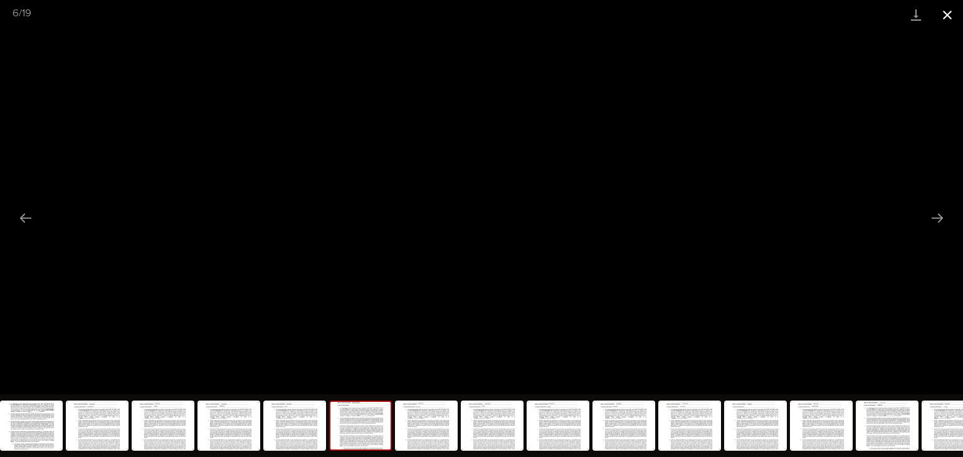
click at [954, 14] on button "Close gallery" at bounding box center [946, 14] width 31 height 29
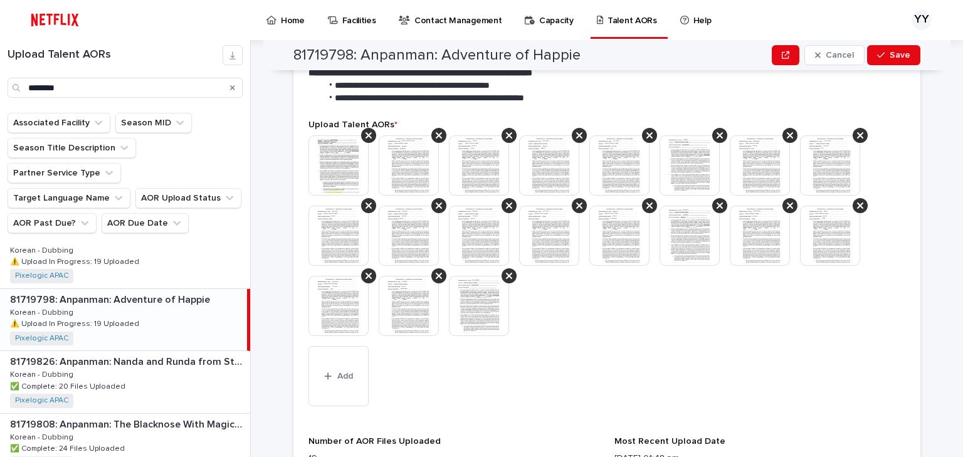
click at [699, 162] on img at bounding box center [689, 165] width 60 height 60
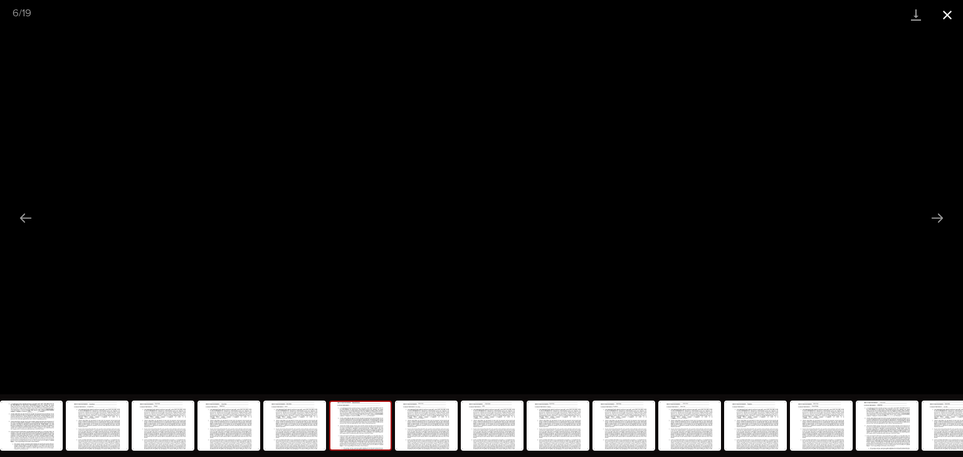
click at [942, 14] on button "Close gallery" at bounding box center [946, 14] width 31 height 29
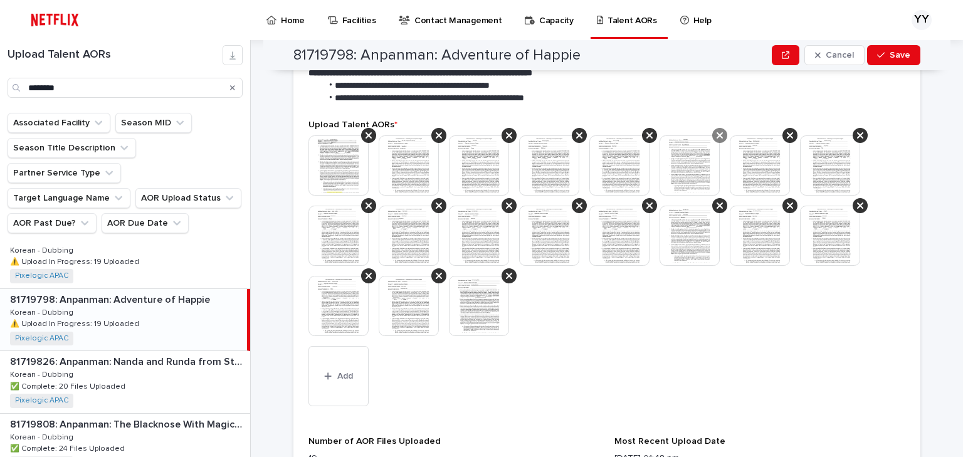
click at [716, 130] on icon at bounding box center [719, 135] width 6 height 10
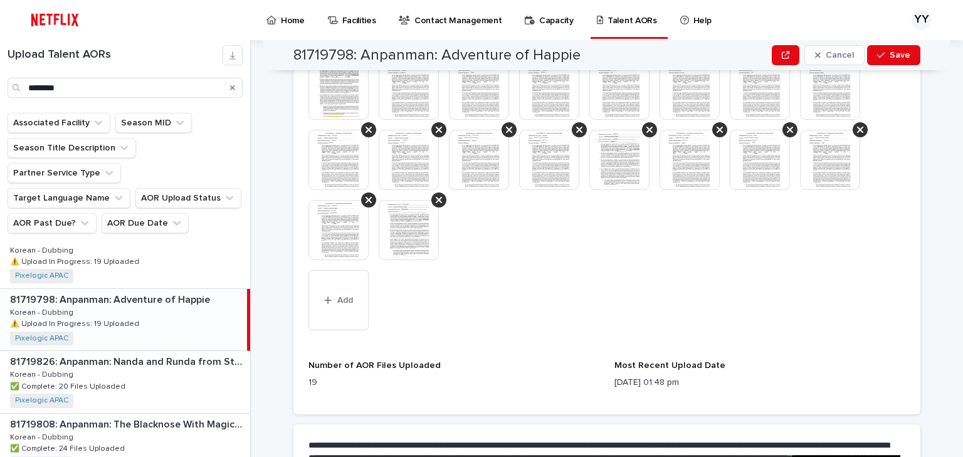
scroll to position [577, 0]
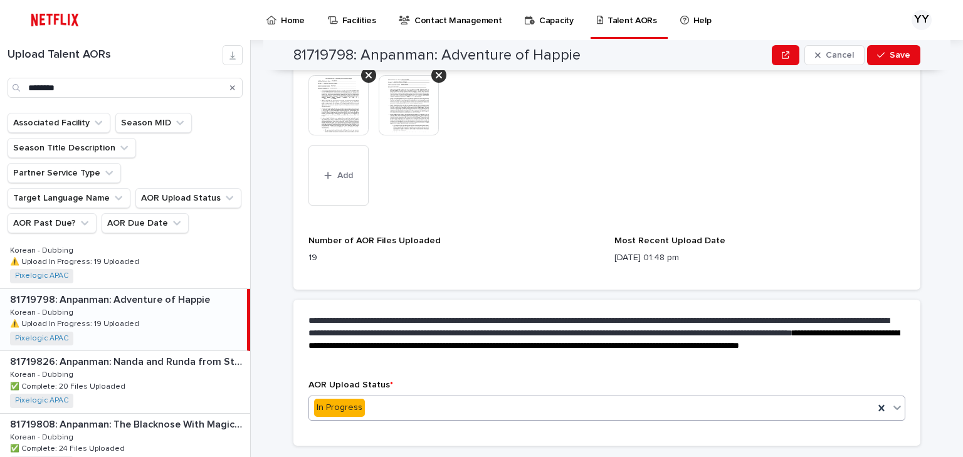
click at [366, 408] on input "text" at bounding box center [366, 407] width 1 height 11
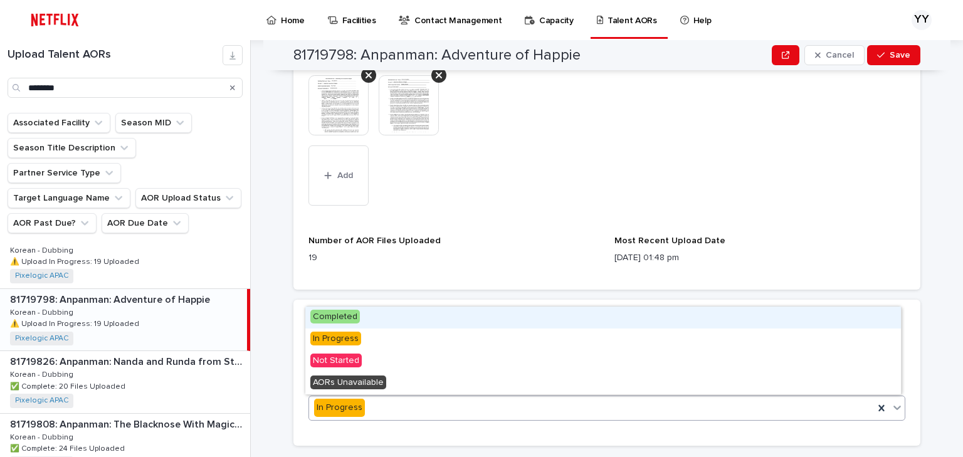
click at [366, 315] on div "Completed" at bounding box center [602, 317] width 595 height 22
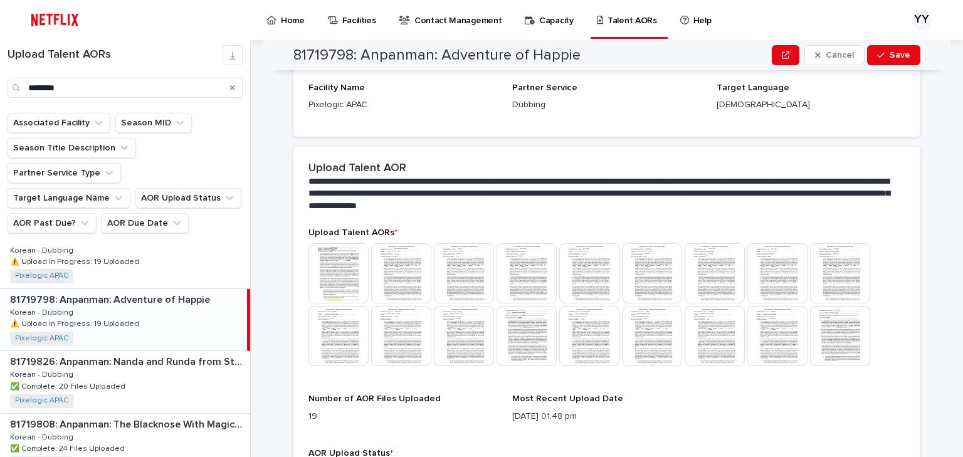
scroll to position [169, 0]
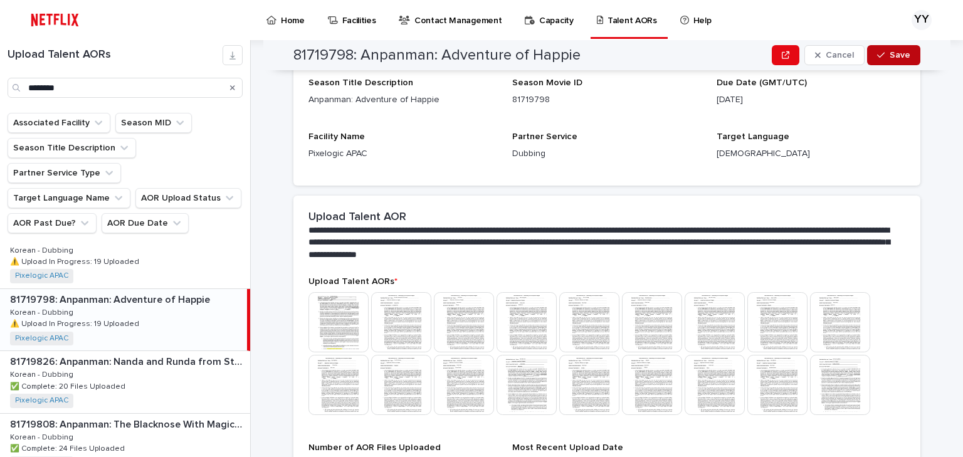
click at [877, 58] on icon "button" at bounding box center [881, 55] width 8 height 9
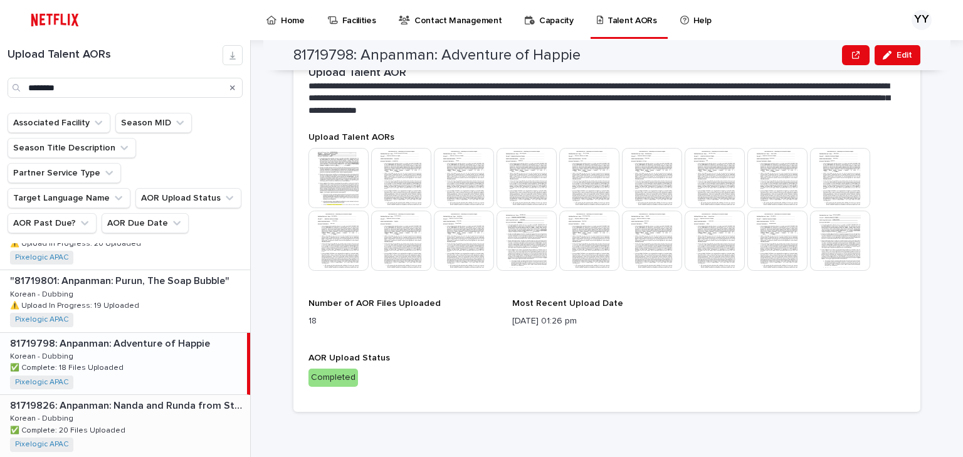
scroll to position [602, 0]
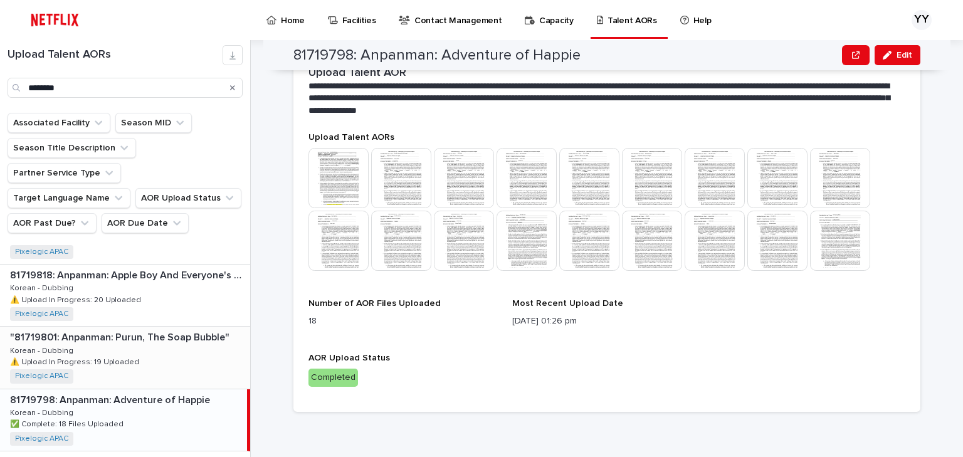
click at [142, 342] on div ""81719801: Anpanman: Purun, The Soap Bubble" "81719801: Anpanman: Purun, The So…" at bounding box center [125, 357] width 250 height 61
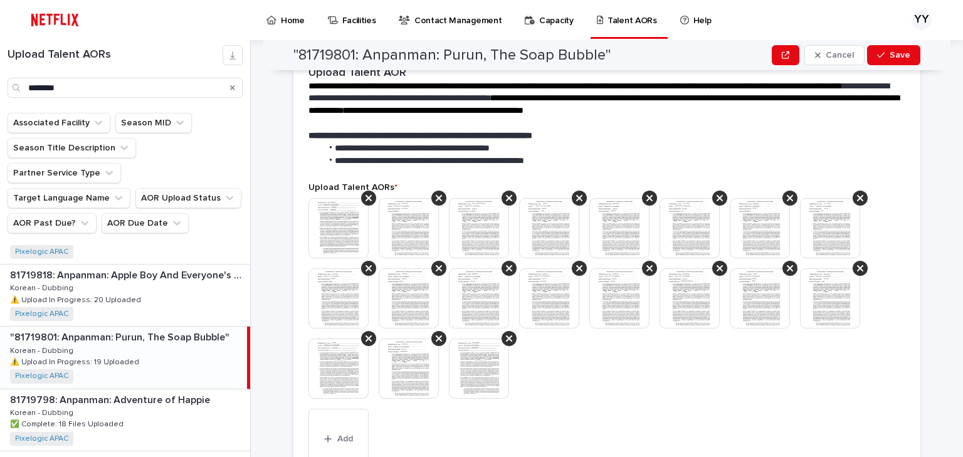
click at [414, 228] on img at bounding box center [409, 228] width 60 height 60
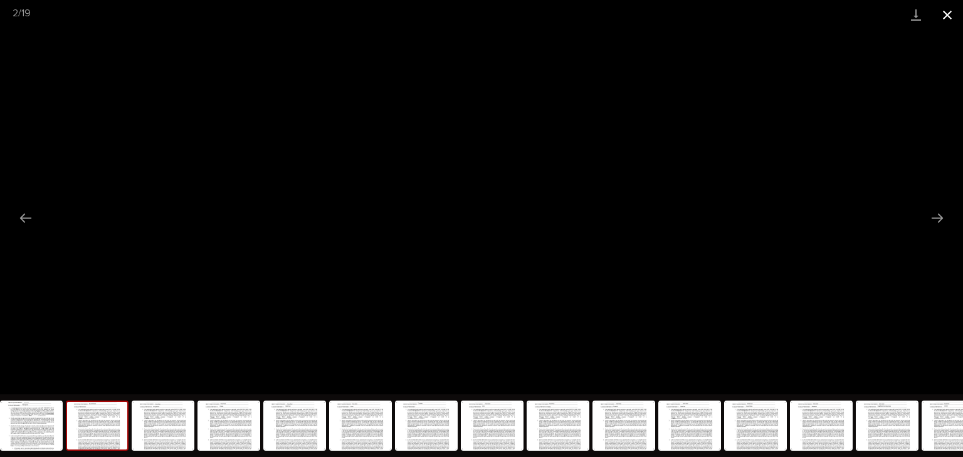
click at [941, 19] on button "Close gallery" at bounding box center [946, 14] width 31 height 29
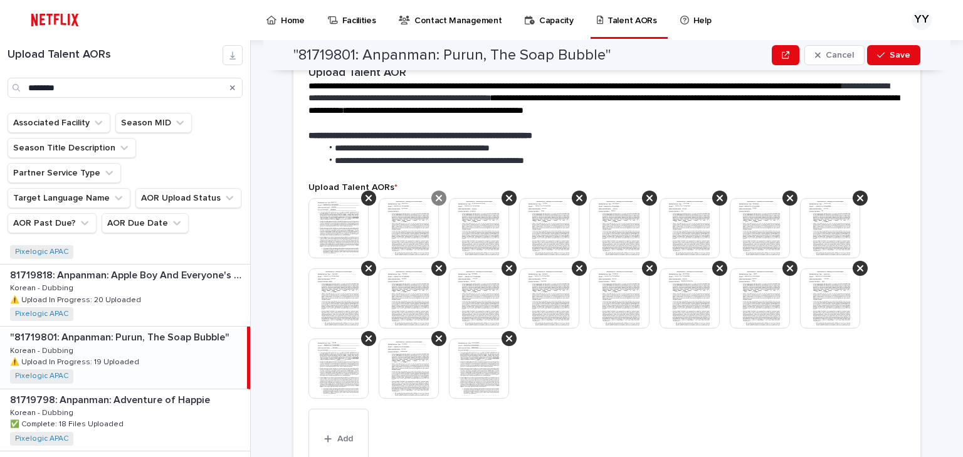
click at [436, 200] on icon at bounding box center [439, 198] width 6 height 6
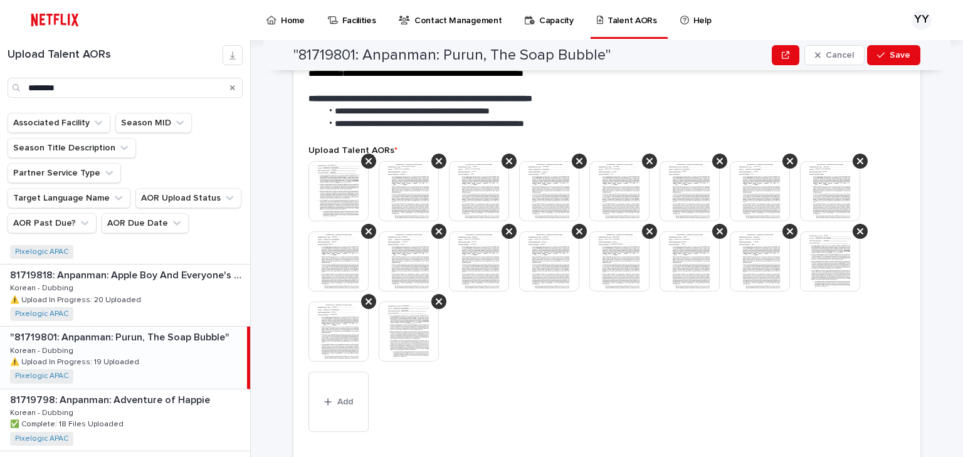
scroll to position [564, 0]
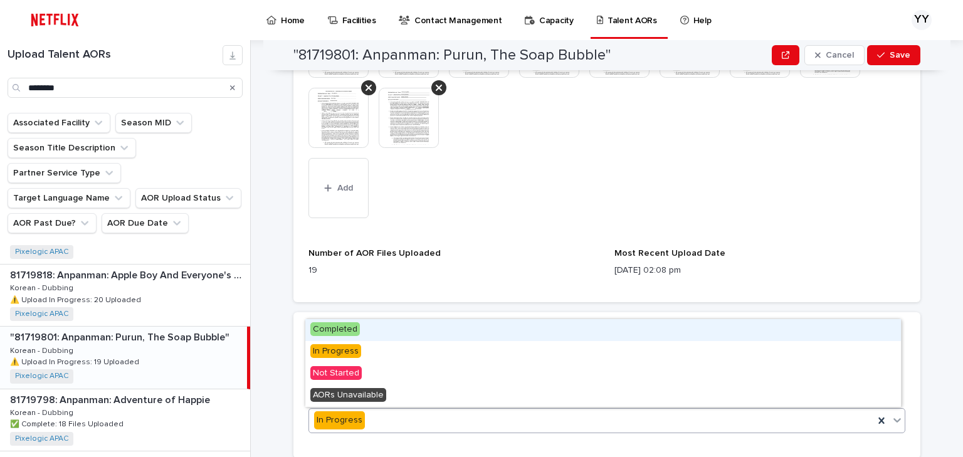
click at [357, 330] on span "Completed" at bounding box center [335, 329] width 50 height 14
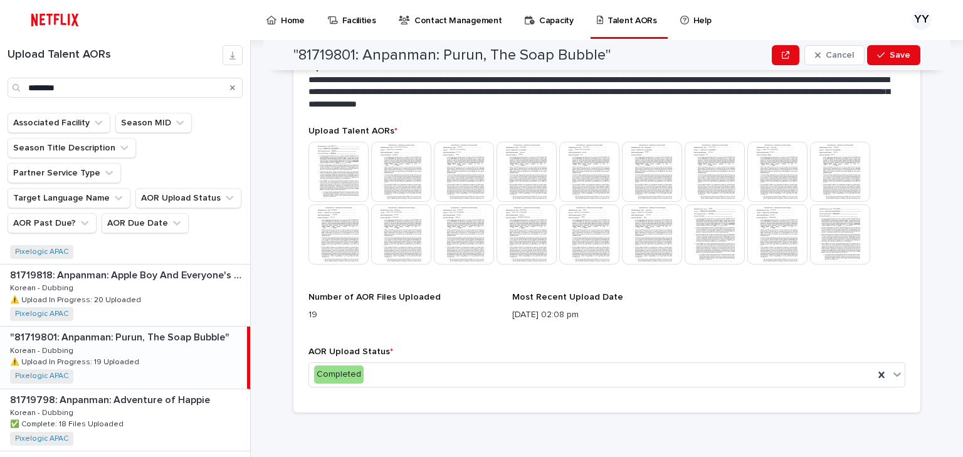
scroll to position [320, 0]
click at [898, 55] on span "Save" at bounding box center [899, 55] width 21 height 9
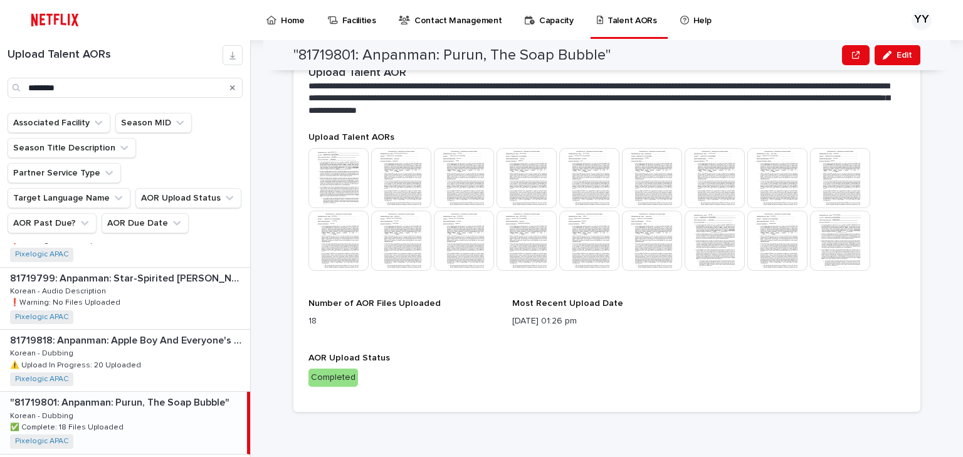
scroll to position [551, 0]
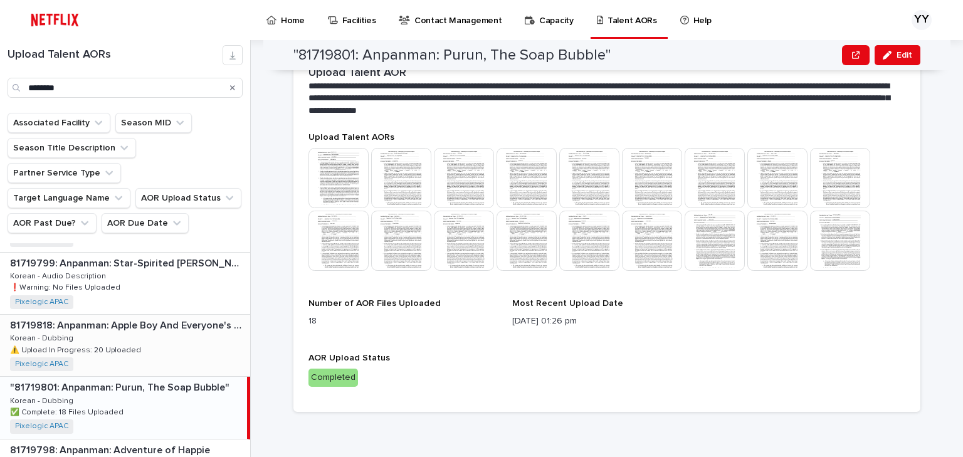
click at [162, 330] on div "81719818: Anpanman: Apple Boy And Everyone's Hope 81719818: Anpanman: Apple Boy…" at bounding box center [125, 345] width 250 height 61
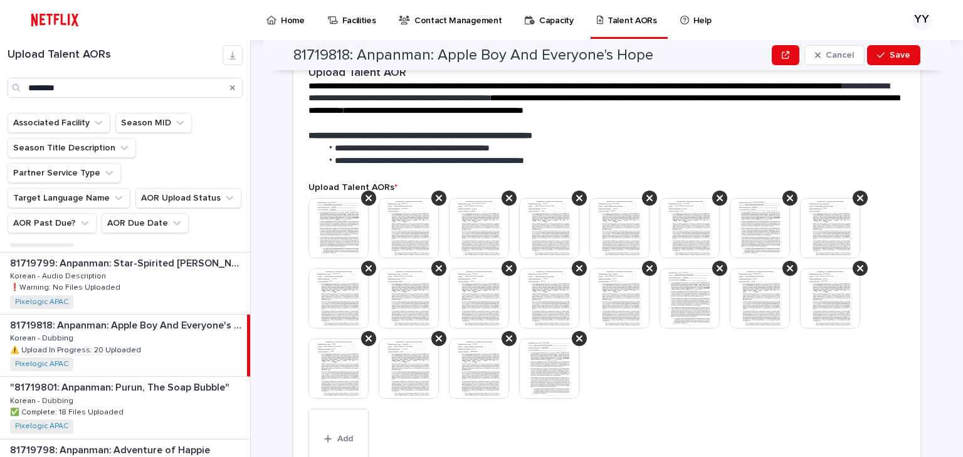
click at [425, 229] on img at bounding box center [409, 228] width 60 height 60
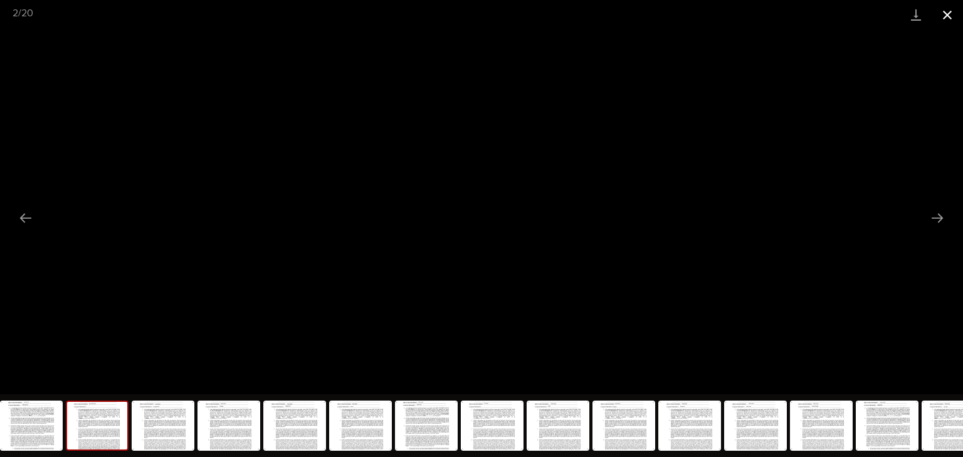
click at [946, 12] on button "Close gallery" at bounding box center [946, 14] width 31 height 29
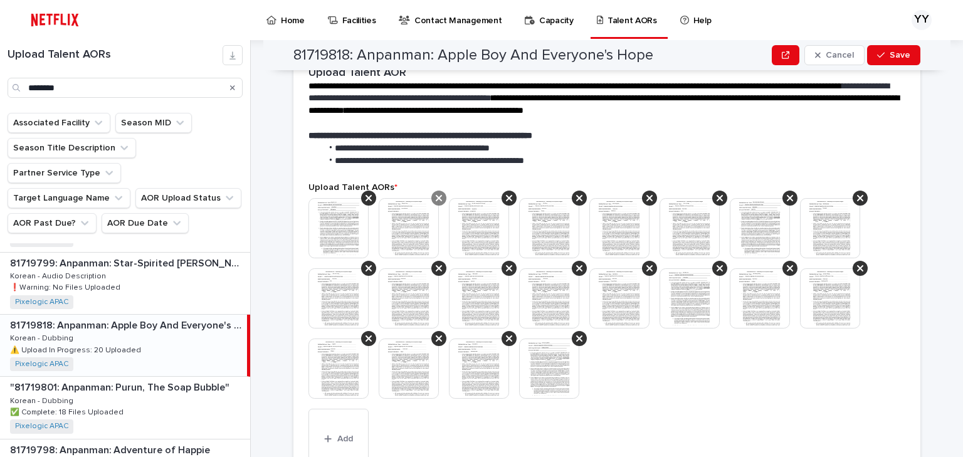
click at [436, 201] on icon at bounding box center [439, 198] width 6 height 10
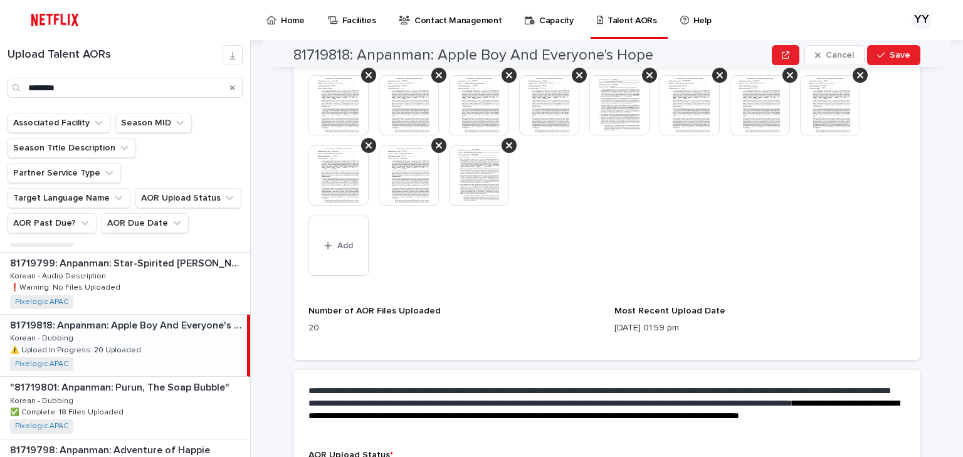
scroll to position [610, 0]
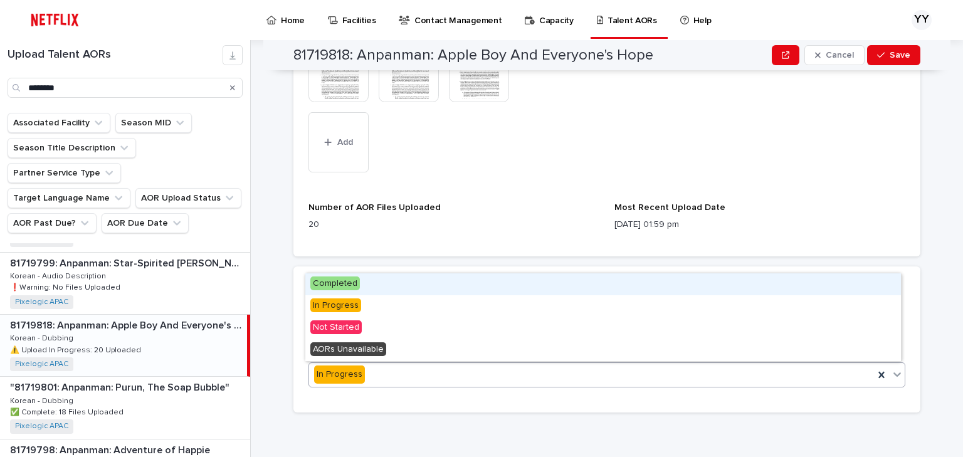
click at [363, 374] on div "In Progress" at bounding box center [591, 374] width 565 height 21
click at [351, 281] on span "Completed" at bounding box center [335, 283] width 50 height 14
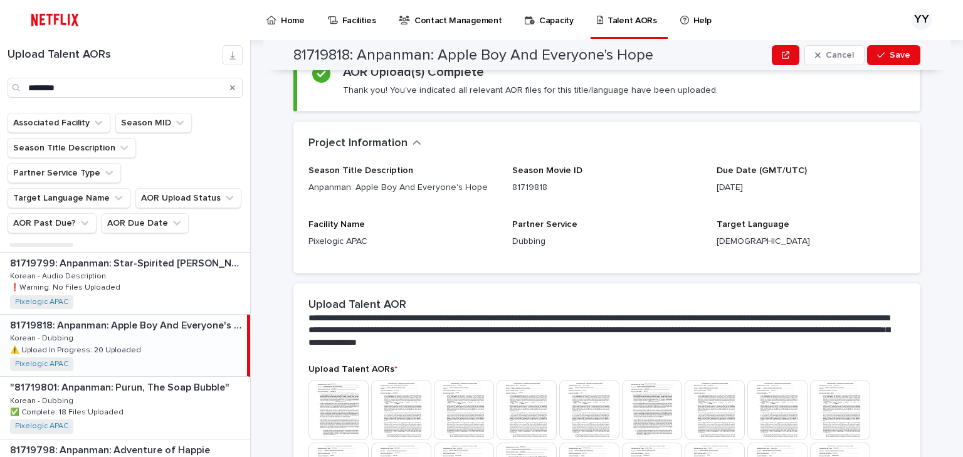
scroll to position [0, 0]
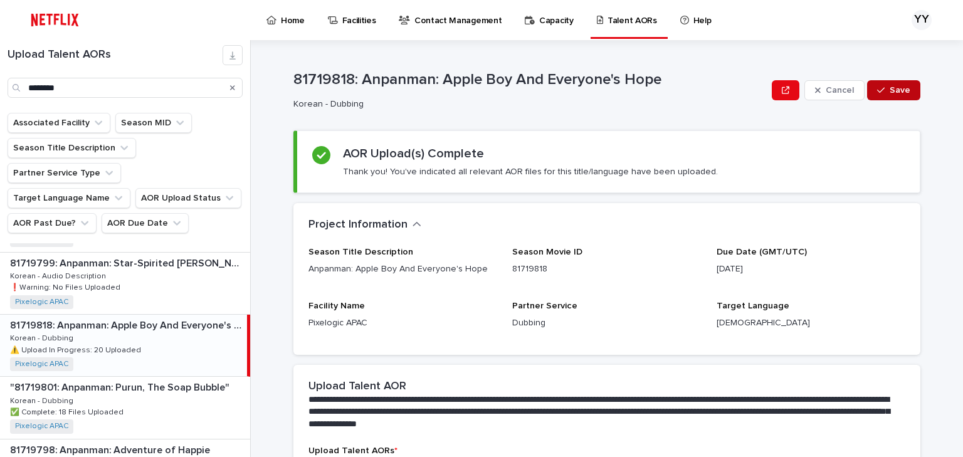
click at [882, 90] on icon "button" at bounding box center [881, 90] width 8 height 9
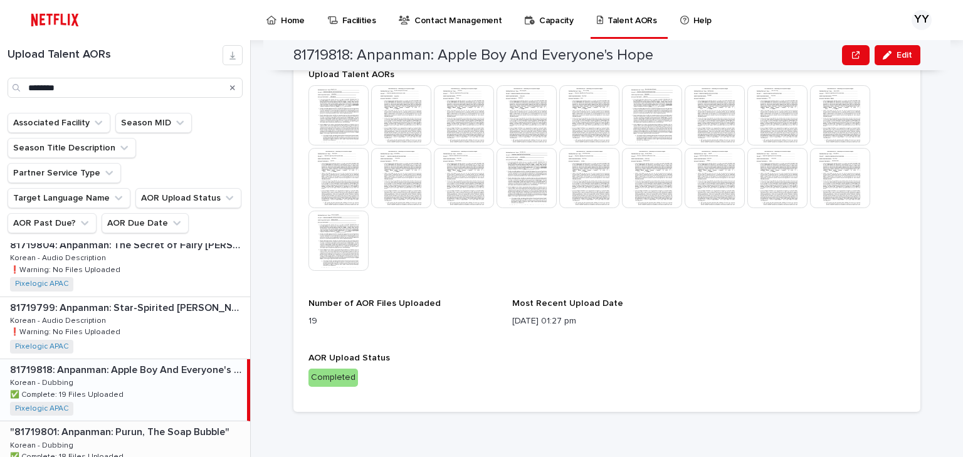
scroll to position [501, 0]
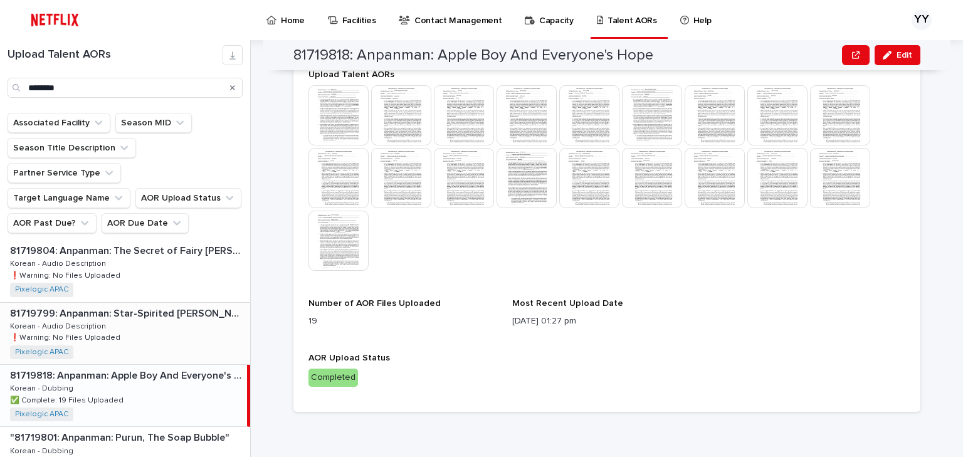
click at [134, 314] on div "81719799: Anpanman: Star-Spirited Dollie 81719799: Anpanman: Star-Spirited Doll…" at bounding box center [125, 333] width 250 height 61
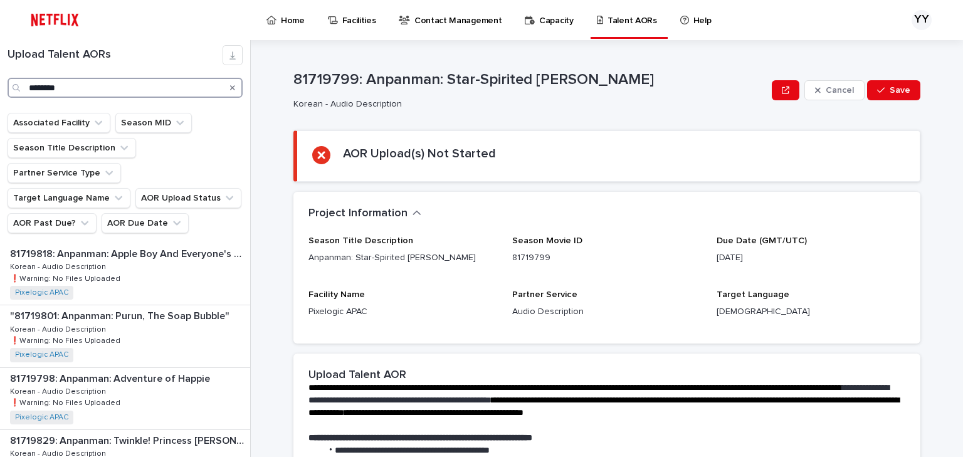
click at [108, 82] on input "********" at bounding box center [125, 88] width 235 height 20
drag, startPoint x: 109, startPoint y: 94, endPoint x: 0, endPoint y: 96, distance: 109.1
click at [0, 93] on div "Upload Talent AORs ********" at bounding box center [125, 71] width 250 height 53
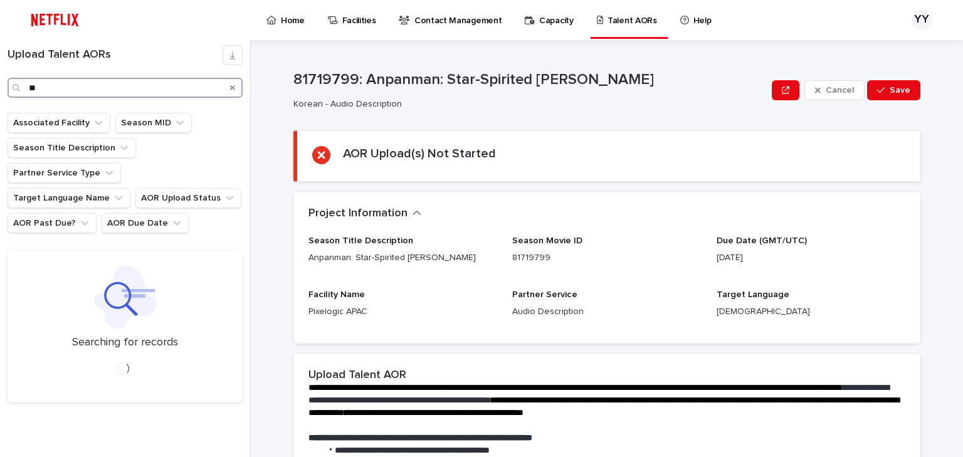
type input "*"
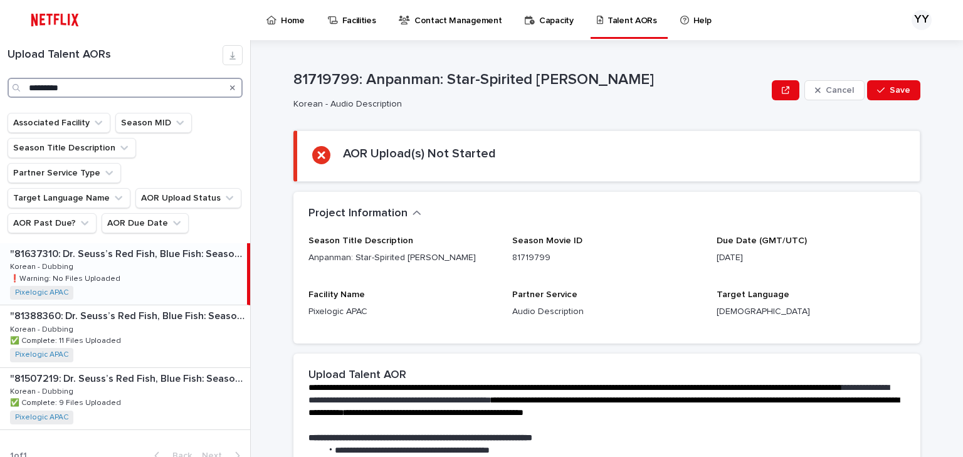
type input "*********"
click at [148, 259] on div ""81637310: Dr. Seuss’s Red Fish, Blue Fish: Season 3" "81637310: Dr. Seuss’s Re…" at bounding box center [123, 273] width 247 height 61
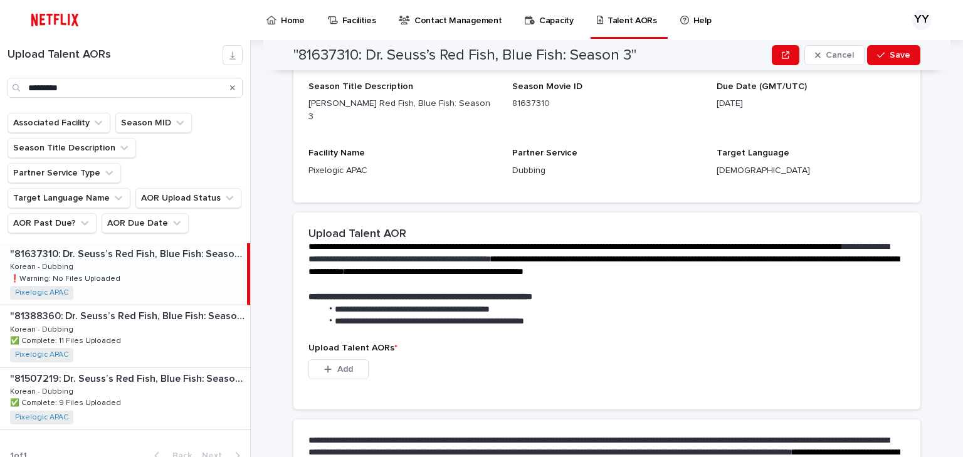
scroll to position [244, 0]
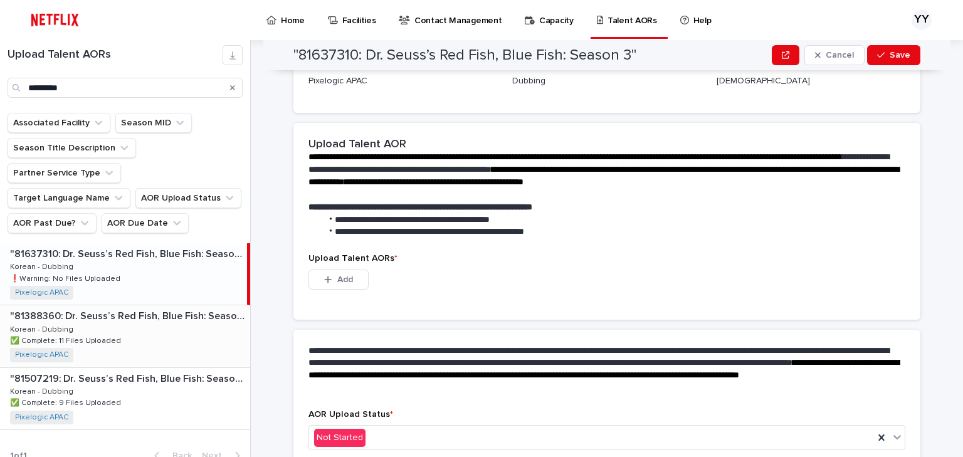
click at [104, 305] on div ""81388360: Dr. Seuss’s Red Fish, Blue Fish: Season 1" "81388360: Dr. Seuss’s Re…" at bounding box center [125, 335] width 250 height 61
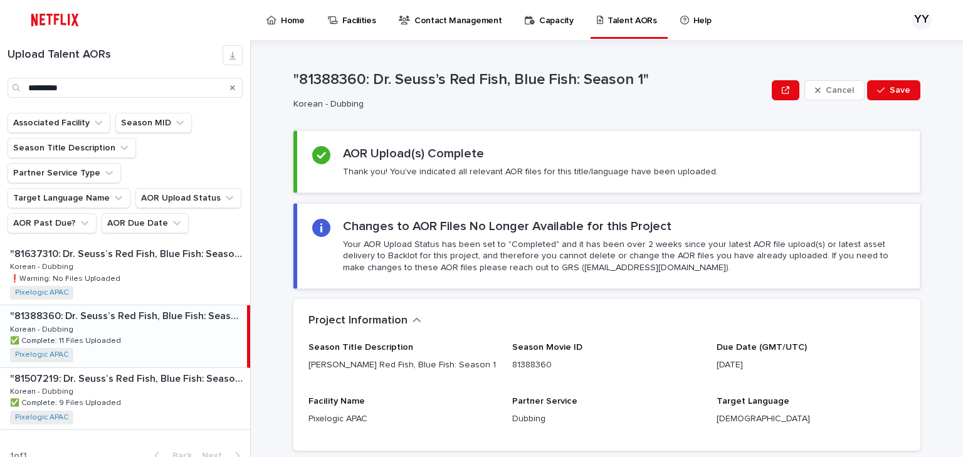
scroll to position [351, 0]
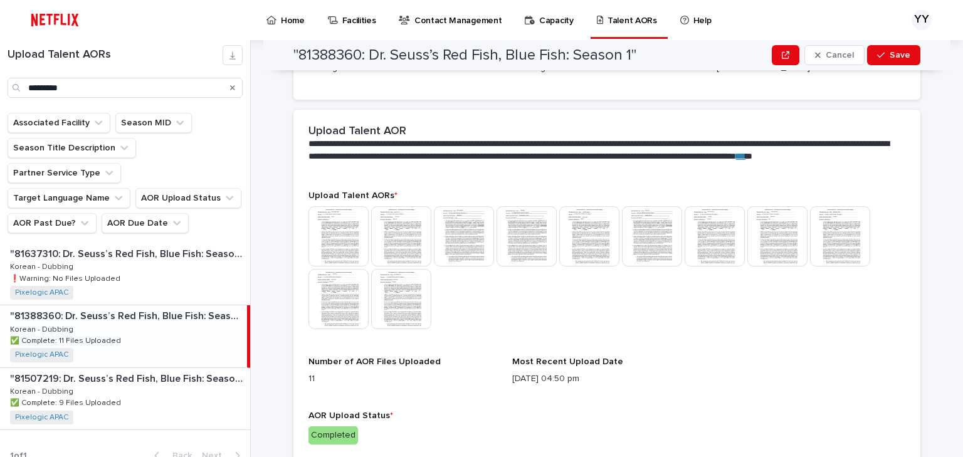
click at [343, 251] on img at bounding box center [338, 236] width 60 height 60
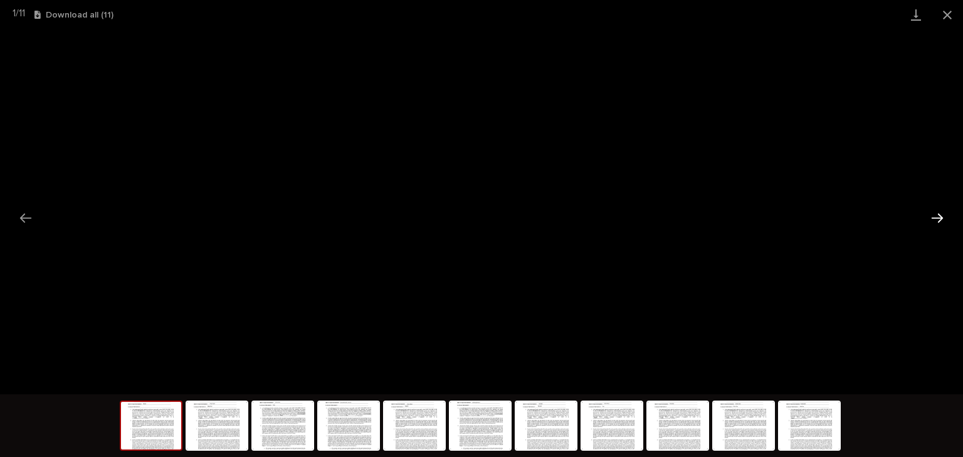
click at [932, 222] on button "Next slide" at bounding box center [937, 218] width 26 height 24
click at [934, 214] on button "Next slide" at bounding box center [937, 218] width 26 height 24
click at [954, 8] on button "Close gallery" at bounding box center [946, 14] width 31 height 29
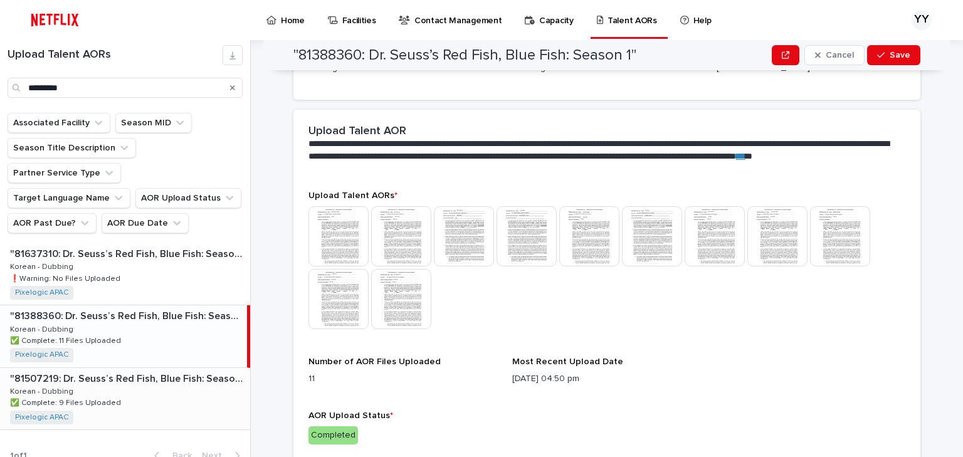
click at [222, 384] on div ""81507219: Dr. Seuss’s Red Fish, Blue Fish: Season 2" "81507219: Dr. Seuss’s Re…" at bounding box center [125, 398] width 250 height 61
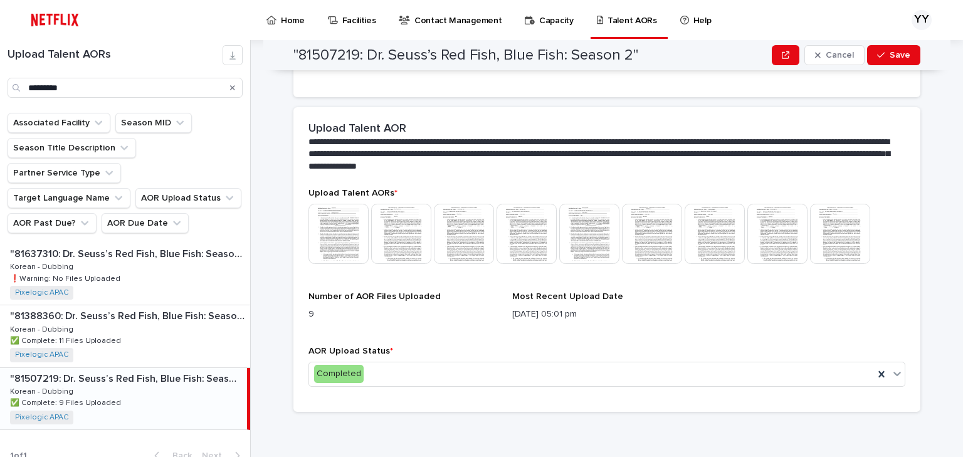
scroll to position [257, 0]
click at [187, 247] on div ""81637310: Dr. Seuss’s Red Fish, Blue Fish: Season 3" "81637310: Dr. Seuss’s Re…" at bounding box center [125, 273] width 250 height 61
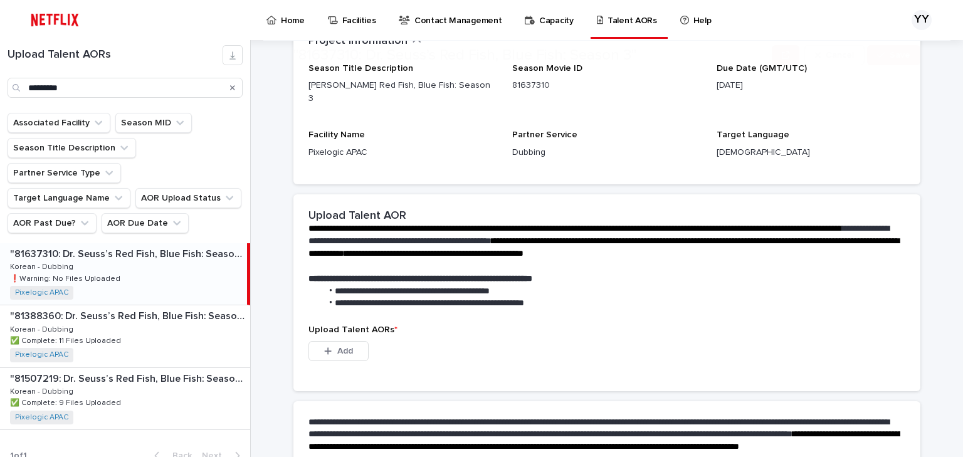
scroll to position [294, 0]
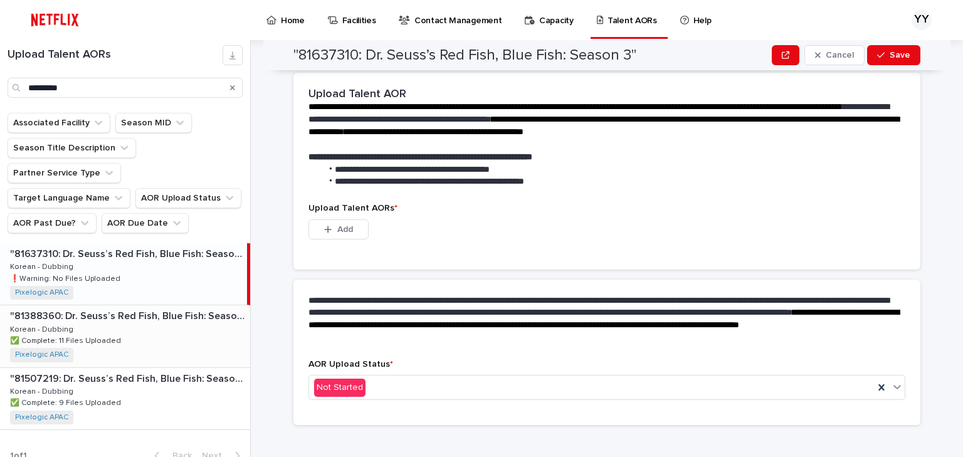
click at [187, 314] on div ""81388360: Dr. Seuss’s Red Fish, Blue Fish: Season 1" "81388360: Dr. Seuss’s Re…" at bounding box center [125, 335] width 250 height 61
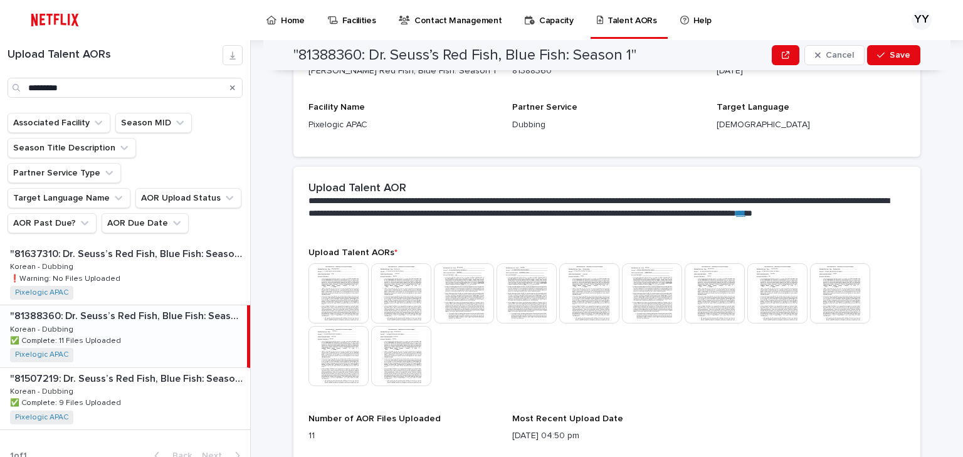
click at [523, 302] on img at bounding box center [526, 293] width 60 height 60
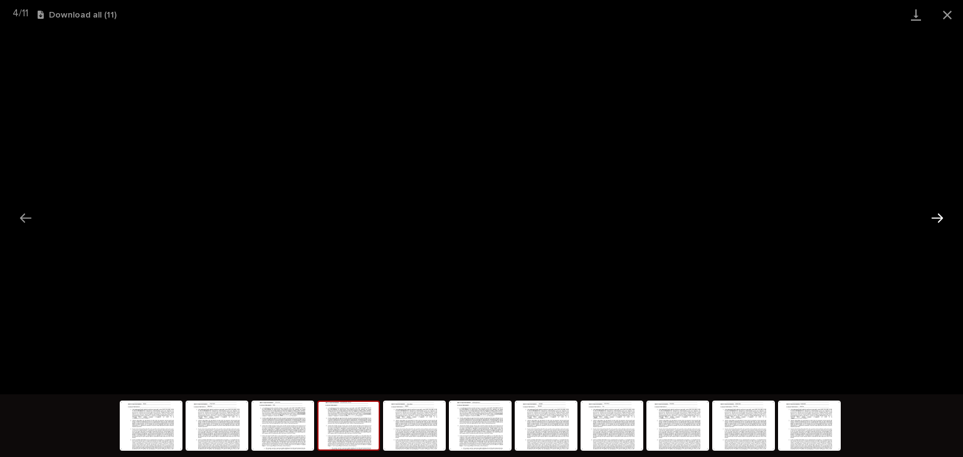
click at [938, 208] on button "Next slide" at bounding box center [937, 218] width 26 height 24
click at [936, 18] on button "Close gallery" at bounding box center [946, 14] width 31 height 29
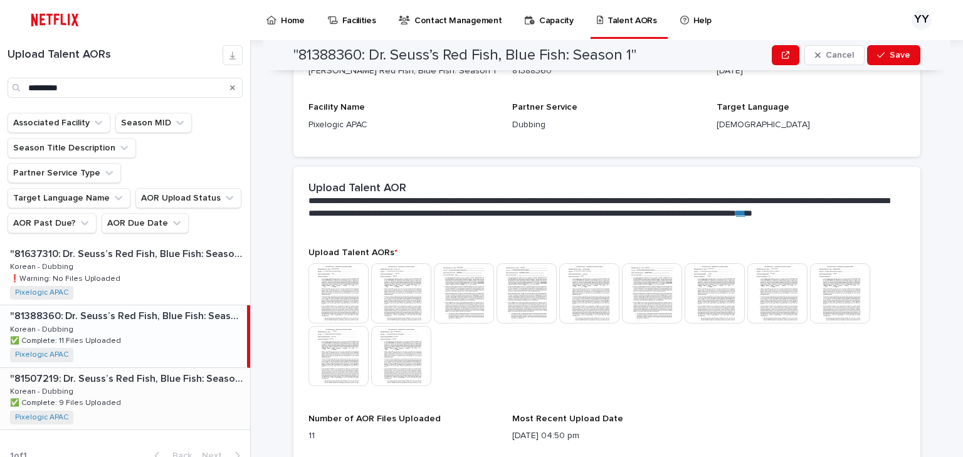
click at [162, 370] on p ""81507219: Dr. Seuss’s Red Fish, Blue Fish: Season 2"" at bounding box center [129, 377] width 238 height 14
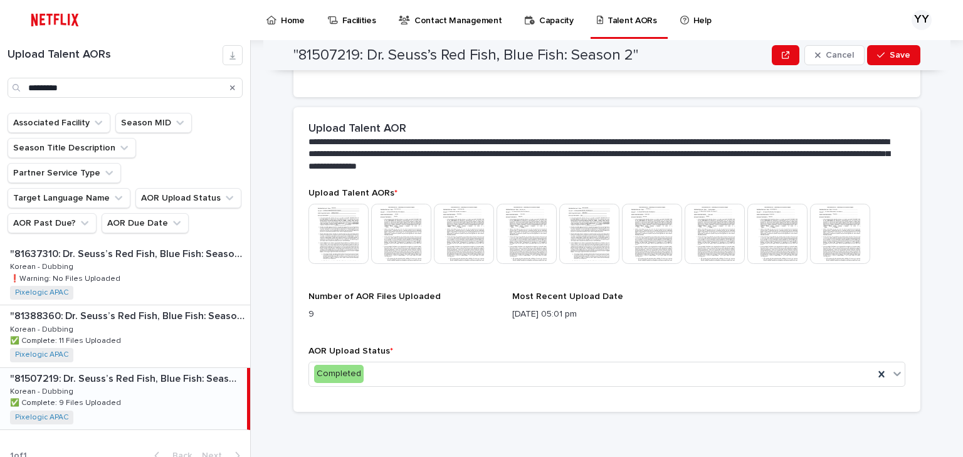
scroll to position [257, 0]
click at [334, 234] on img at bounding box center [338, 234] width 60 height 60
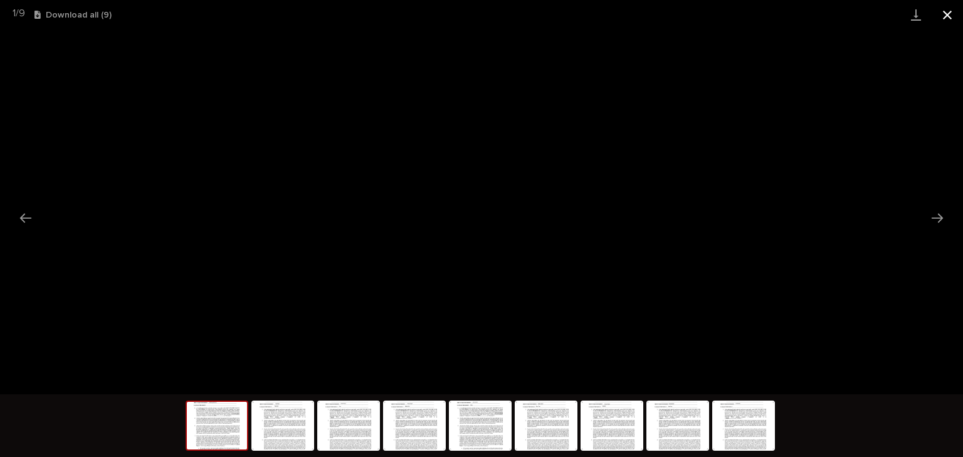
click at [943, 18] on button "Close gallery" at bounding box center [946, 14] width 31 height 29
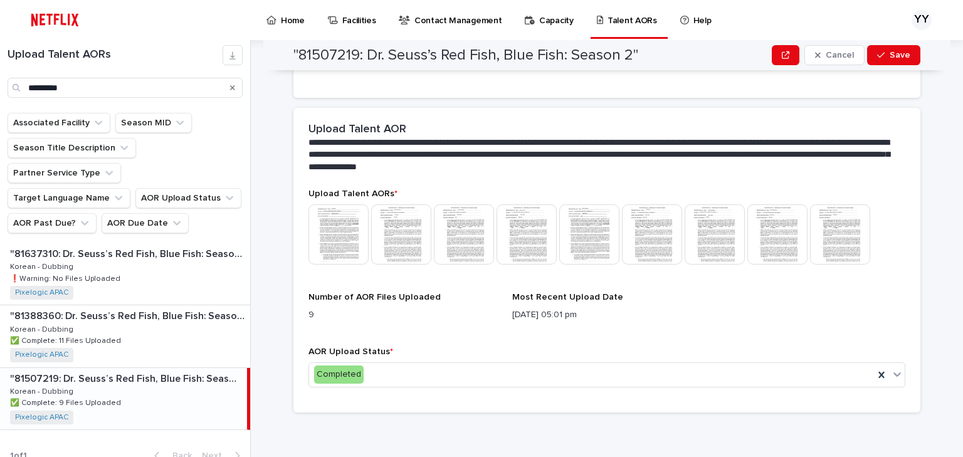
click at [849, 241] on img at bounding box center [840, 234] width 60 height 60
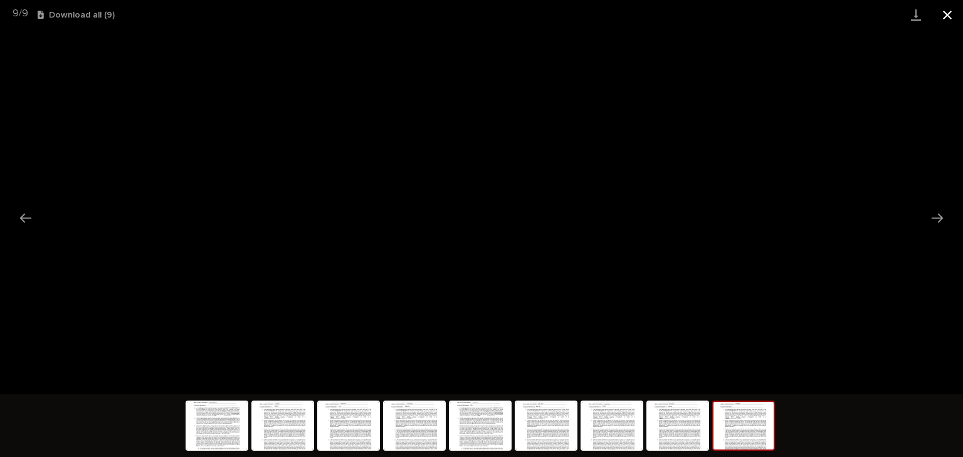
click at [948, 13] on button "Close gallery" at bounding box center [946, 14] width 31 height 29
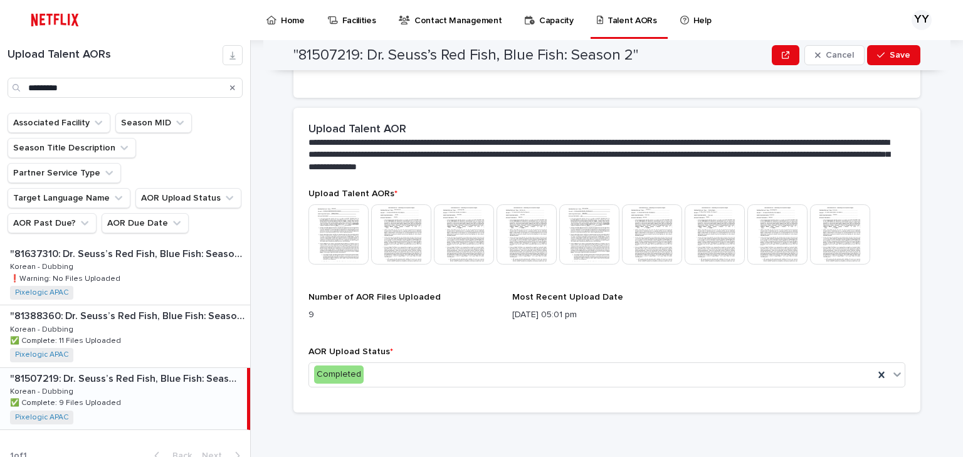
click at [797, 222] on img at bounding box center [777, 234] width 60 height 60
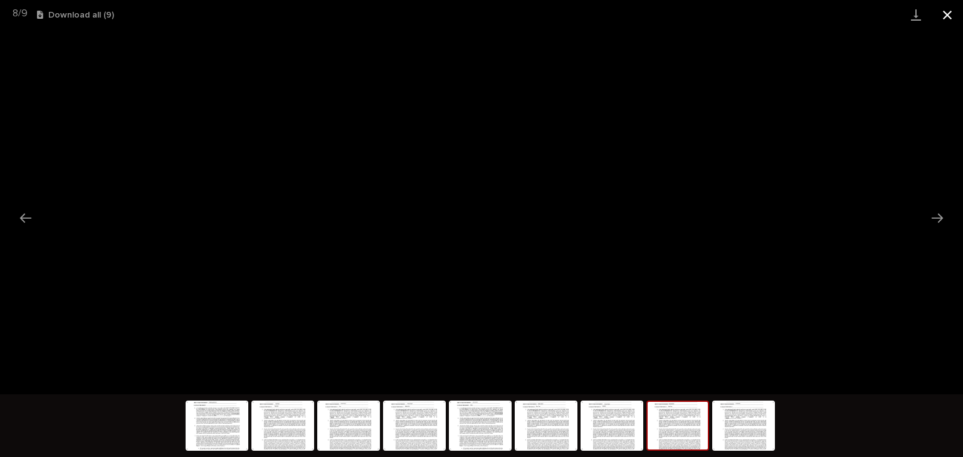
click at [944, 20] on button "Close gallery" at bounding box center [946, 14] width 31 height 29
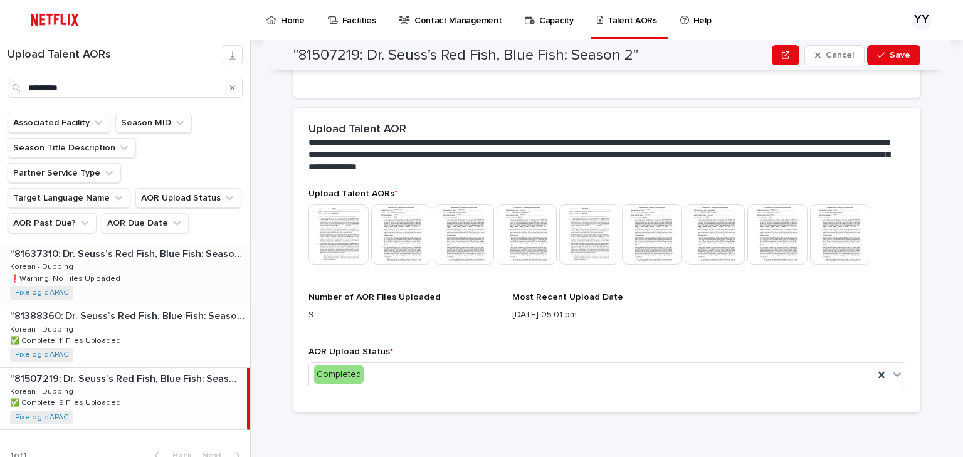
click at [98, 243] on div ""81637310: Dr. Seuss’s Red Fish, Blue Fish: Season 3" "81637310: Dr. Seuss’s Re…" at bounding box center [125, 273] width 250 height 61
